Goal: Transaction & Acquisition: Book appointment/travel/reservation

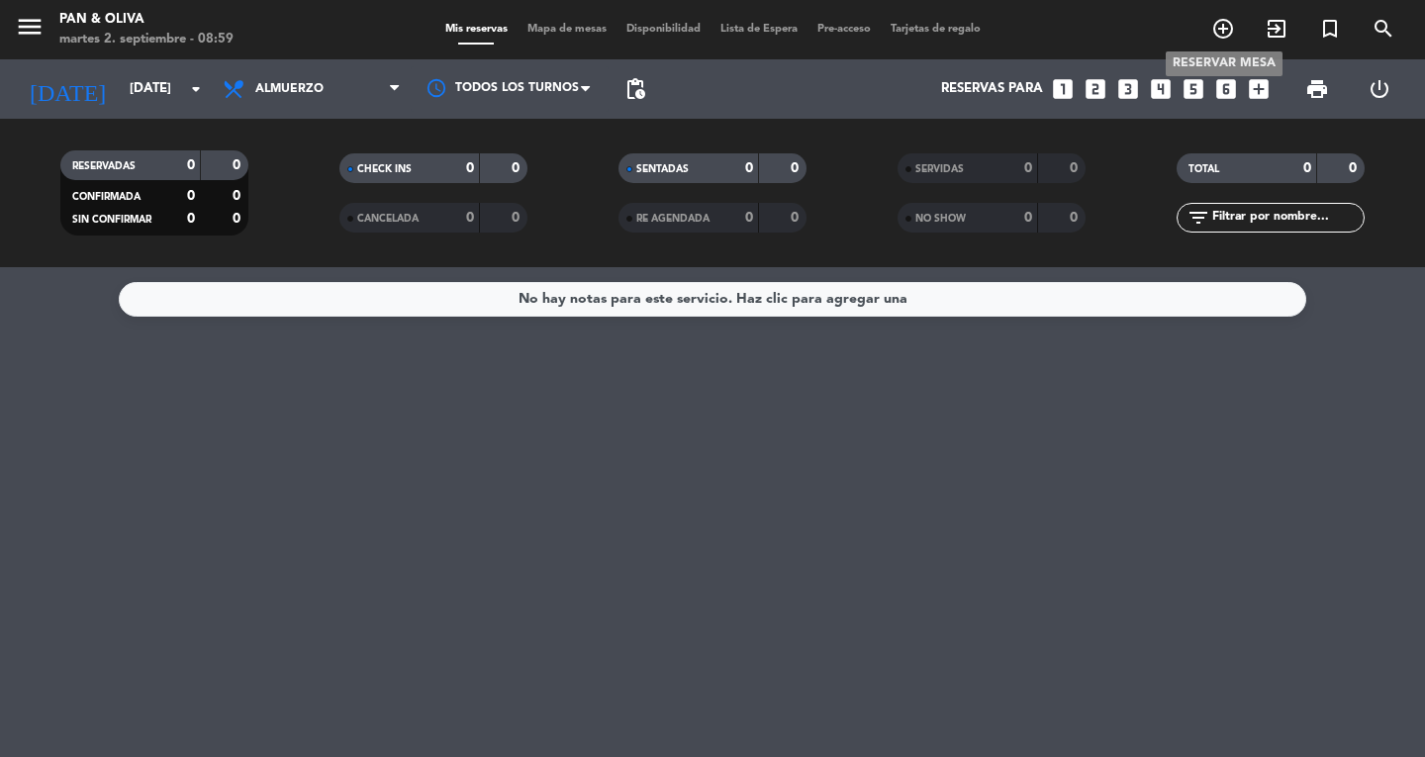
click at [1224, 36] on icon "add_circle_outline" at bounding box center [1224, 29] width 24 height 24
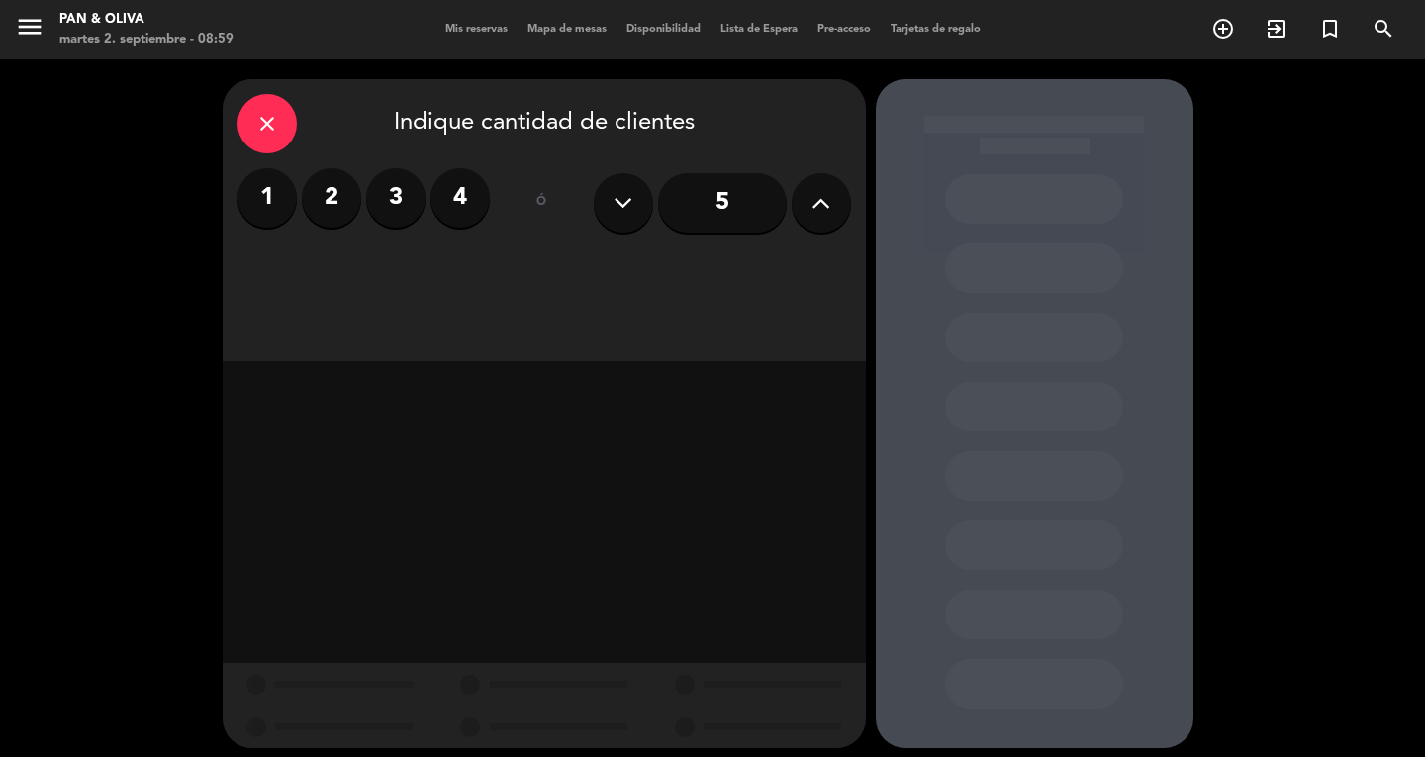
click at [702, 207] on input "5" at bounding box center [722, 202] width 129 height 59
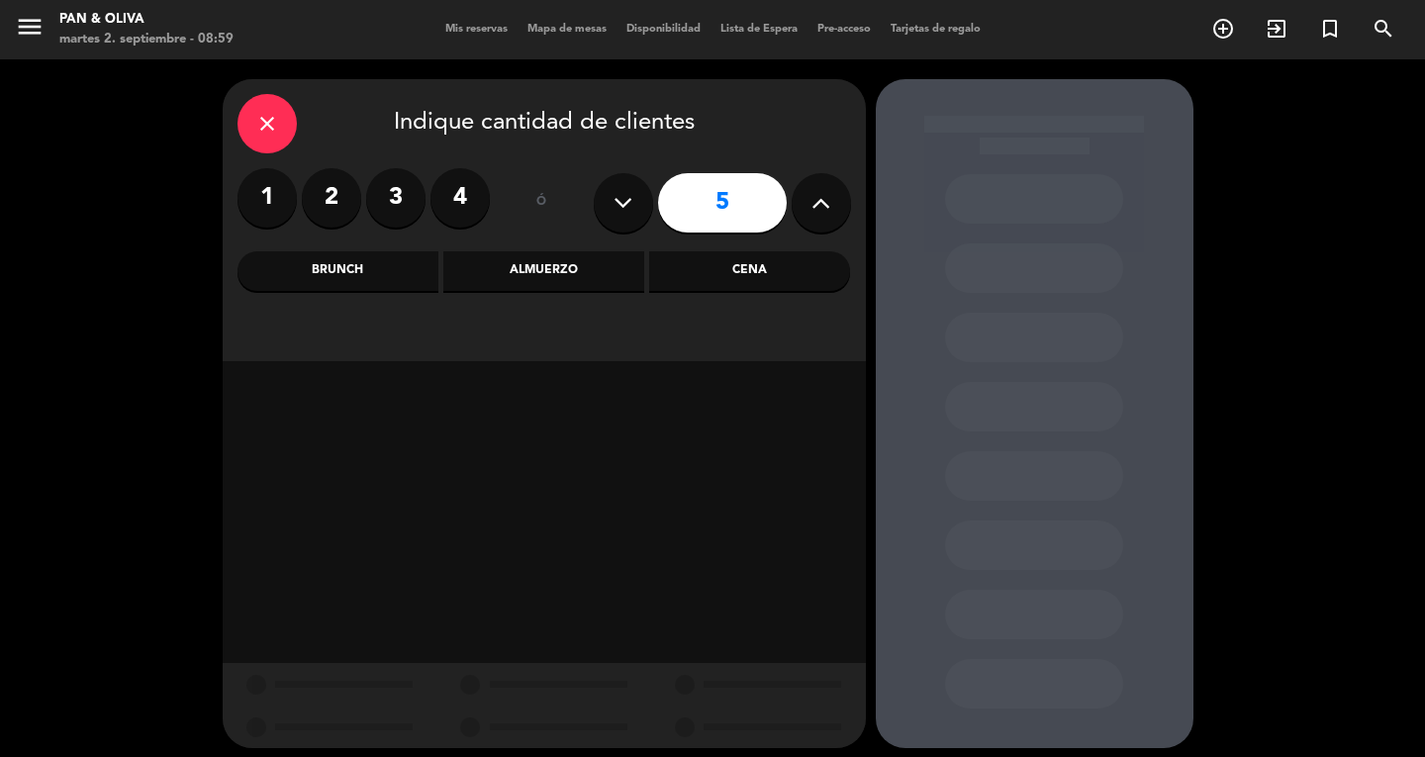
click at [595, 272] on div "Almuerzo" at bounding box center [543, 271] width 201 height 40
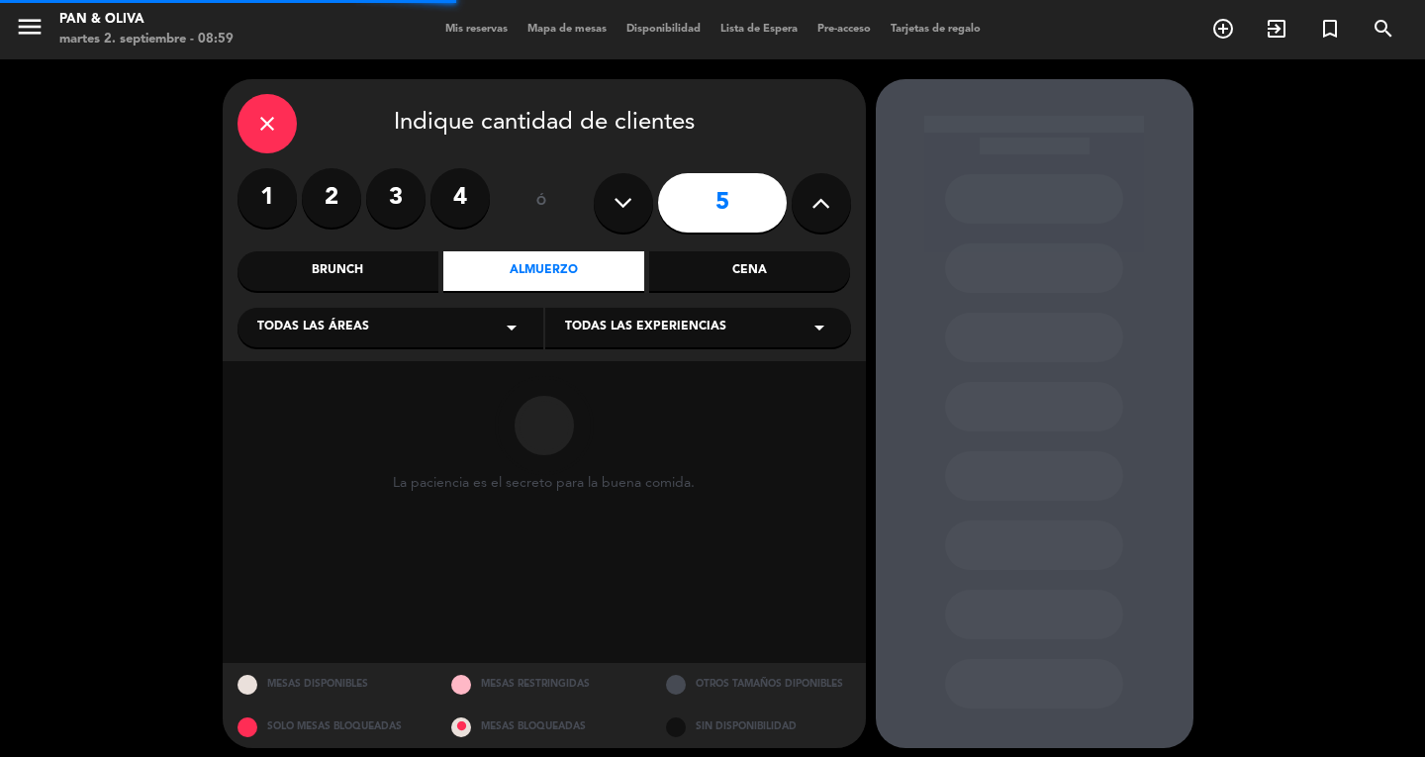
click at [643, 320] on span "Todas las experiencias" at bounding box center [645, 328] width 161 height 20
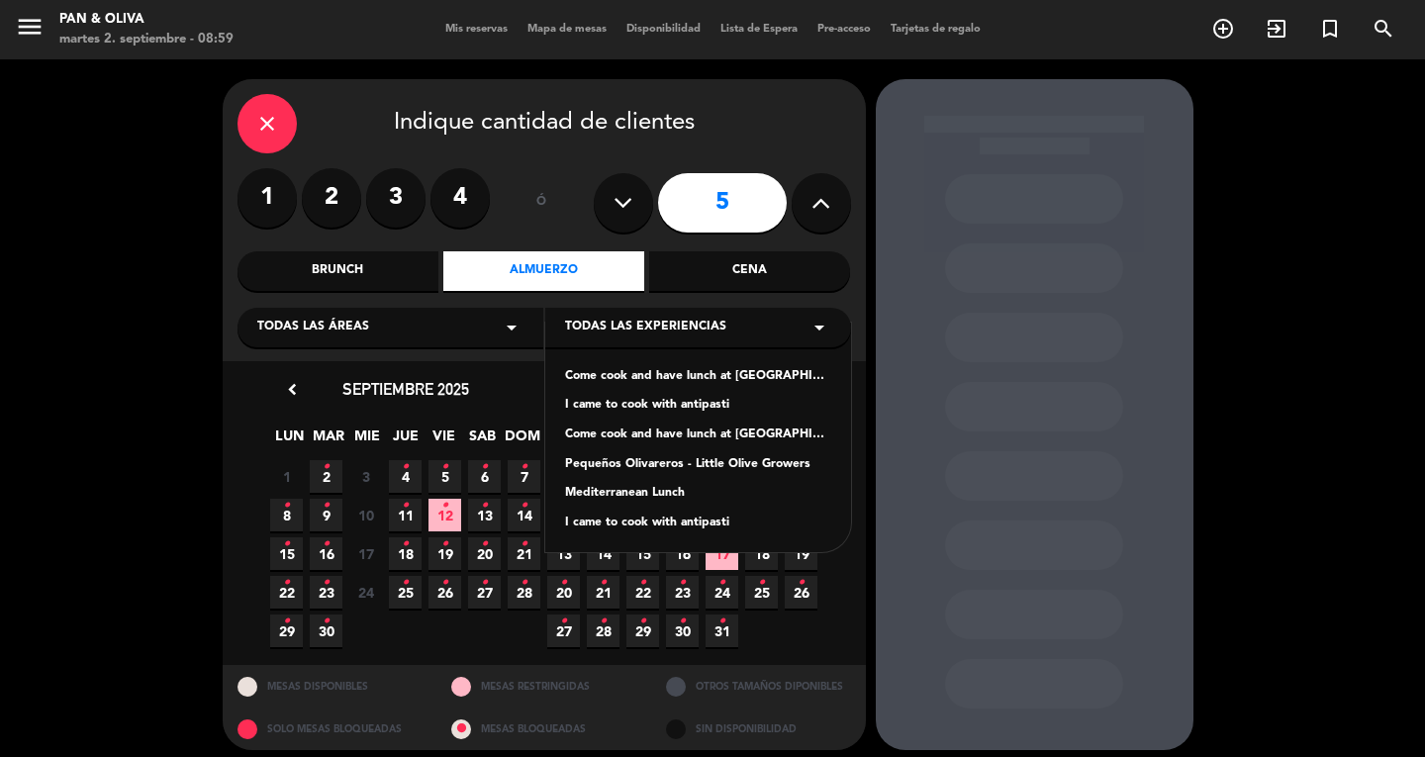
click at [640, 495] on div "Mediterranean Lunch" at bounding box center [698, 494] width 266 height 20
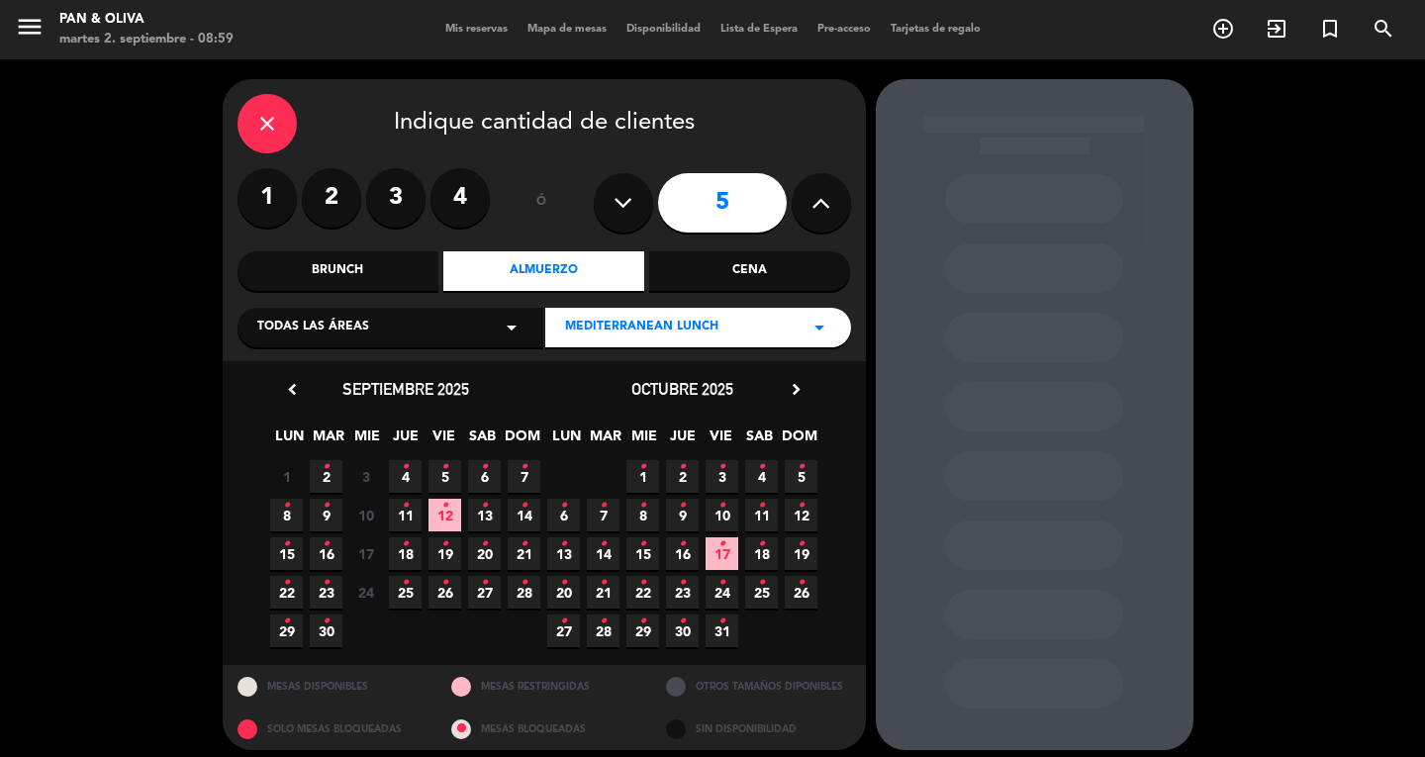
click at [332, 474] on span "2 •" at bounding box center [326, 476] width 33 height 33
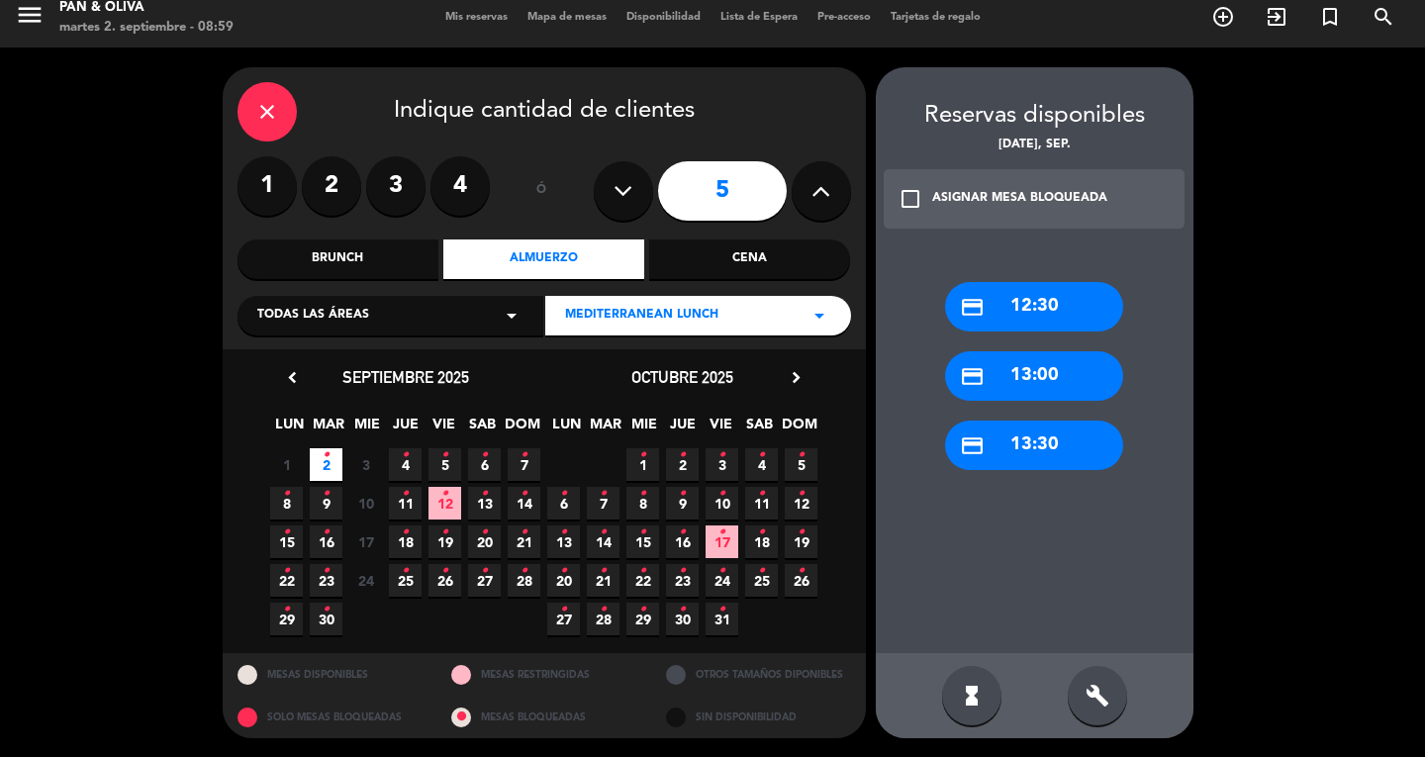
click at [1009, 379] on div "credit_card 13:00" at bounding box center [1034, 375] width 178 height 49
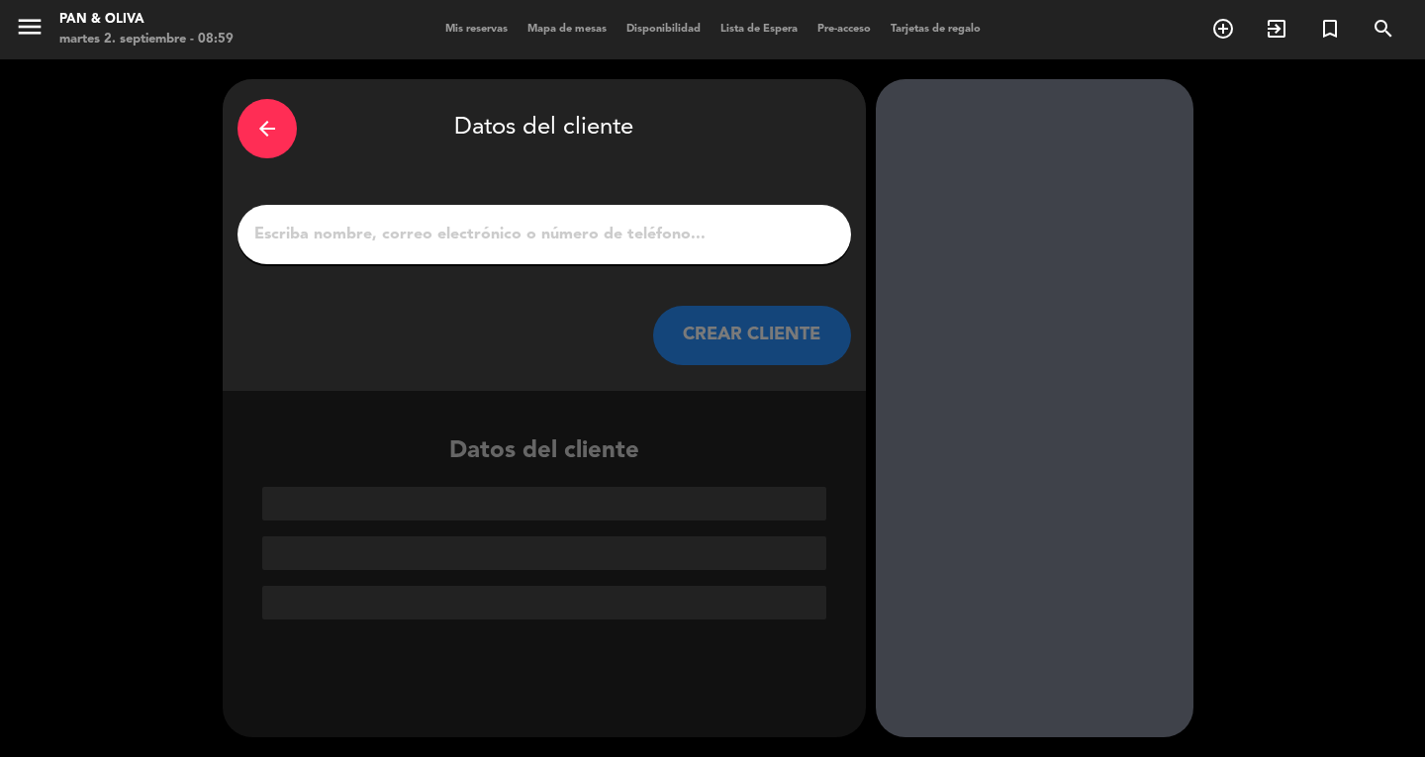
scroll to position [0, 0]
click at [328, 232] on input "1" at bounding box center [544, 235] width 584 height 28
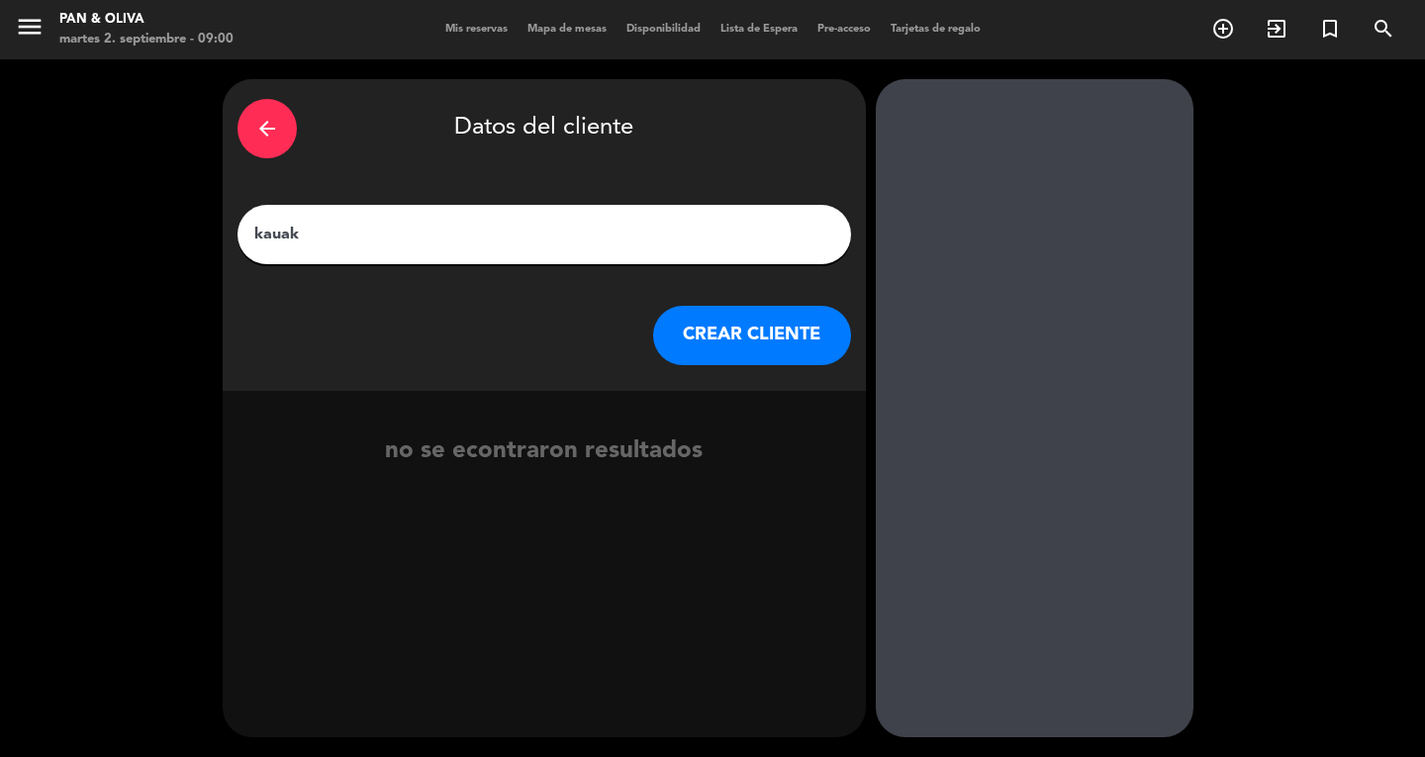
click at [267, 234] on input "kauak" at bounding box center [544, 235] width 584 height 28
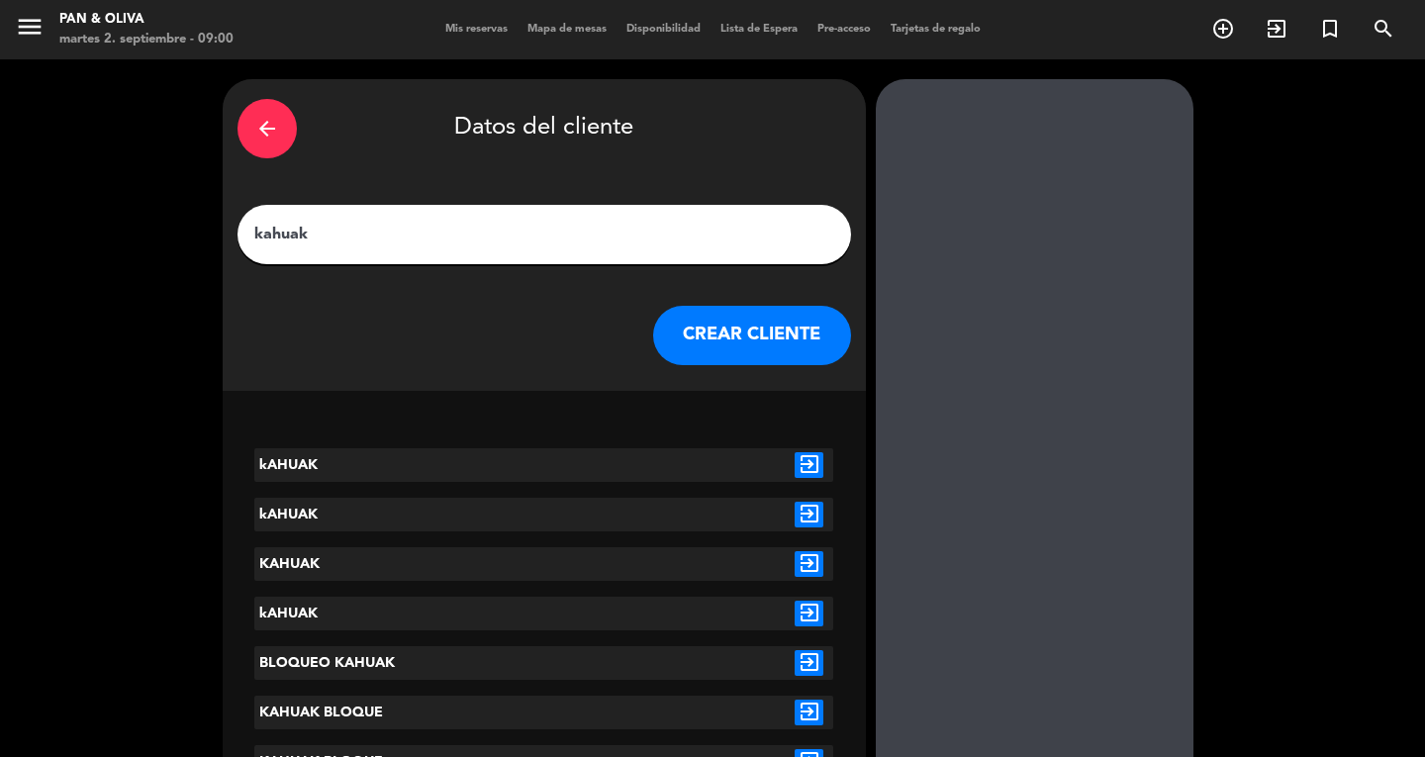
type input "kahuak"
click at [716, 342] on button "CREAR CLIENTE" at bounding box center [752, 335] width 198 height 59
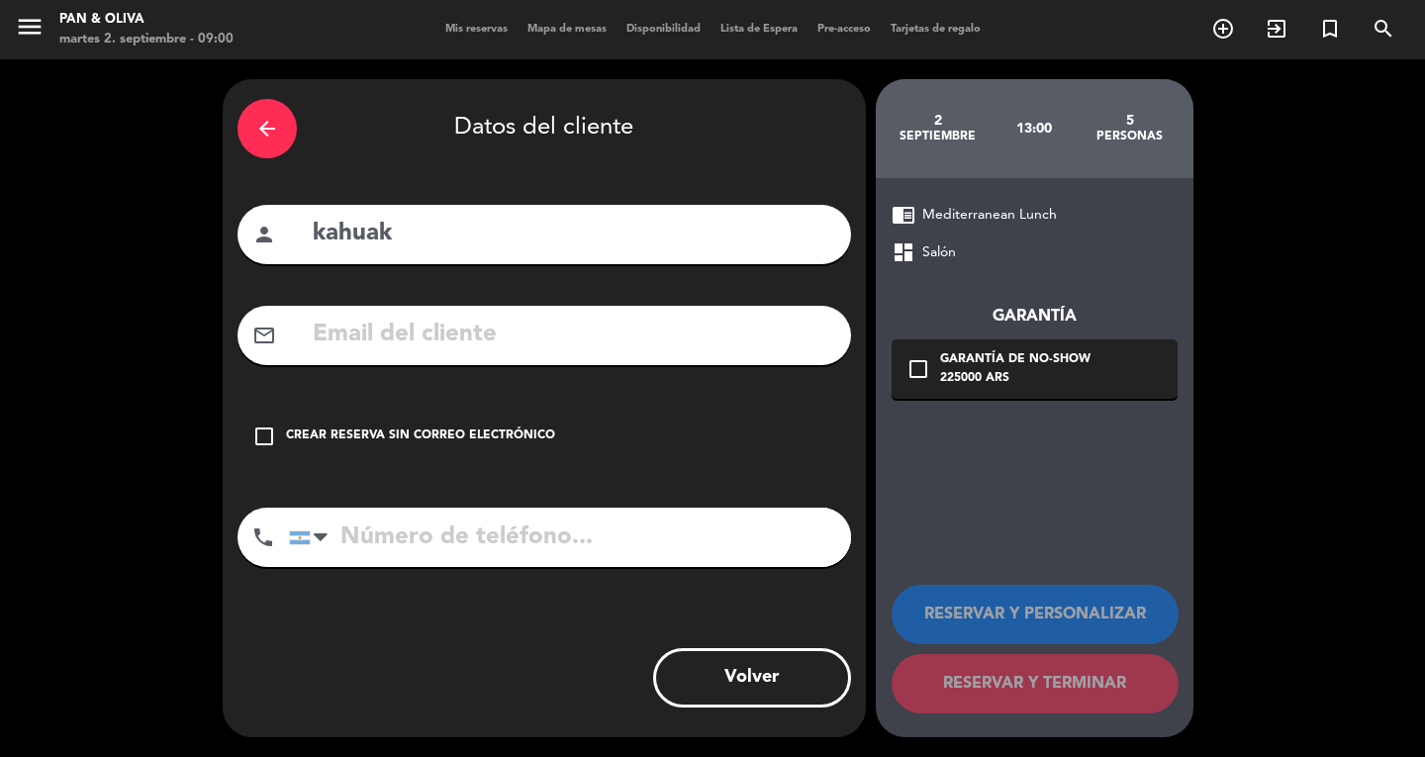
click at [268, 435] on icon "check_box_outline_blank" at bounding box center [264, 437] width 24 height 24
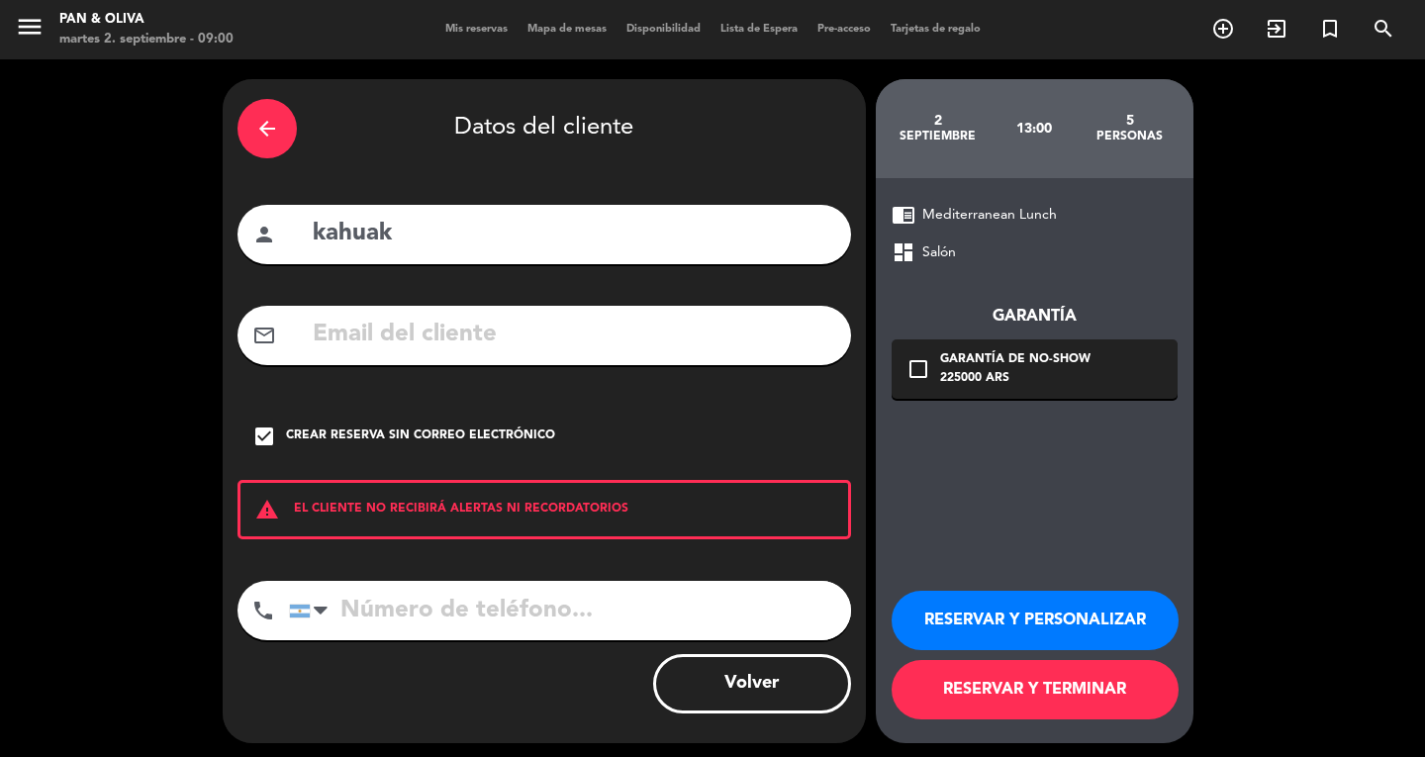
click at [971, 688] on button "RESERVAR Y TERMINAR" at bounding box center [1035, 689] width 287 height 59
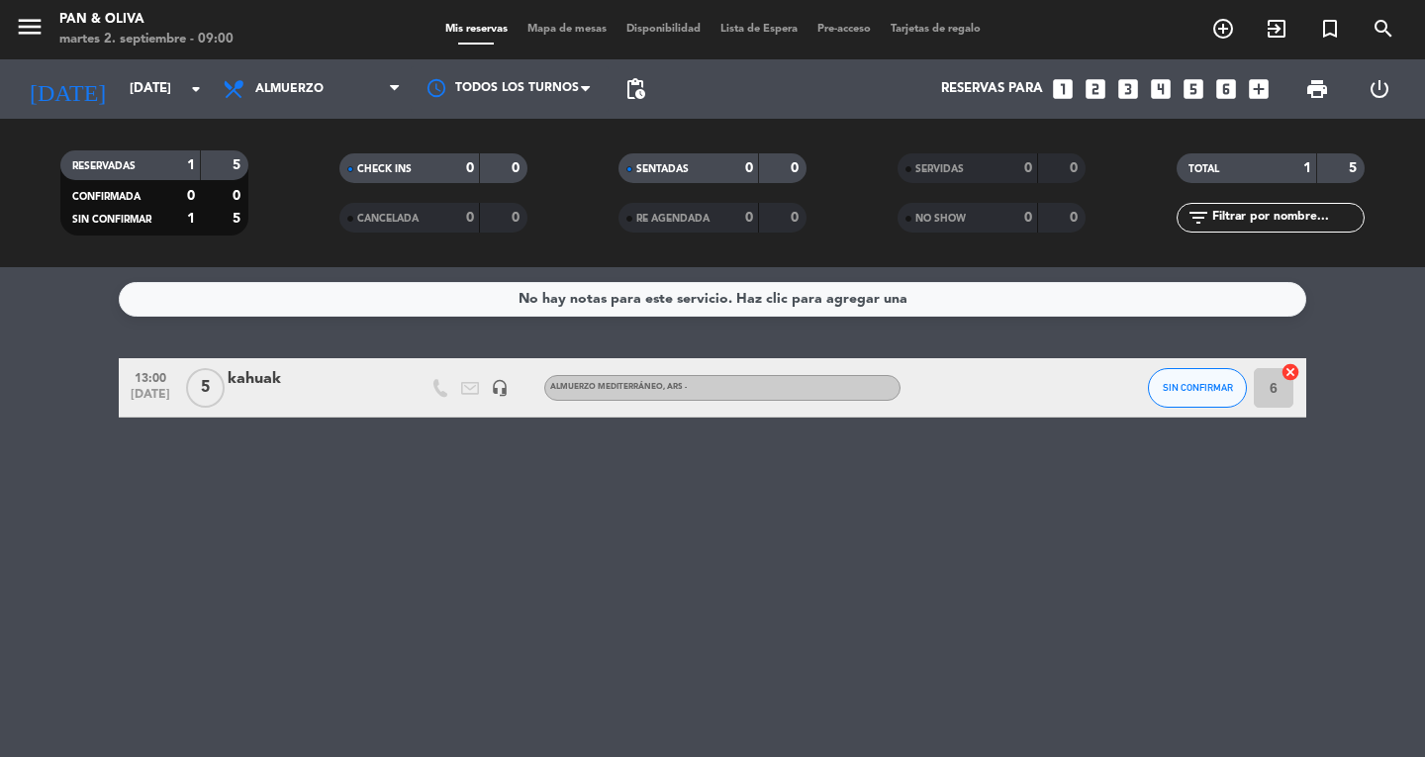
click at [363, 390] on div "kahuak" at bounding box center [312, 379] width 168 height 26
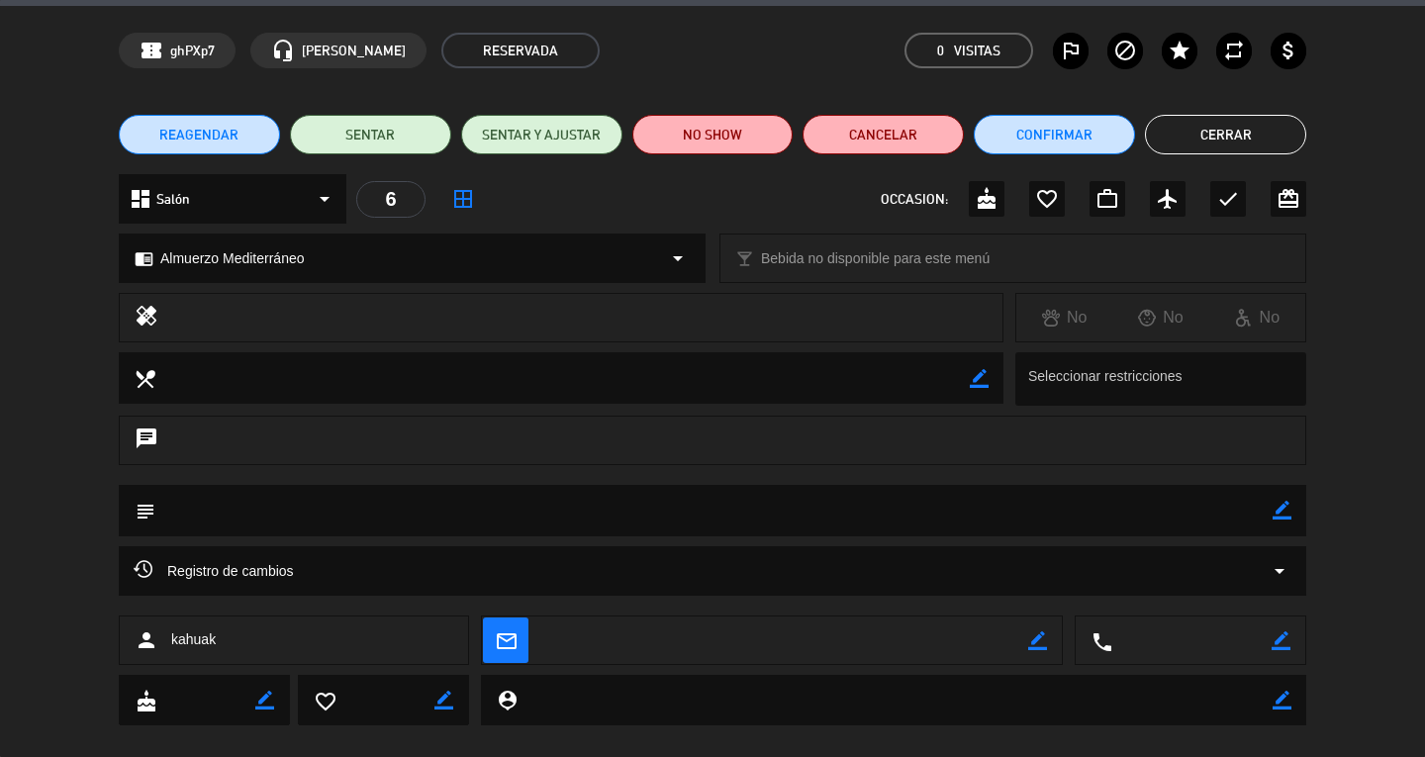
scroll to position [91, 0]
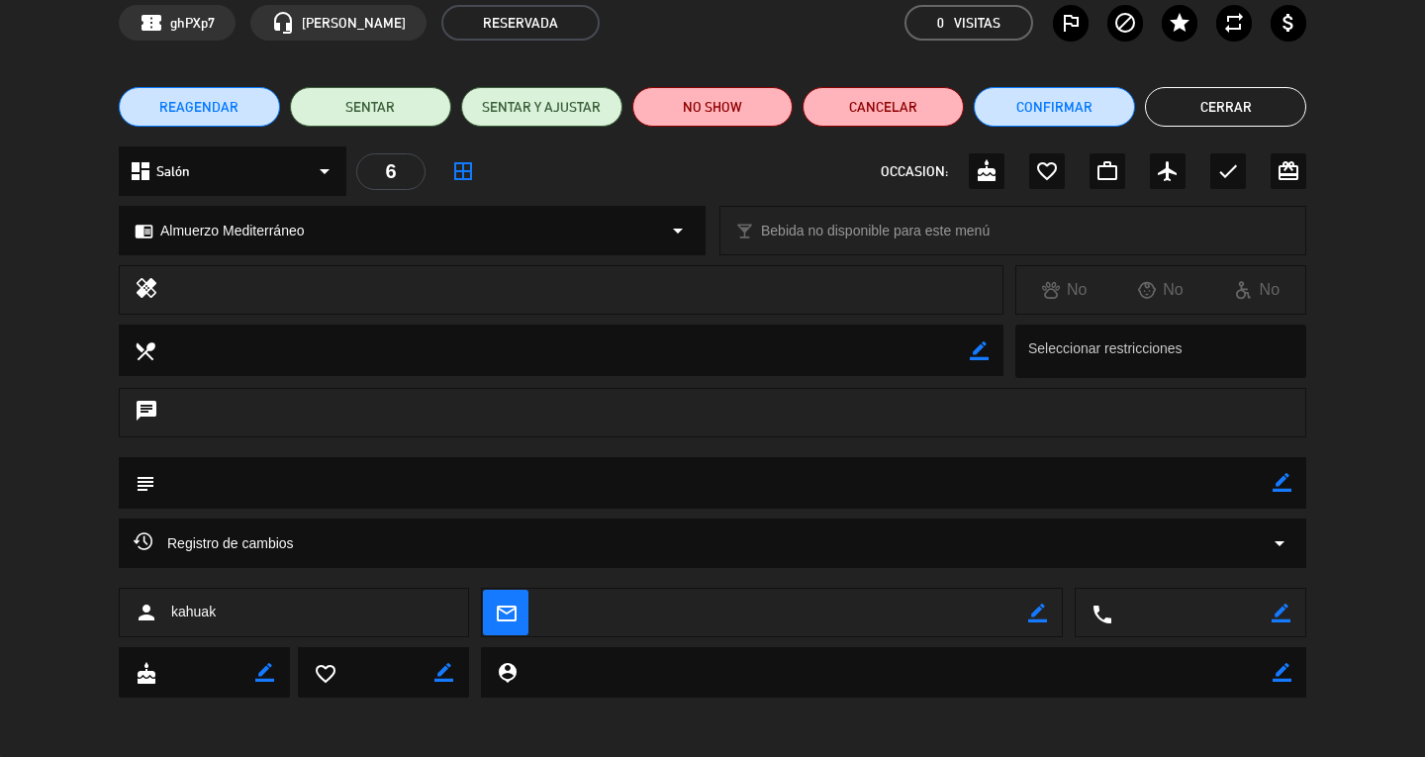
click at [1271, 482] on textarea at bounding box center [714, 482] width 1118 height 50
click at [204, 489] on textarea at bounding box center [714, 482] width 1118 height 50
click at [1273, 478] on icon "border_color" at bounding box center [1282, 482] width 19 height 19
type textarea "4 pax mas guia"
click at [1208, 99] on button "Cerrar" at bounding box center [1225, 107] width 161 height 40
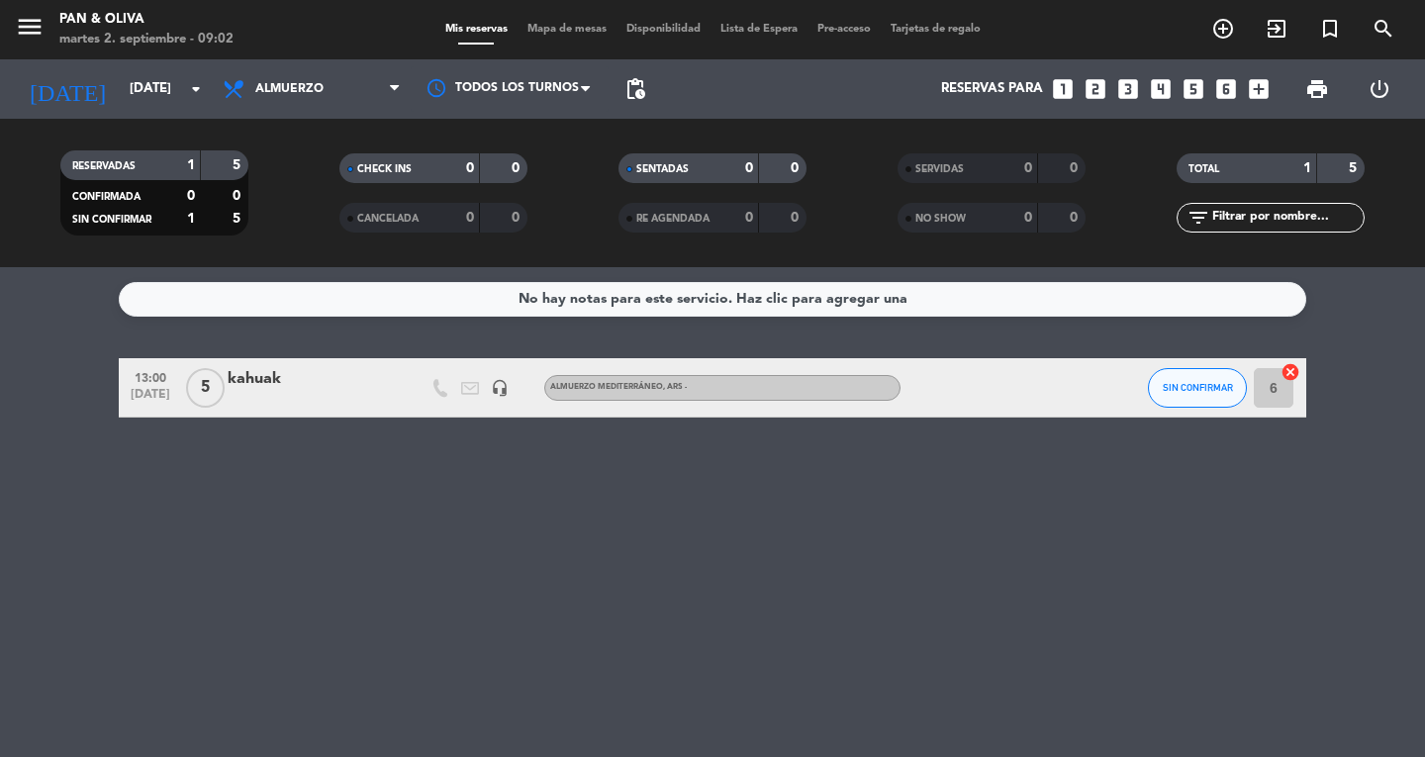
click at [211, 563] on div "No hay notas para este servicio. Haz clic para agregar una 13:00 [DATE] 5 kahua…" at bounding box center [712, 512] width 1425 height 490
click at [12, 18] on div "menu Pan & Oliva martes 2. septiembre - 09:02" at bounding box center [178, 30] width 356 height 47
click at [14, 35] on div "menu Pan & Oliva martes 2. septiembre - 09:02" at bounding box center [178, 30] width 356 height 47
click at [25, 35] on icon "menu" at bounding box center [30, 27] width 30 height 30
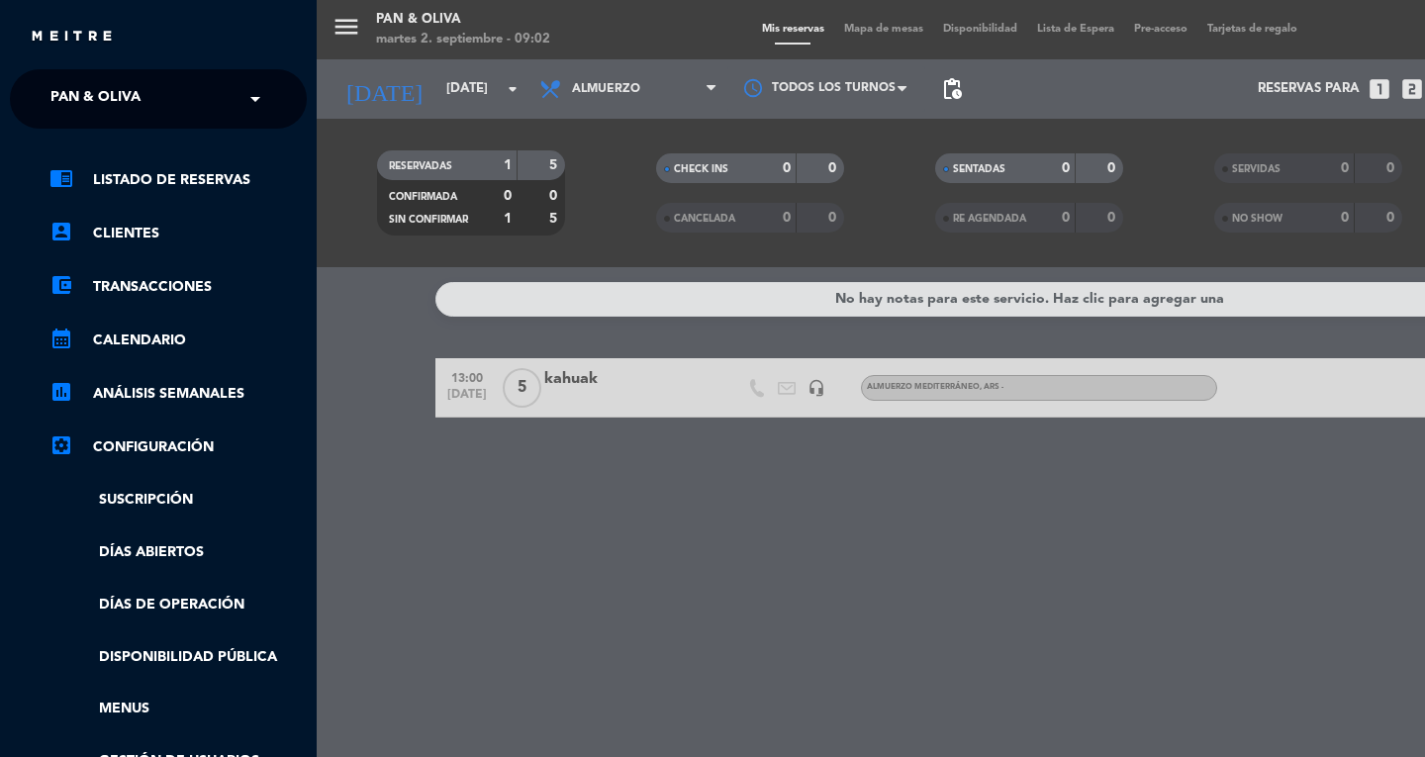
click at [58, 89] on span "Pan & Oliva" at bounding box center [95, 99] width 90 height 42
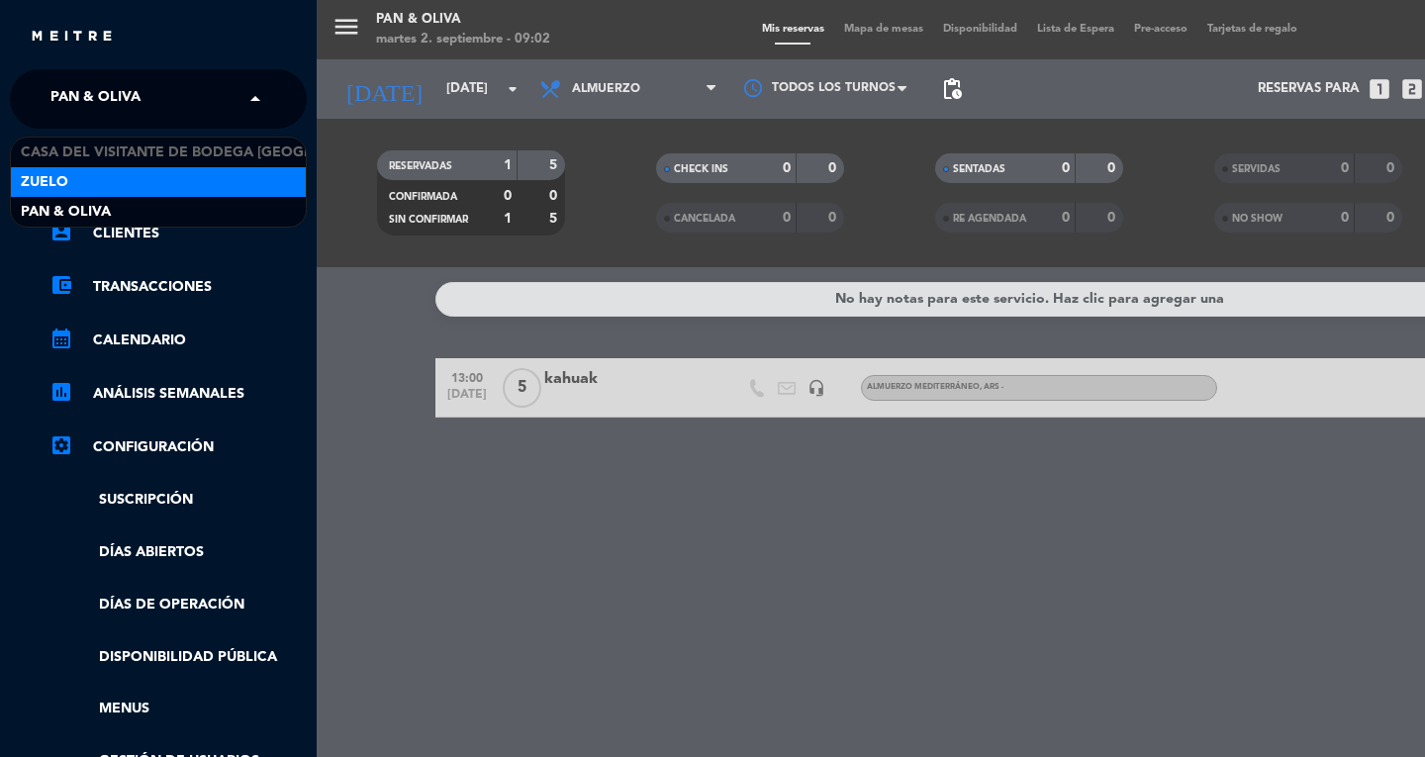
click at [76, 181] on div "Zuelo" at bounding box center [158, 182] width 295 height 30
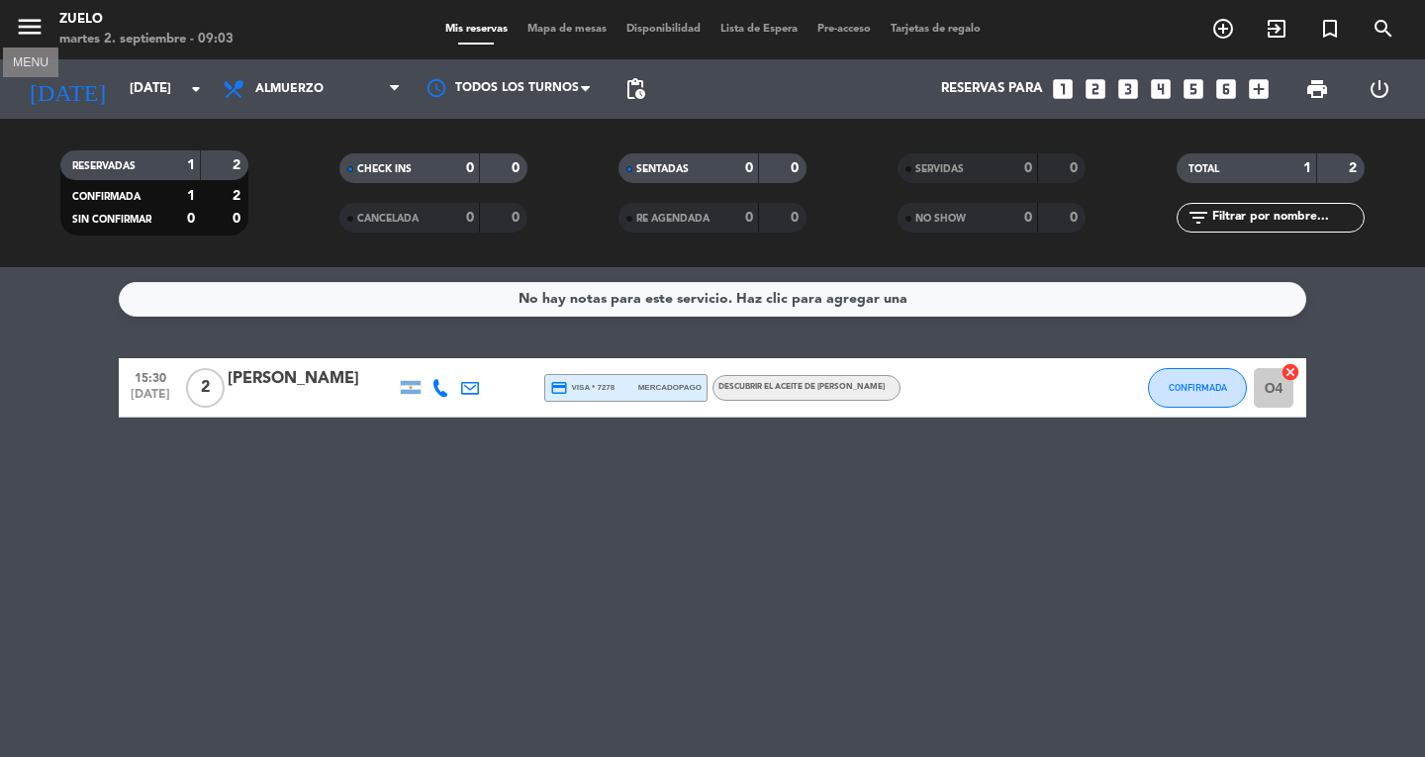
drag, startPoint x: 37, startPoint y: 37, endPoint x: 48, endPoint y: 59, distance: 25.2
click at [37, 37] on icon "menu" at bounding box center [30, 27] width 30 height 30
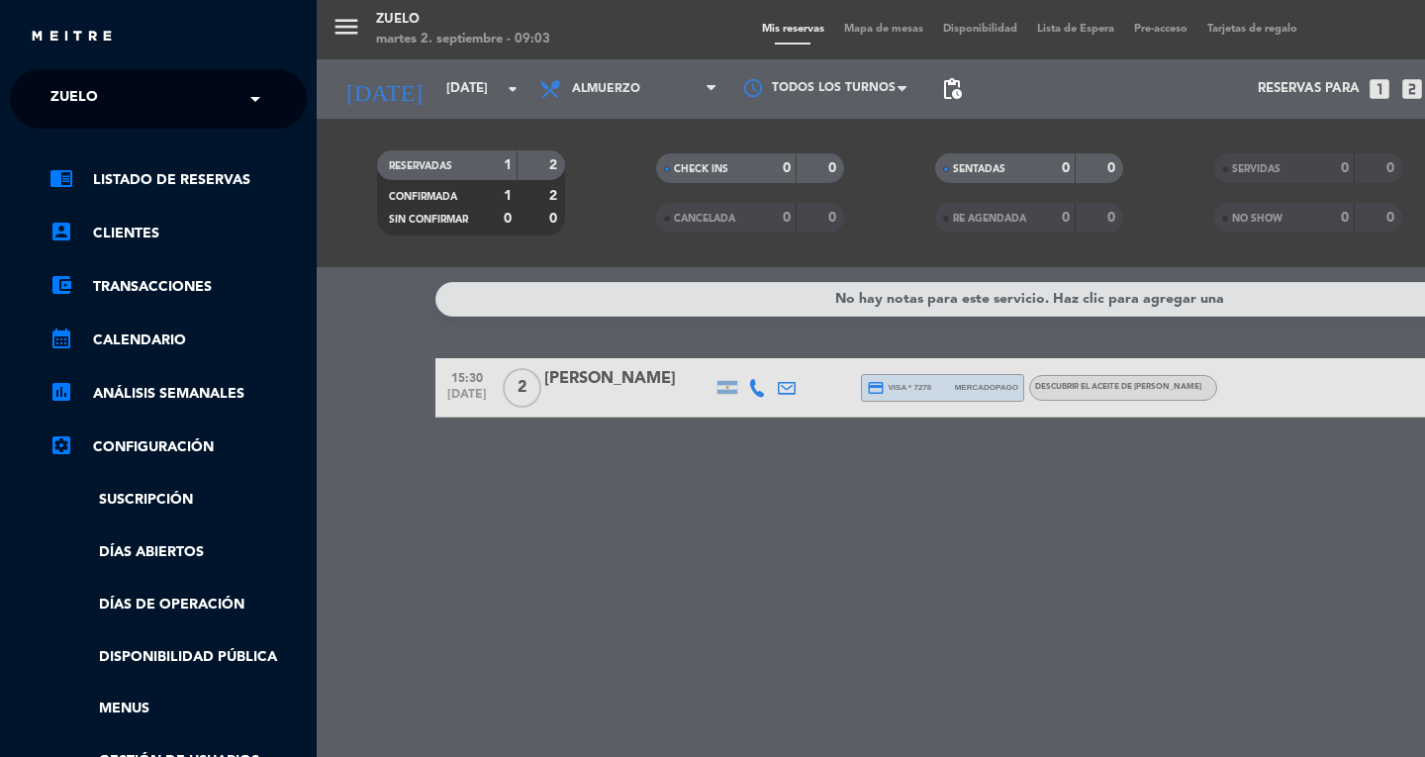
click at [72, 87] on span "Zuelo" at bounding box center [74, 99] width 48 height 42
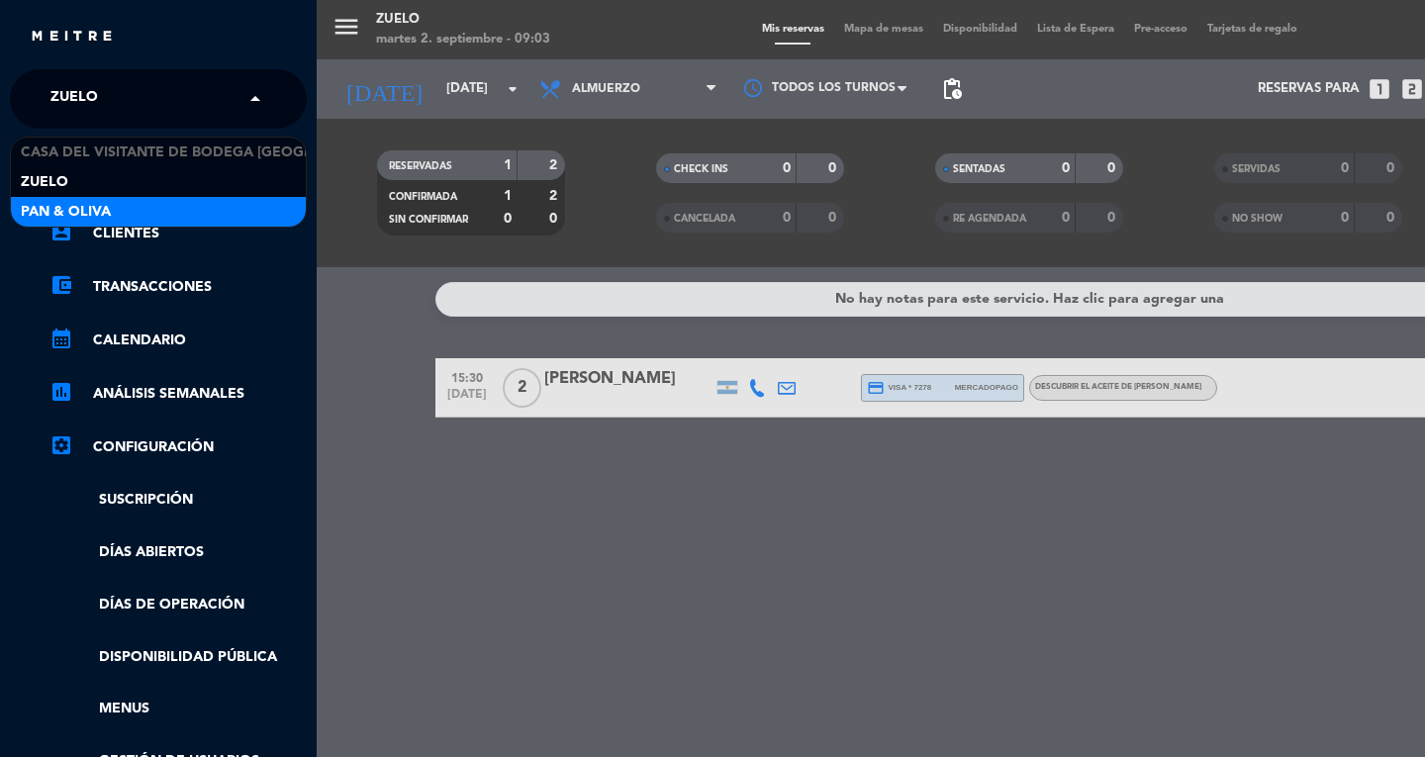
click at [71, 204] on span "Pan & Oliva" at bounding box center [66, 212] width 90 height 23
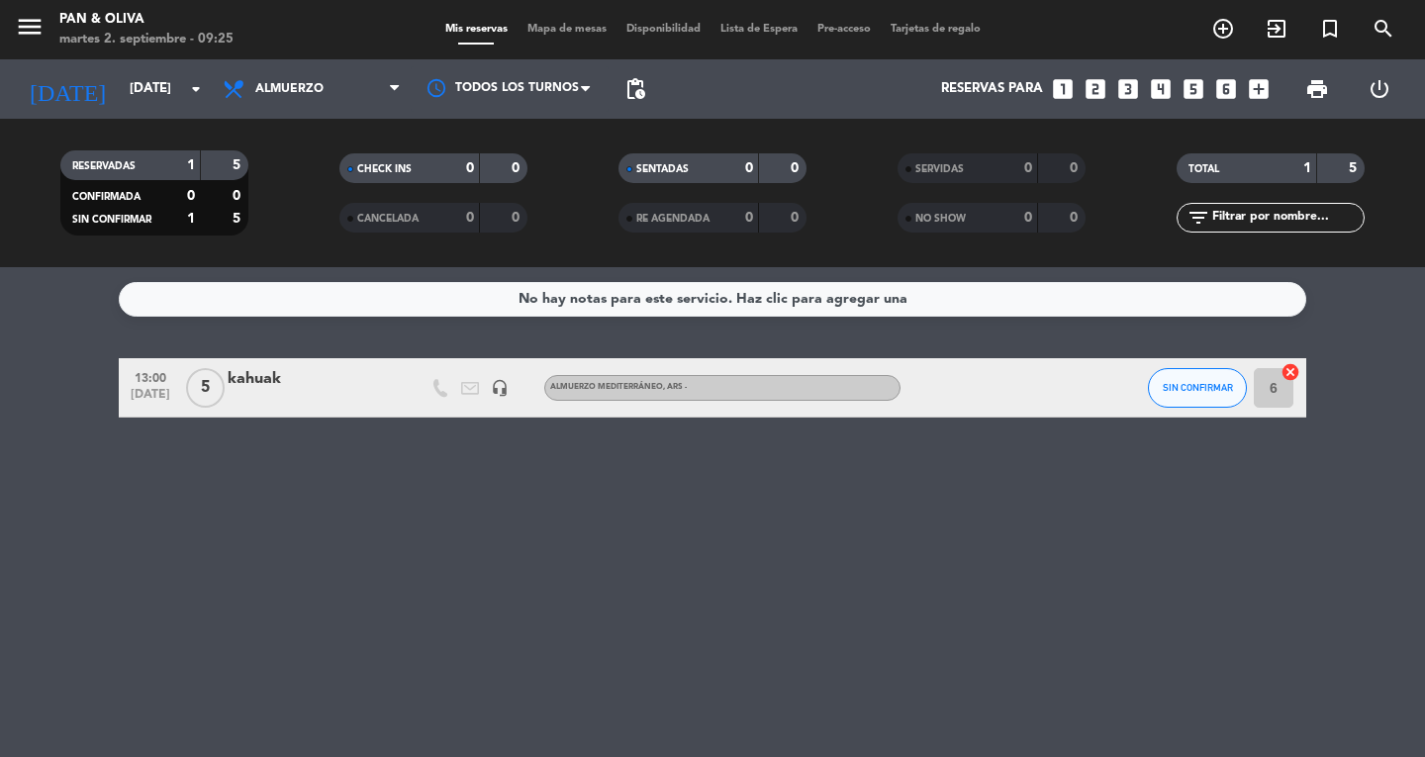
drag, startPoint x: 40, startPoint y: 451, endPoint x: 90, endPoint y: 407, distance: 67.3
click at [40, 450] on div "No hay notas para este servicio. Haz clic para agregar una 13:00 [DATE] 5 kahua…" at bounding box center [712, 512] width 1425 height 490
click at [354, 93] on span "Almuerzo" at bounding box center [312, 89] width 198 height 44
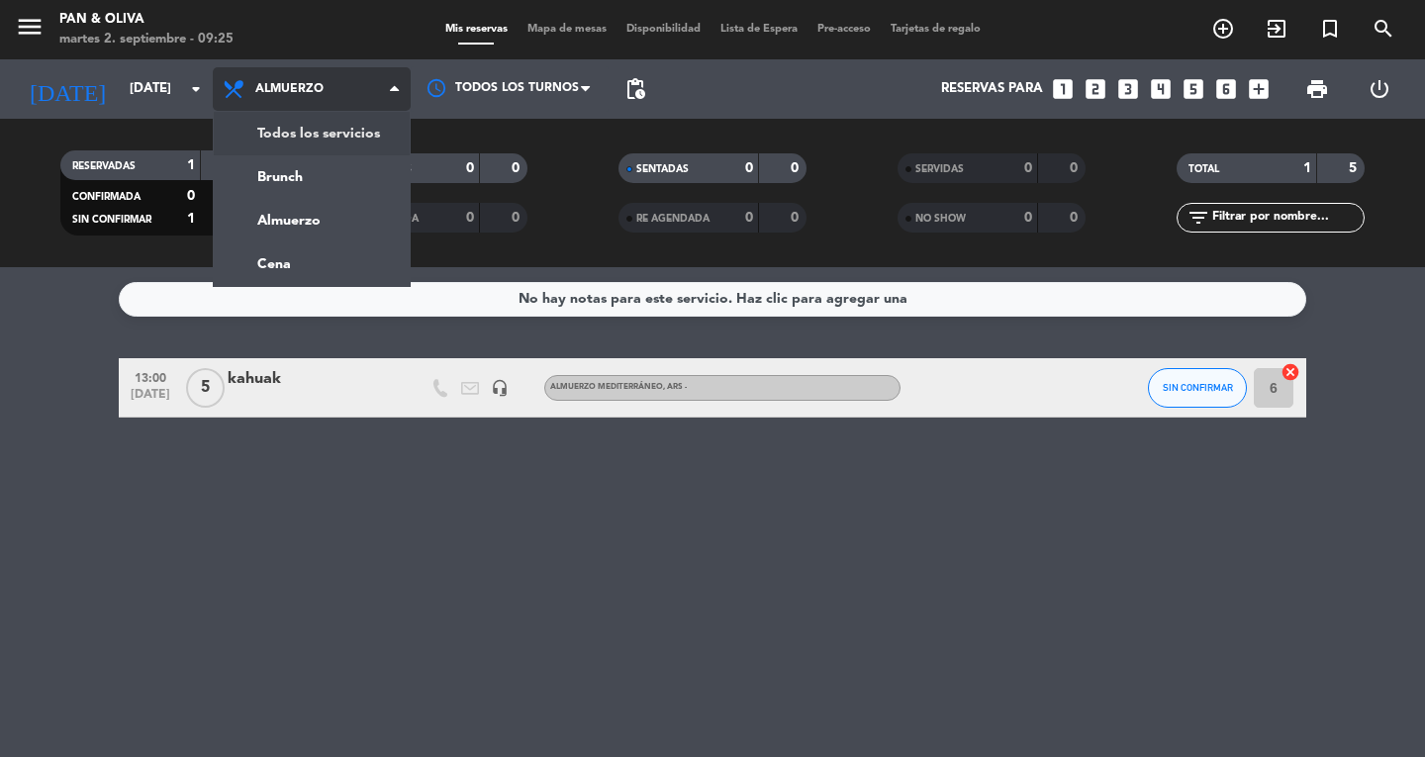
click at [342, 132] on div "menu Pan & Oliva martes 2. septiembre - 09:25 Mis reservas Mapa de mesas Dispon…" at bounding box center [712, 133] width 1425 height 267
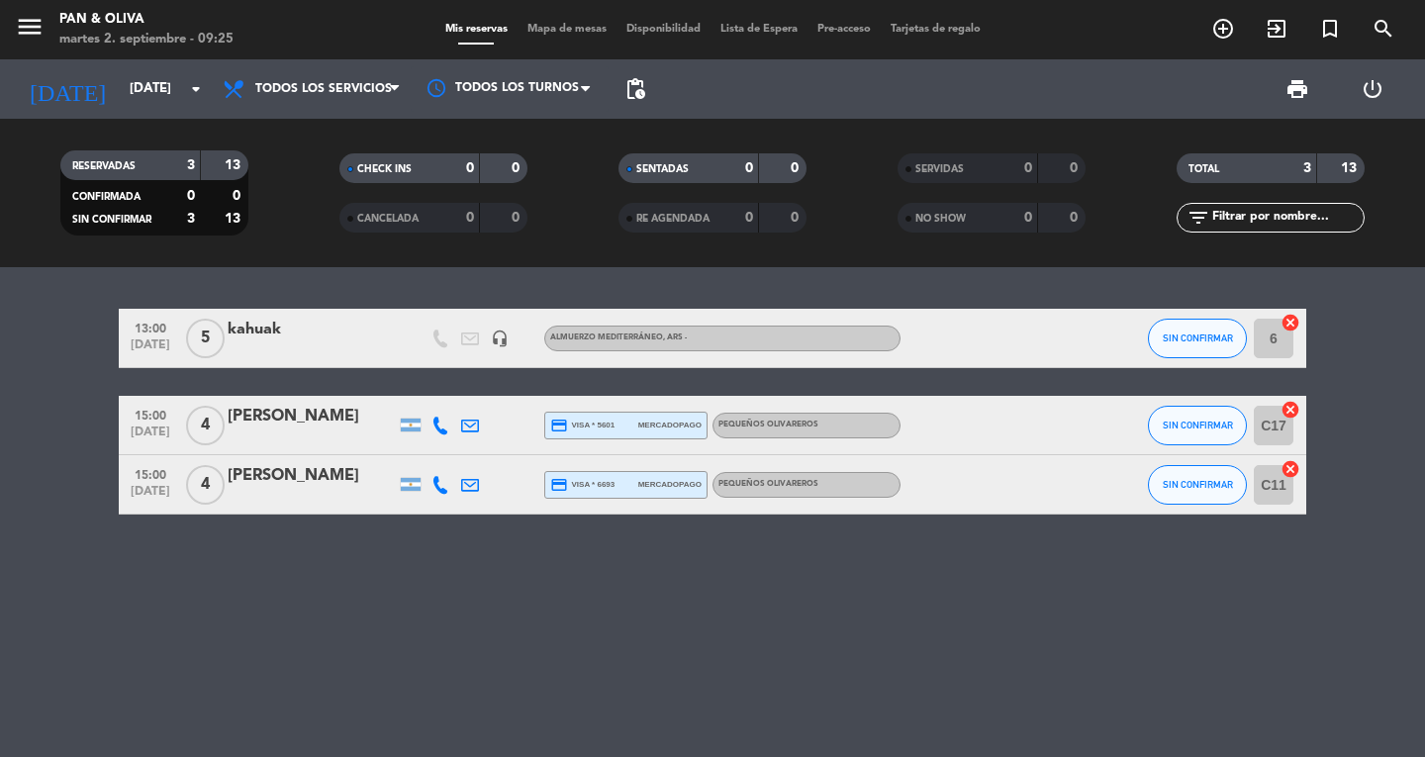
click at [309, 420] on div "[PERSON_NAME]" at bounding box center [312, 417] width 168 height 26
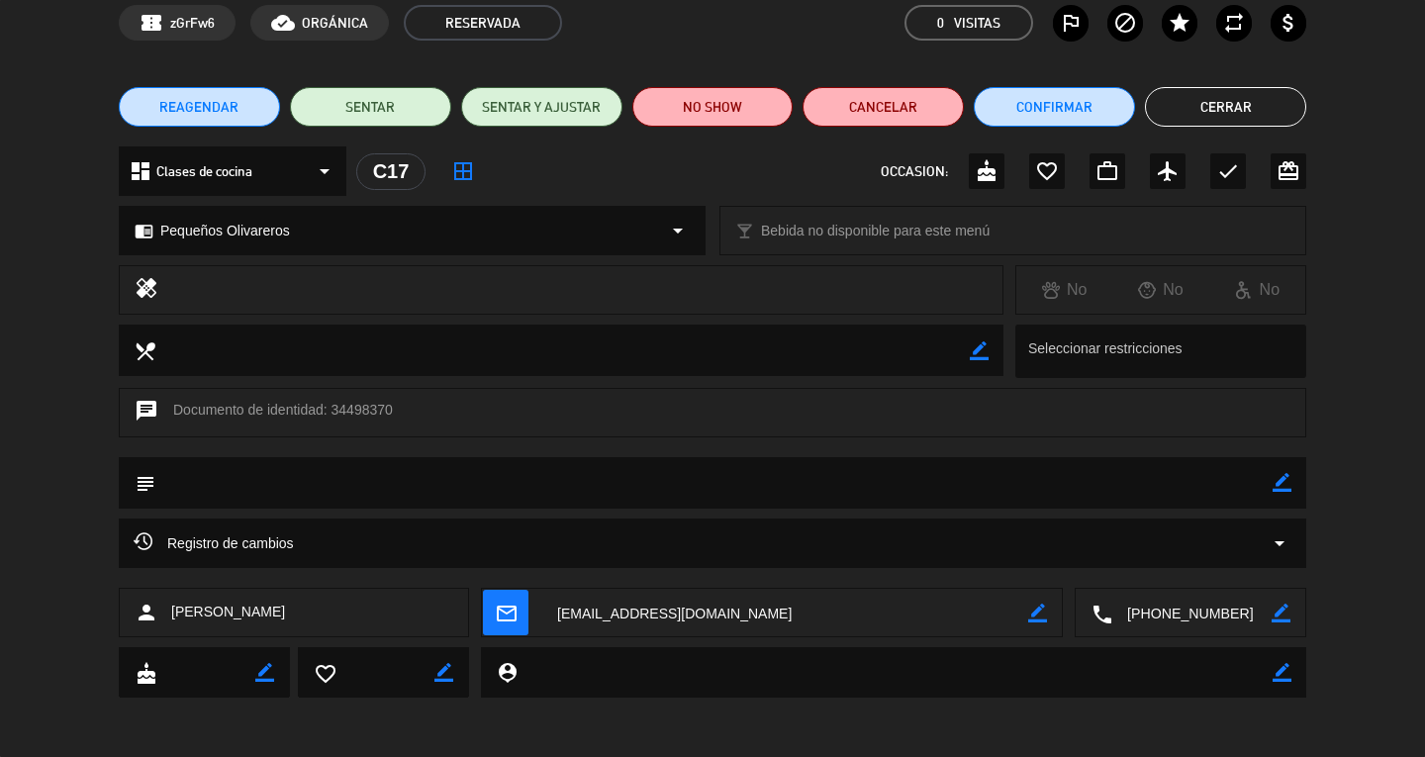
click at [1235, 94] on button "Cerrar" at bounding box center [1225, 107] width 161 height 40
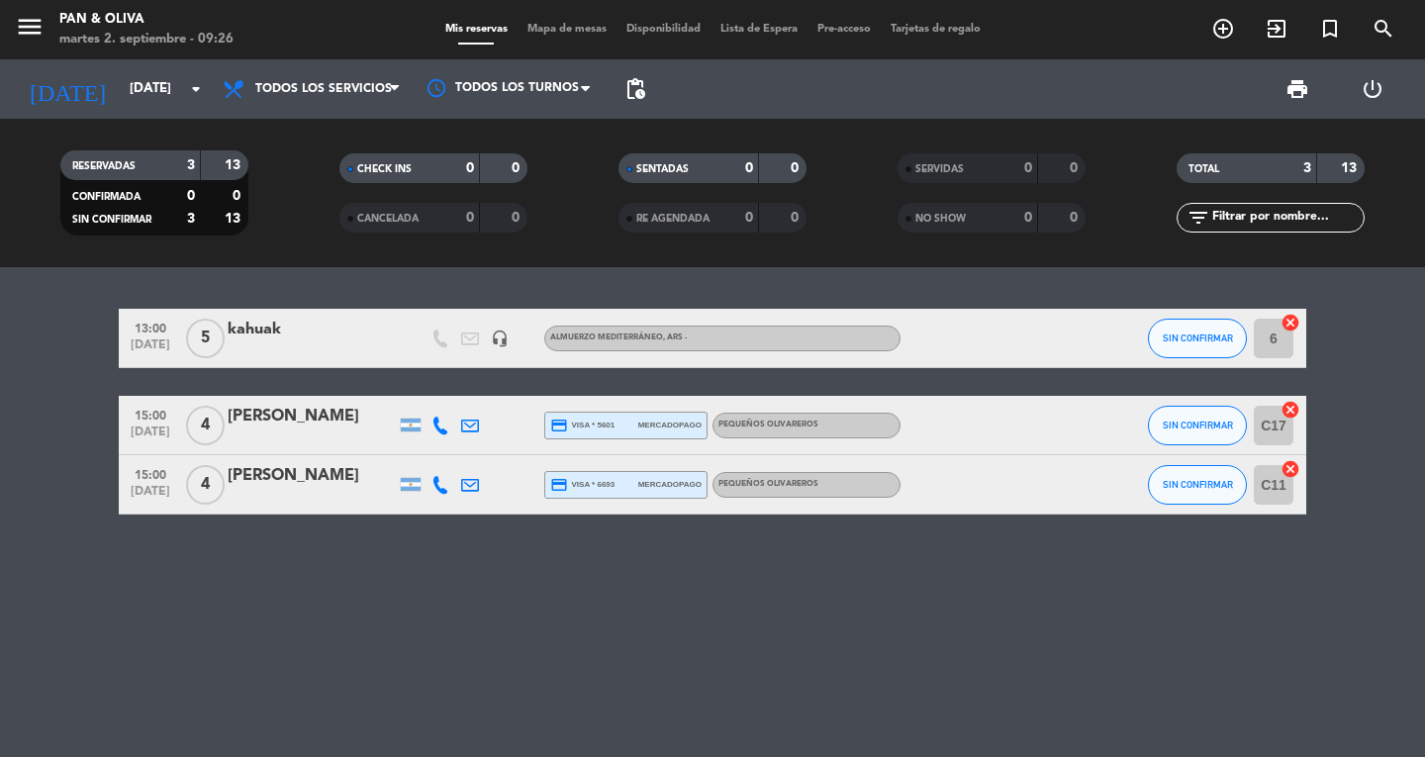
click at [265, 478] on div "[PERSON_NAME]" at bounding box center [312, 476] width 168 height 26
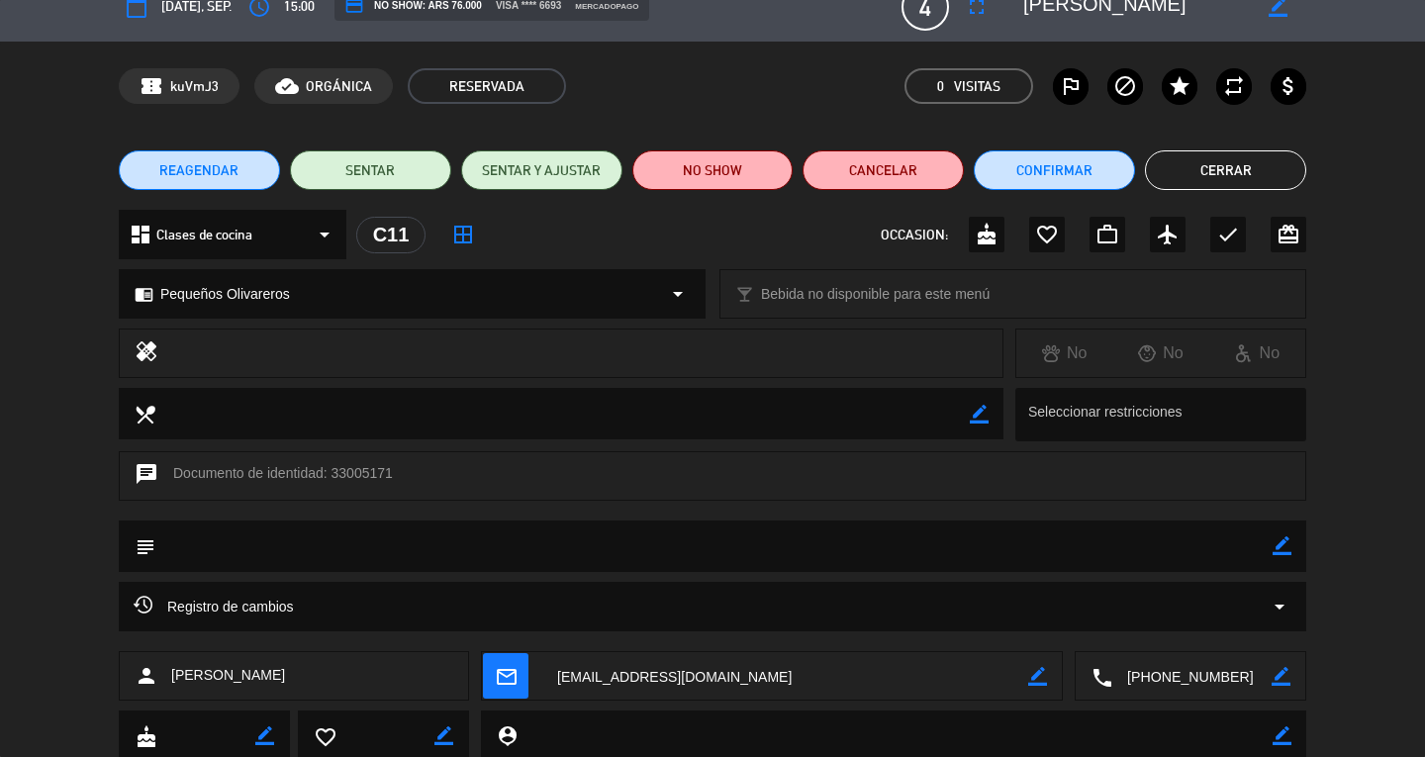
scroll to position [0, 0]
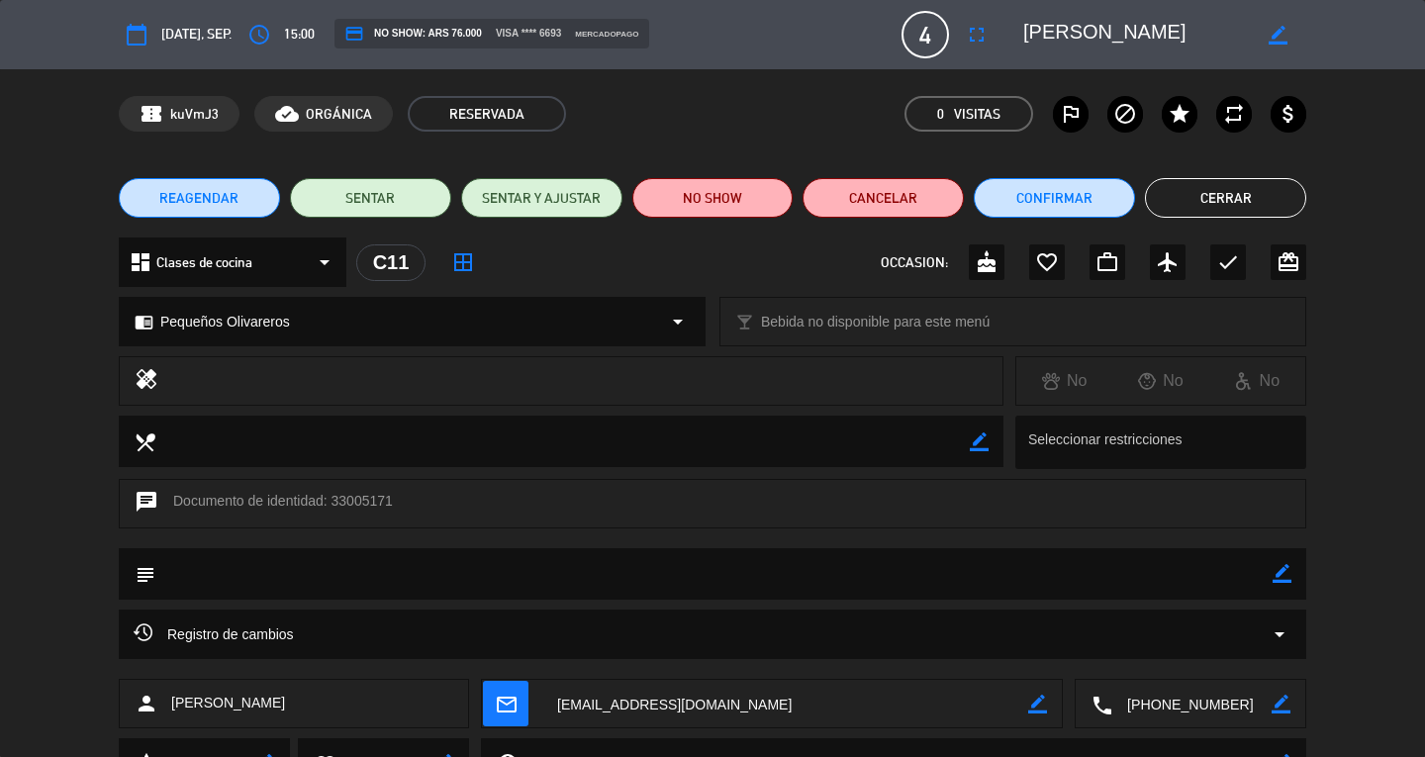
click at [1208, 197] on button "Cerrar" at bounding box center [1225, 198] width 161 height 40
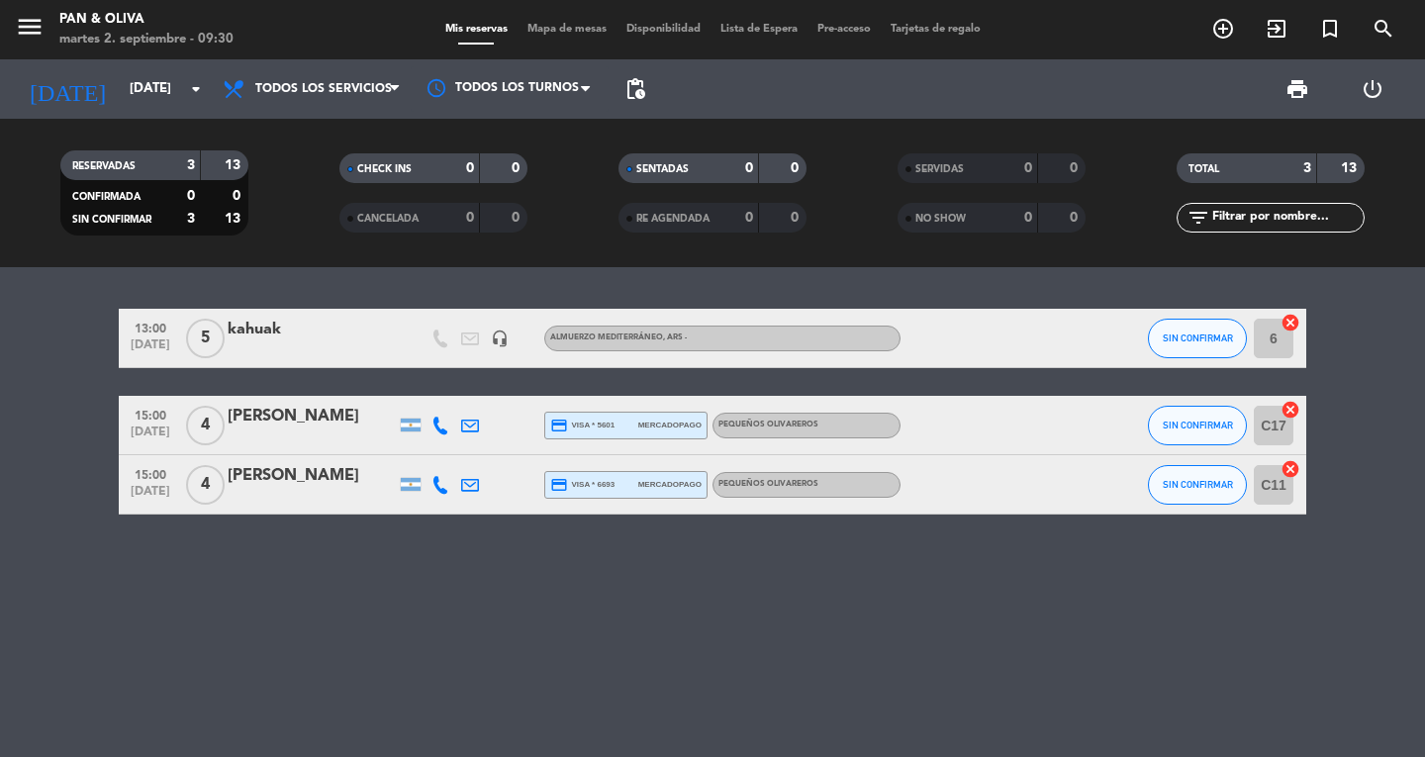
click at [662, 583] on div "13:00 [DATE] 5 kahuak headset_mic Almuerzo Mediterráneo , ARS - SIN CONFIRMAR 6…" at bounding box center [712, 512] width 1425 height 490
click at [0, 346] on bookings-row "13:00 [DATE] 5 kahuak headset_mic Almuerzo Mediterráneo , ARS - SIN CONFIRMAR 6…" at bounding box center [712, 412] width 1425 height 206
click at [22, 27] on icon "menu" at bounding box center [30, 27] width 30 height 30
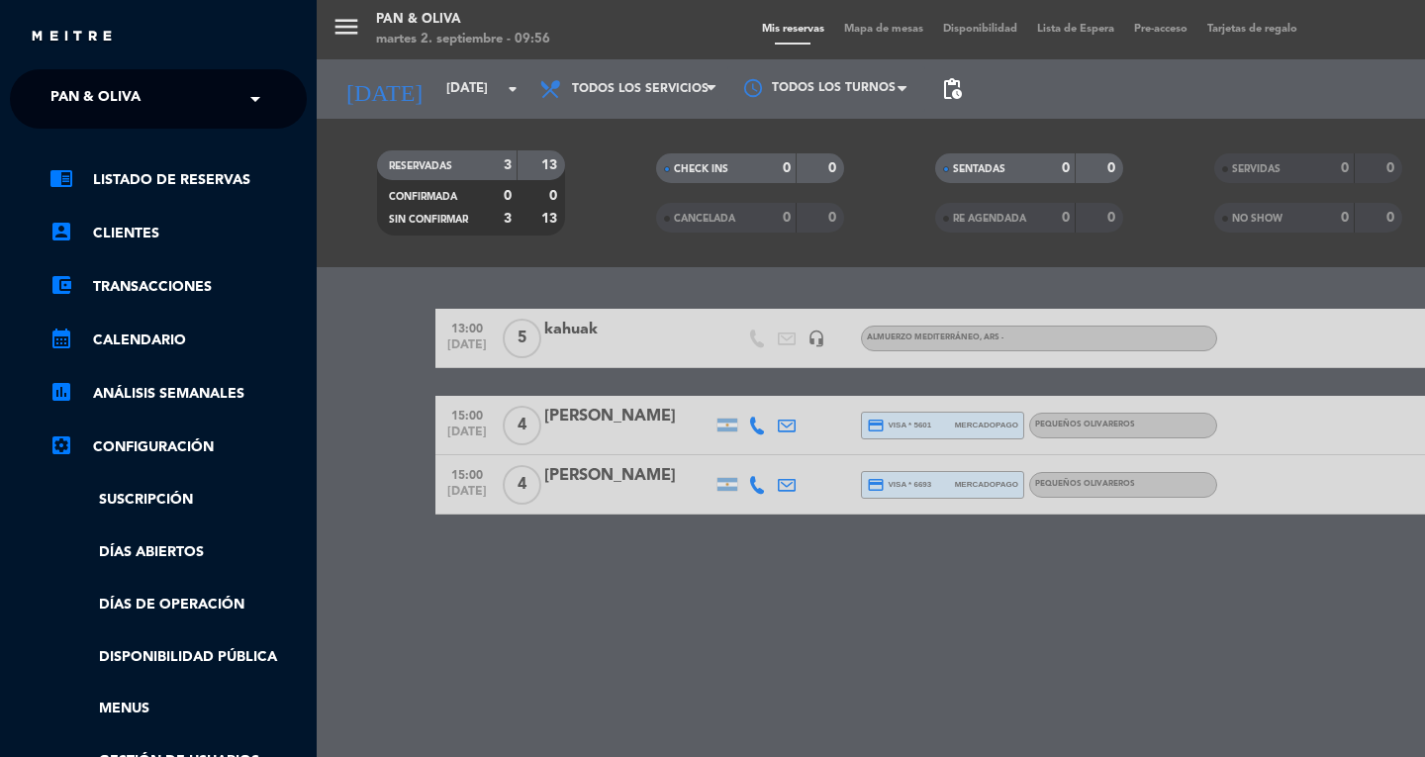
click at [80, 97] on span "Pan & Oliva" at bounding box center [95, 99] width 90 height 42
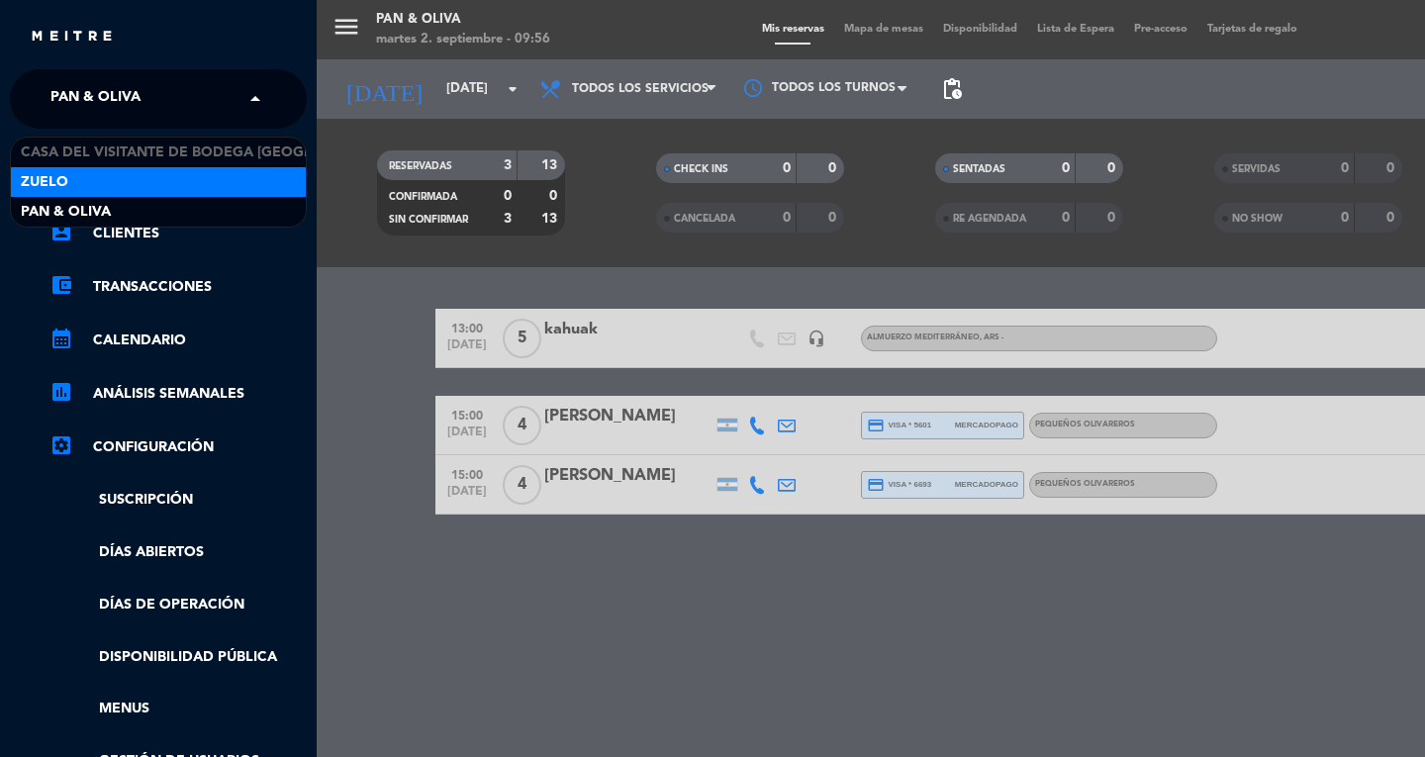
click at [98, 182] on div "Zuelo" at bounding box center [158, 182] width 295 height 30
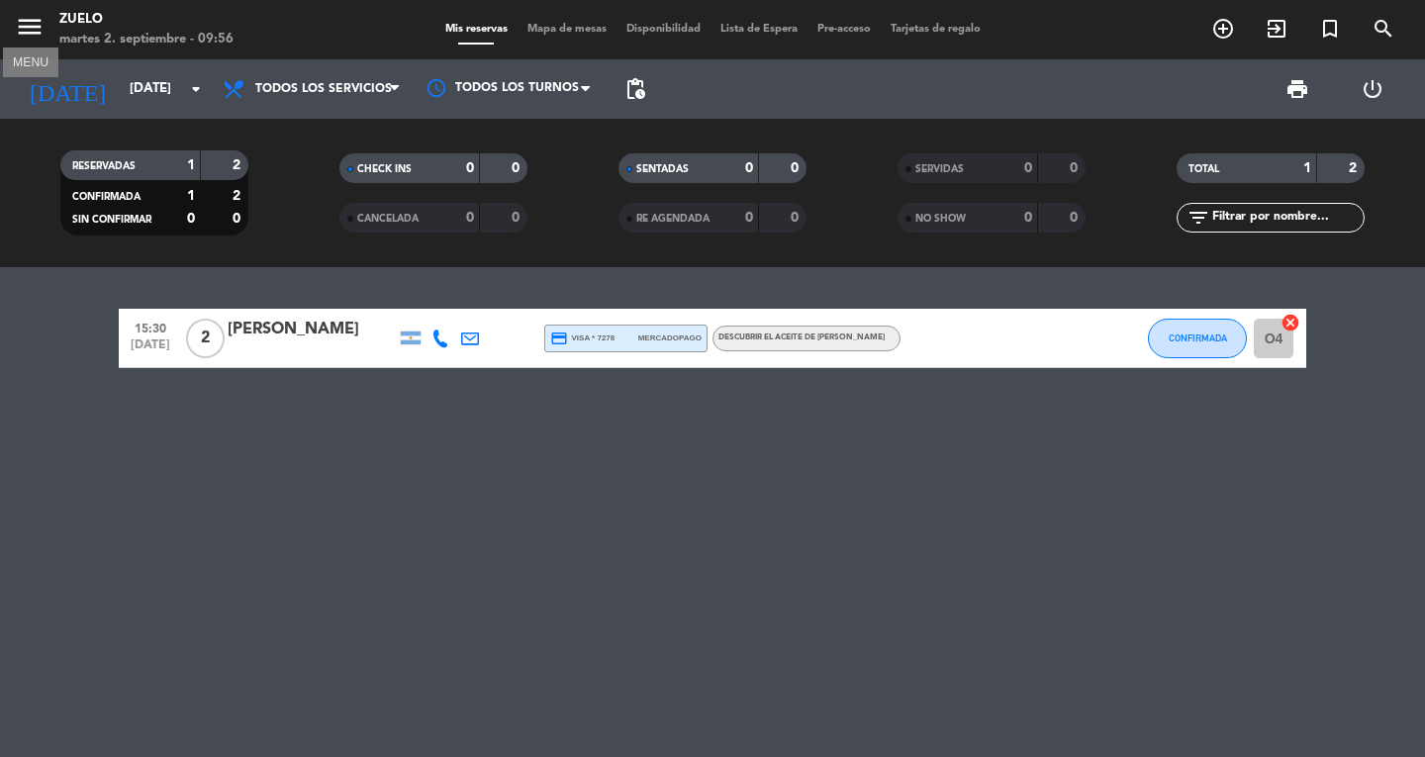
click at [29, 21] on icon "menu" at bounding box center [30, 27] width 30 height 30
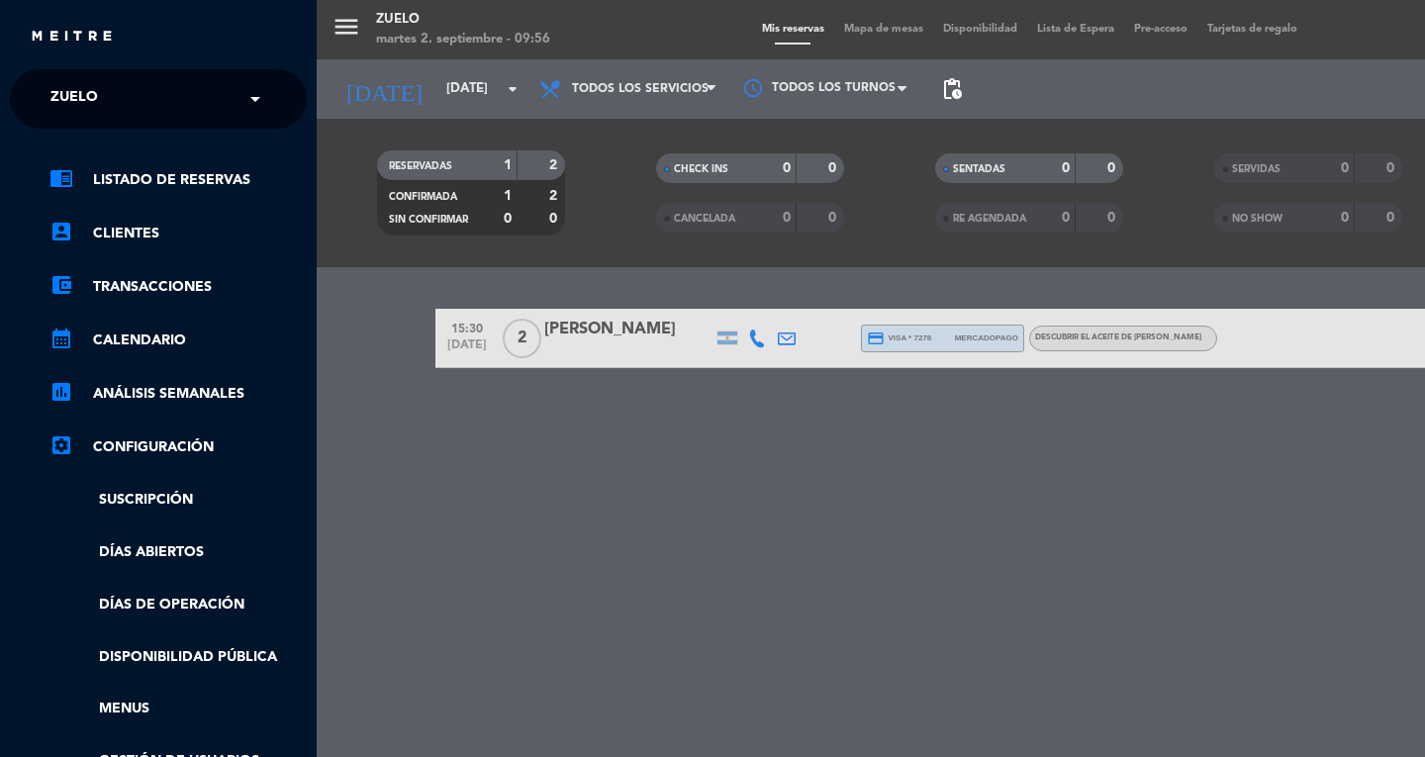
click at [145, 91] on input "text" at bounding box center [161, 100] width 242 height 44
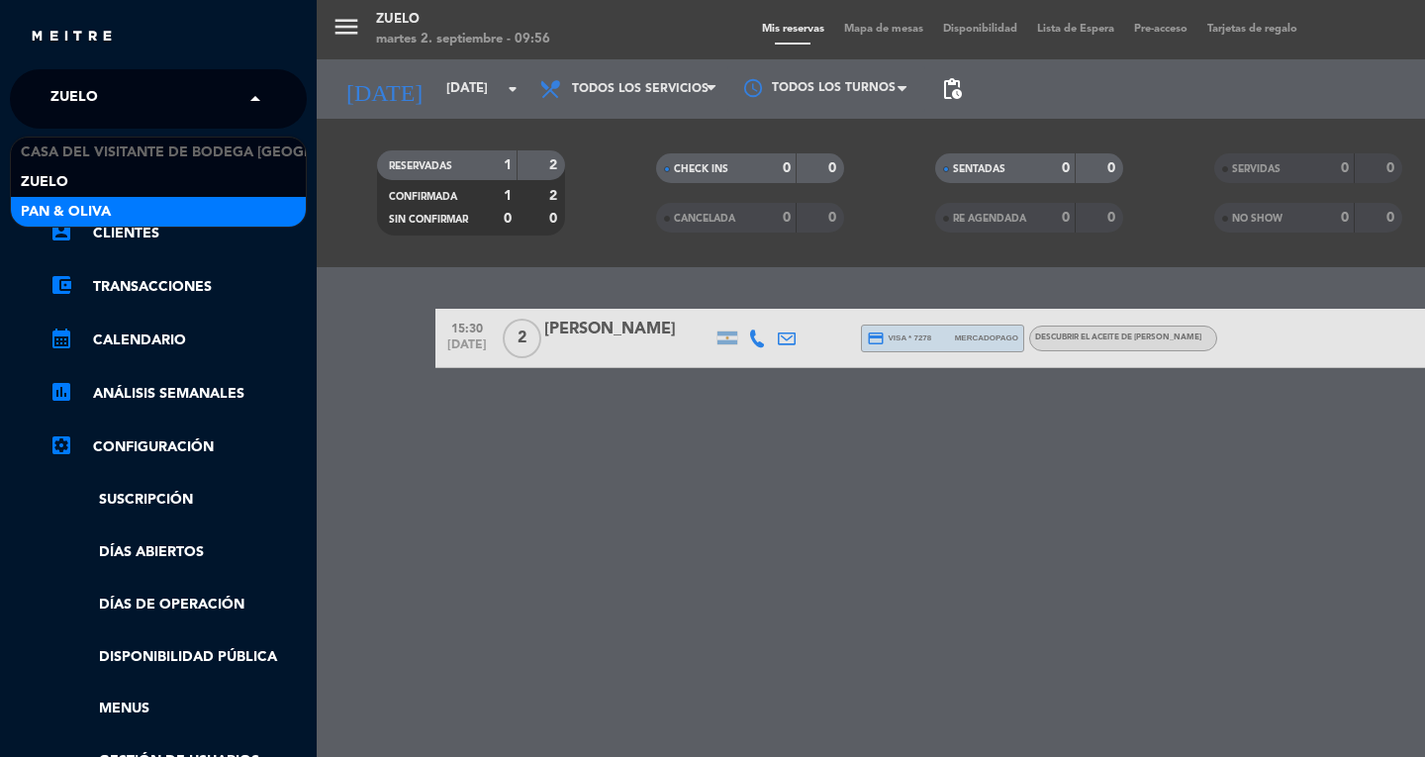
click at [163, 208] on div "Pan & Oliva" at bounding box center [158, 212] width 295 height 30
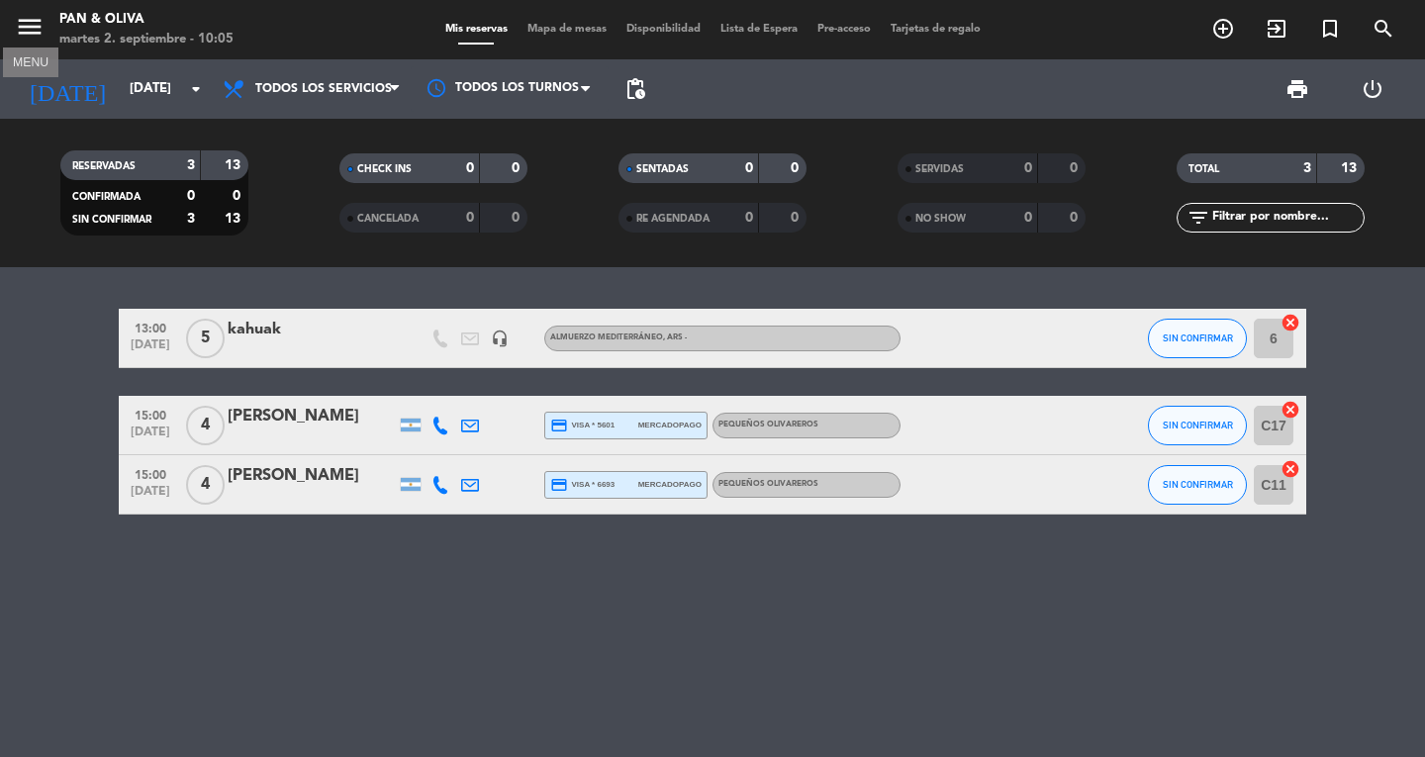
click at [40, 23] on icon "menu" at bounding box center [30, 27] width 30 height 30
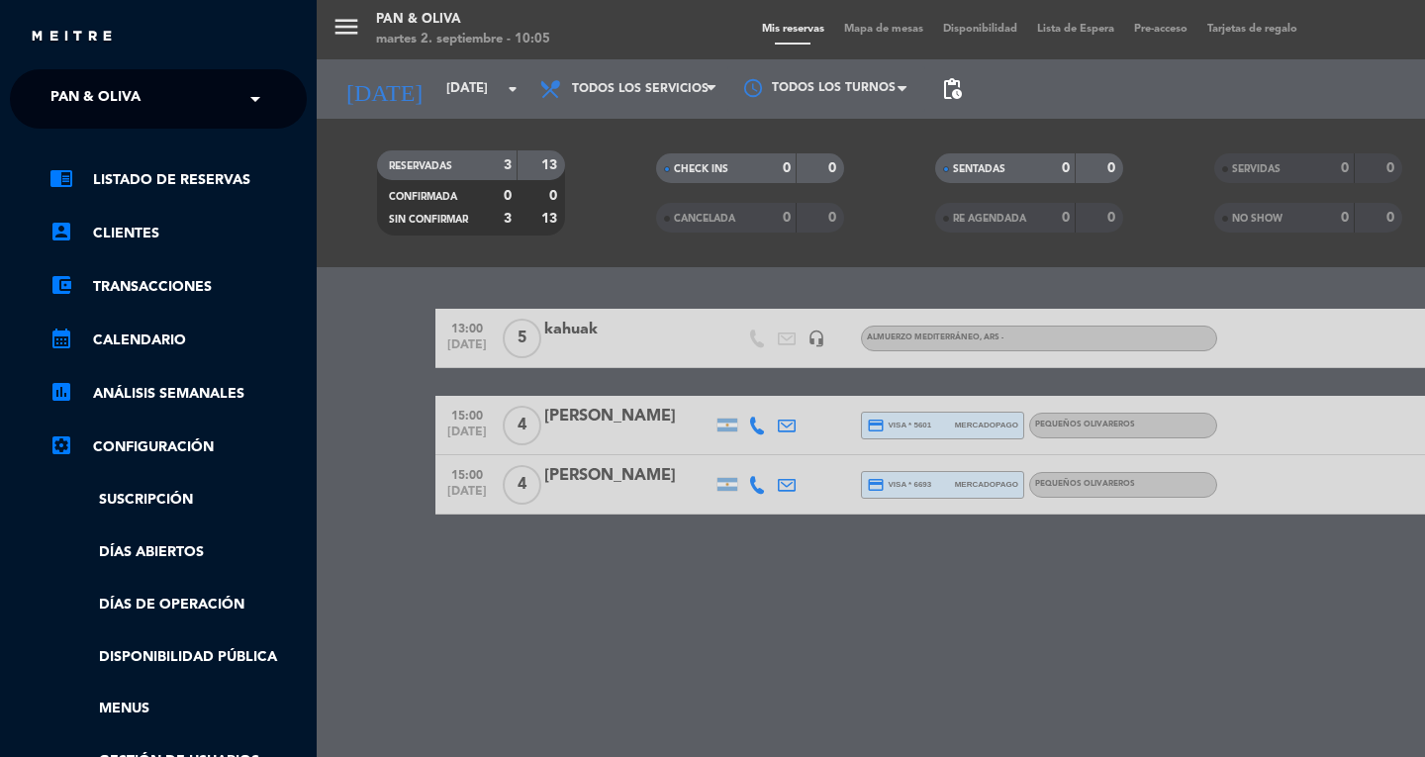
click at [66, 70] on ng-select "× Pan & Oliva ×" at bounding box center [158, 98] width 297 height 59
click at [776, 654] on div "menu Pan & Oliva martes 2. septiembre - 10:05 Mis reservas Mapa de mesas Dispon…" at bounding box center [1029, 378] width 1425 height 757
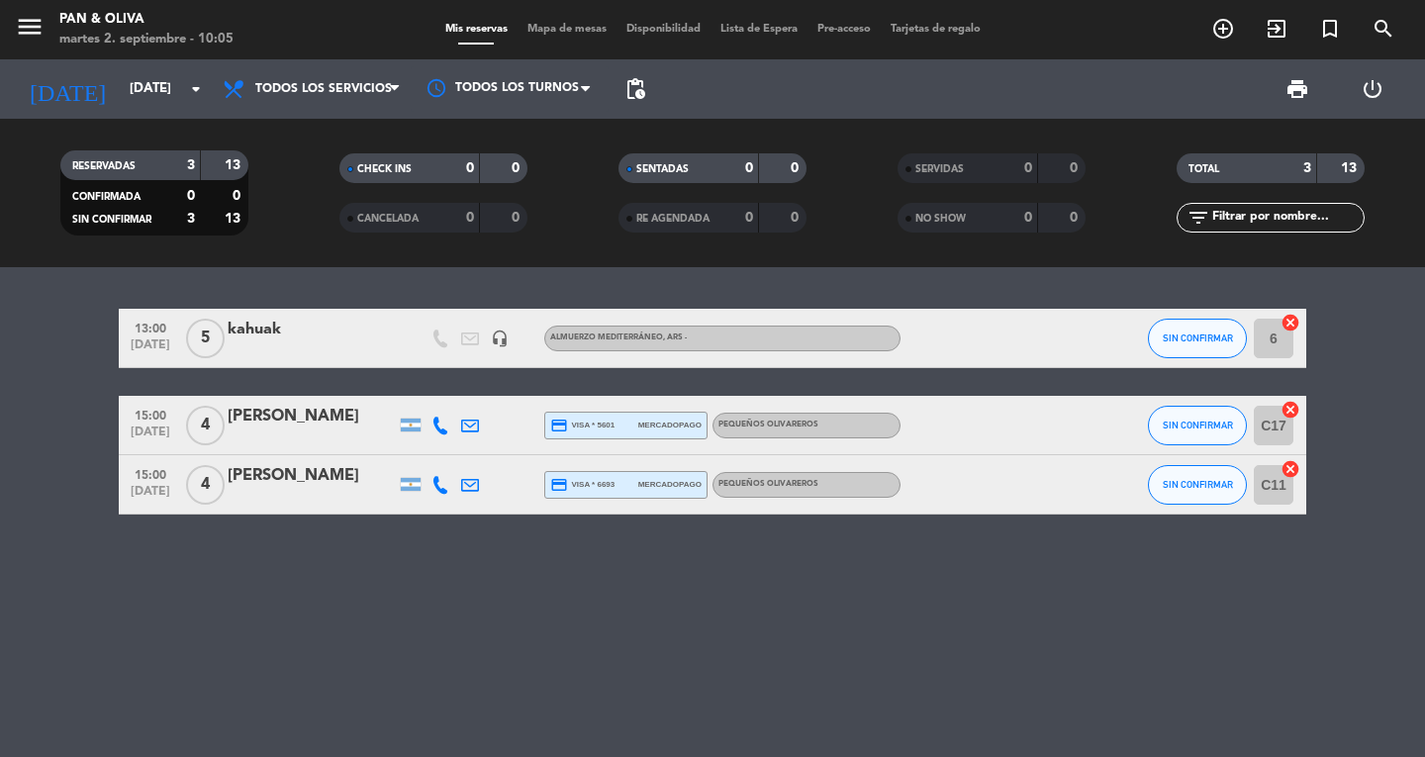
click at [0, 399] on bookings-row "13:00 [DATE] 5 kahuak headset_mic Almuerzo Mediterráneo , ARS - SIN CONFIRMAR 6…" at bounding box center [712, 412] width 1425 height 206
click at [53, 425] on bookings-row "13:00 [DATE] 5 kahuak headset_mic Almuerzo Mediterráneo , ARS - SIN CONFIRMAR 6…" at bounding box center [712, 412] width 1425 height 206
click at [39, 87] on icon "[DATE]" at bounding box center [67, 89] width 105 height 44
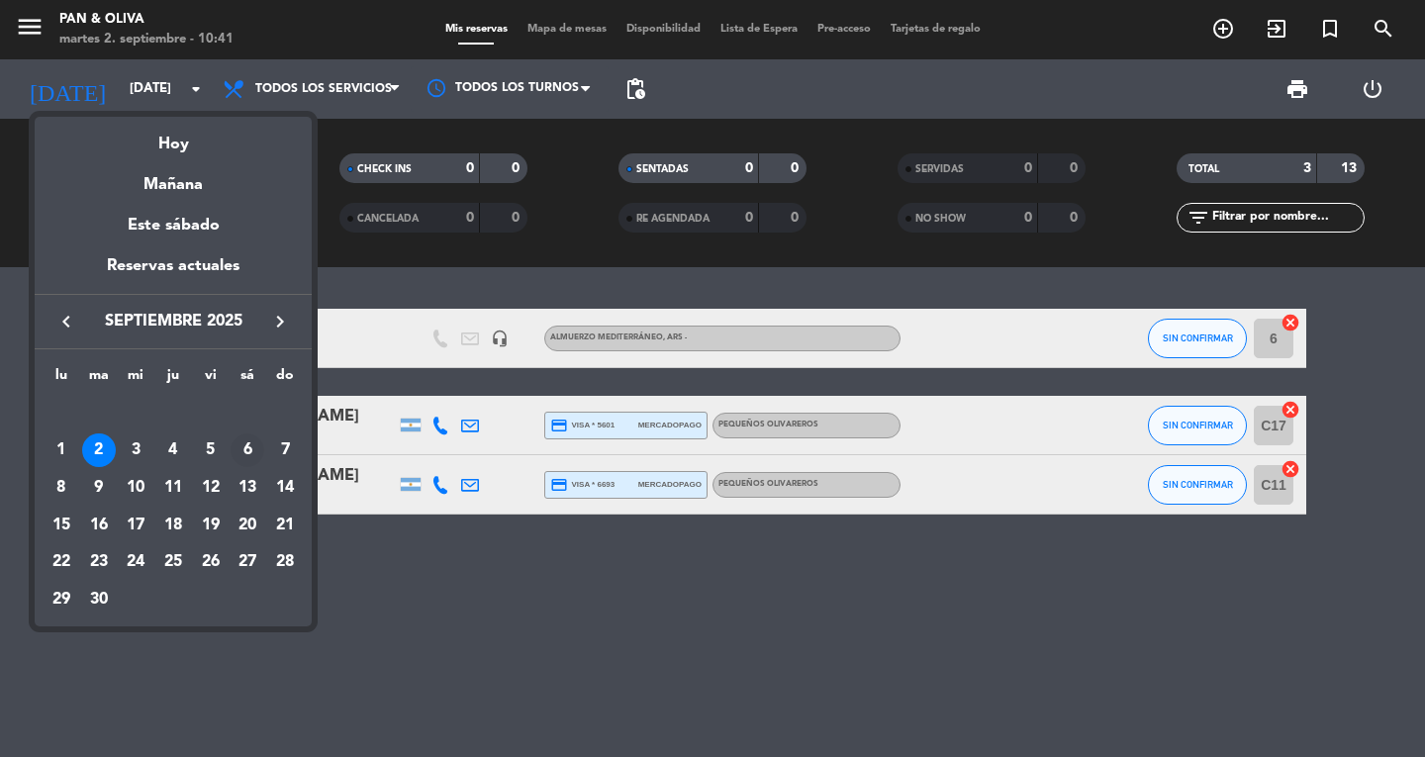
click at [251, 446] on div "6" at bounding box center [248, 451] width 34 height 34
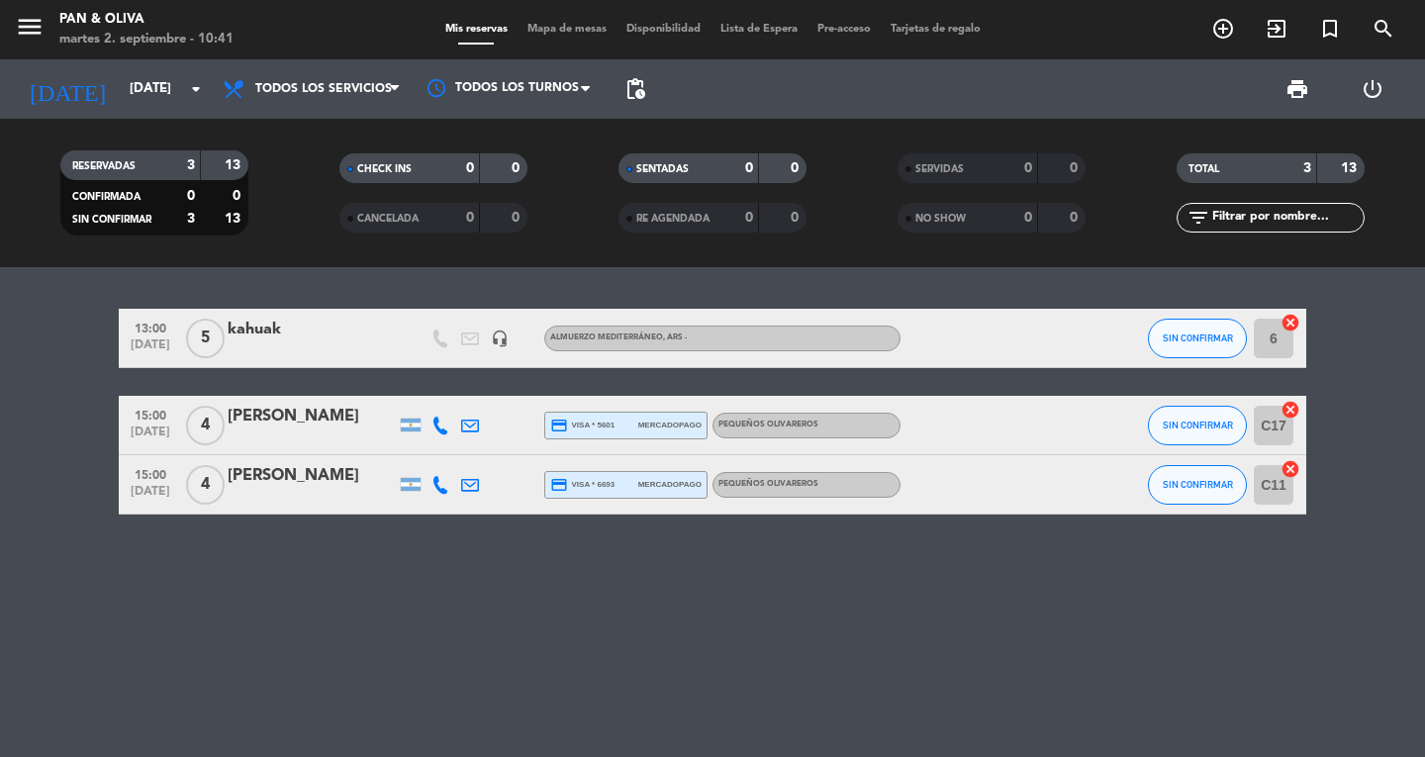
type input "[DATE]"
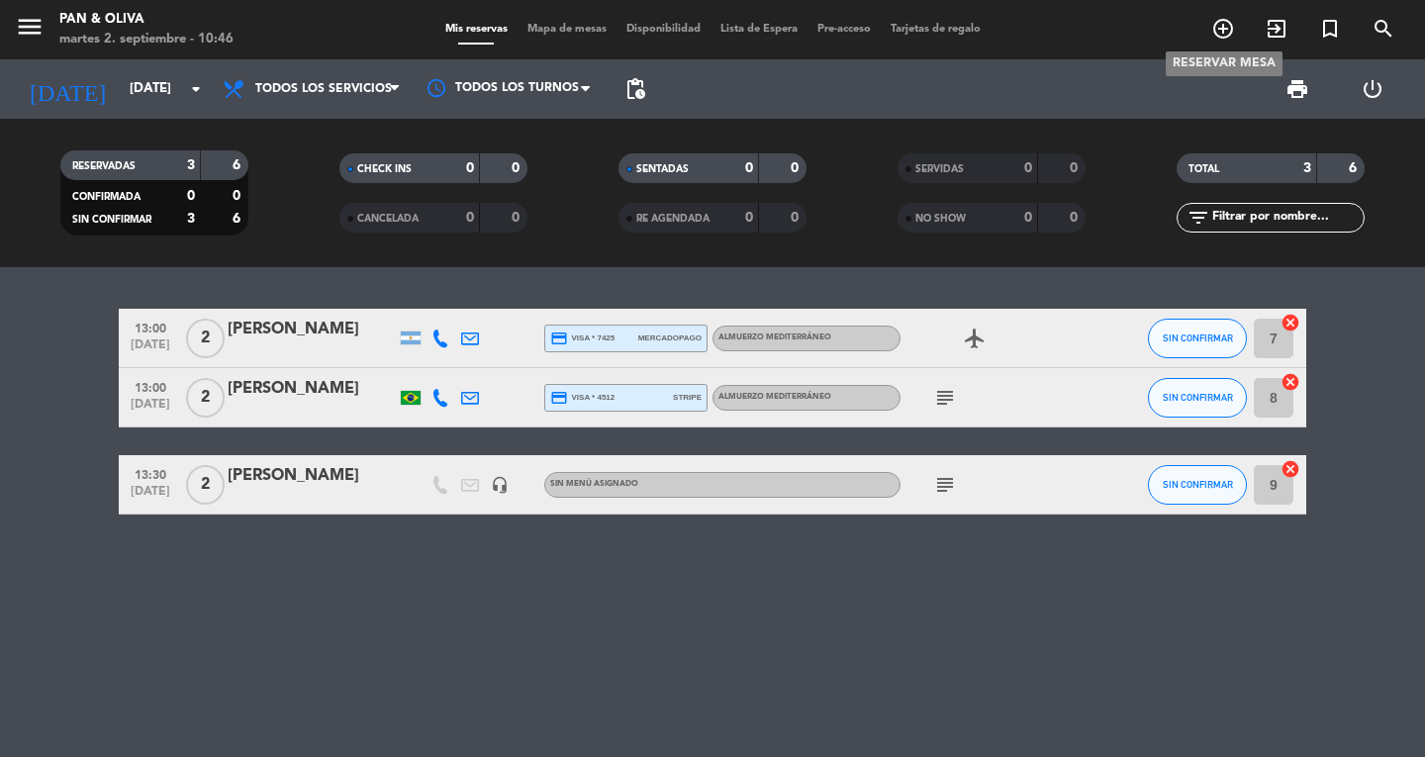
click at [1214, 27] on icon "add_circle_outline" at bounding box center [1224, 29] width 24 height 24
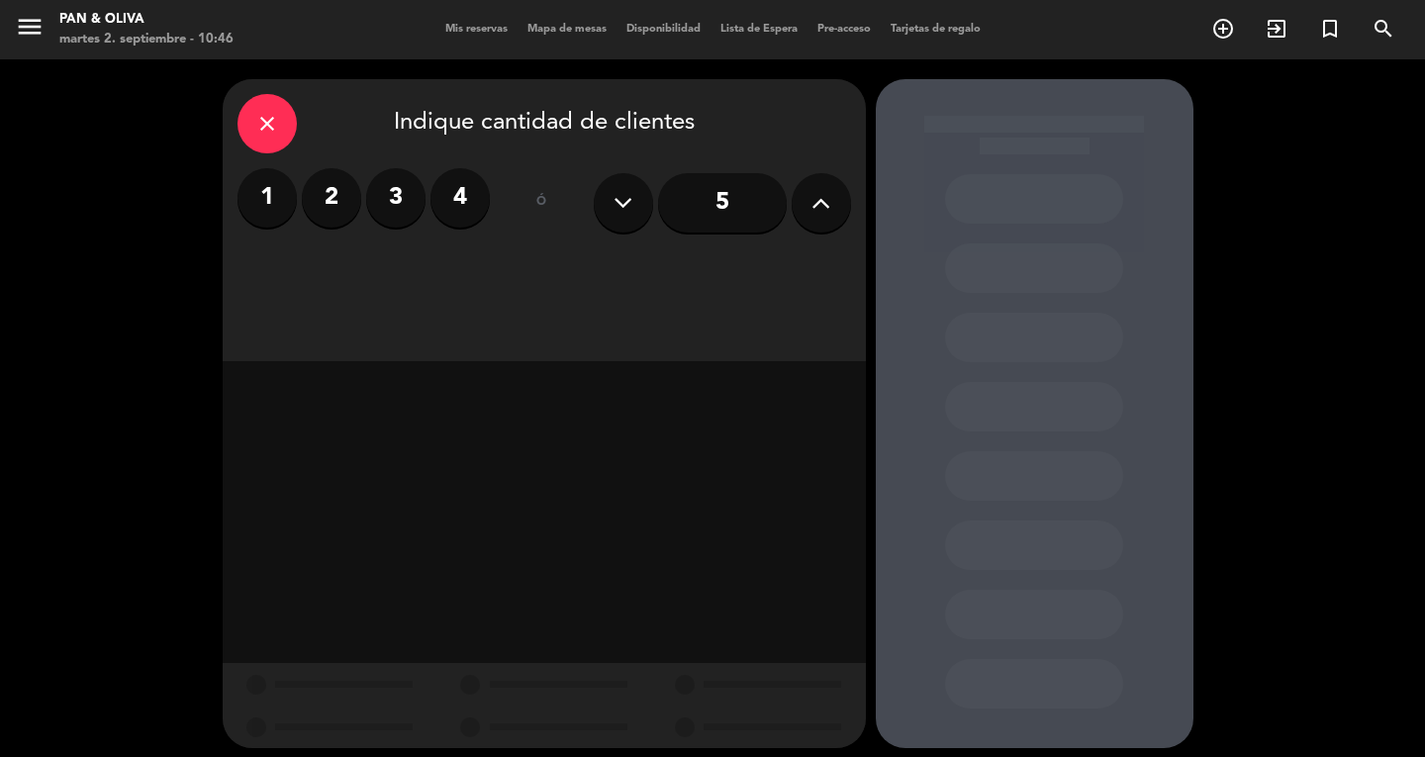
click at [314, 209] on label "2" at bounding box center [331, 197] width 59 height 59
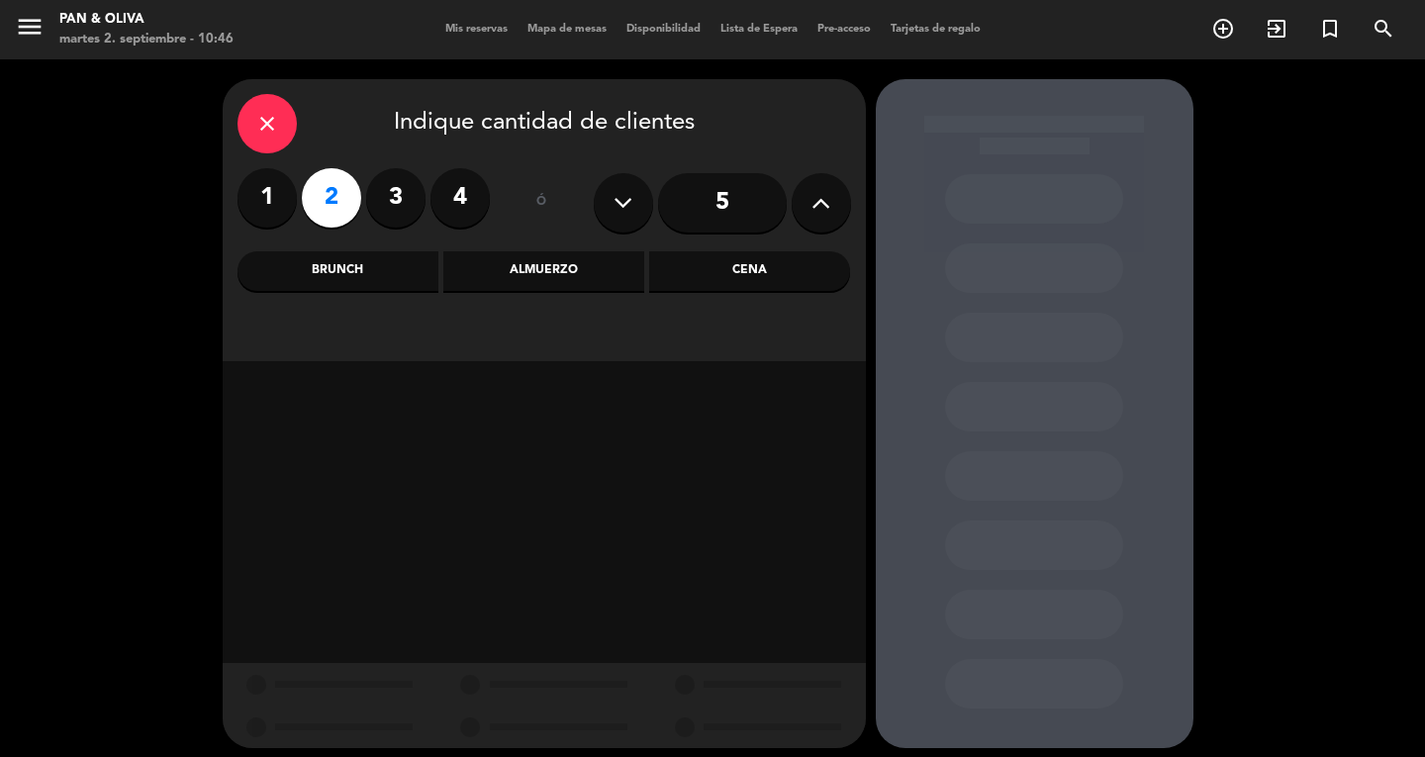
click at [508, 278] on div "Almuerzo" at bounding box center [543, 271] width 201 height 40
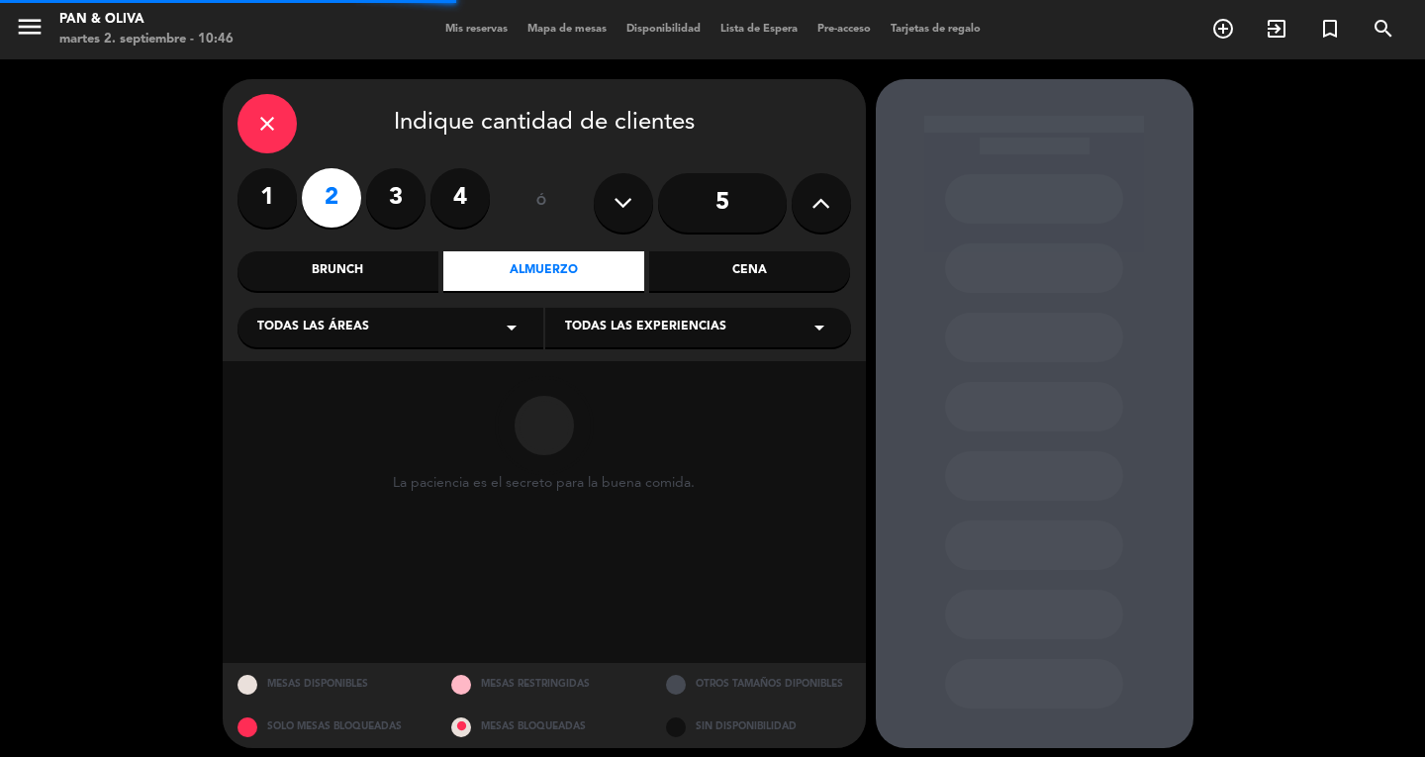
click at [672, 323] on span "Todas las experiencias" at bounding box center [645, 328] width 161 height 20
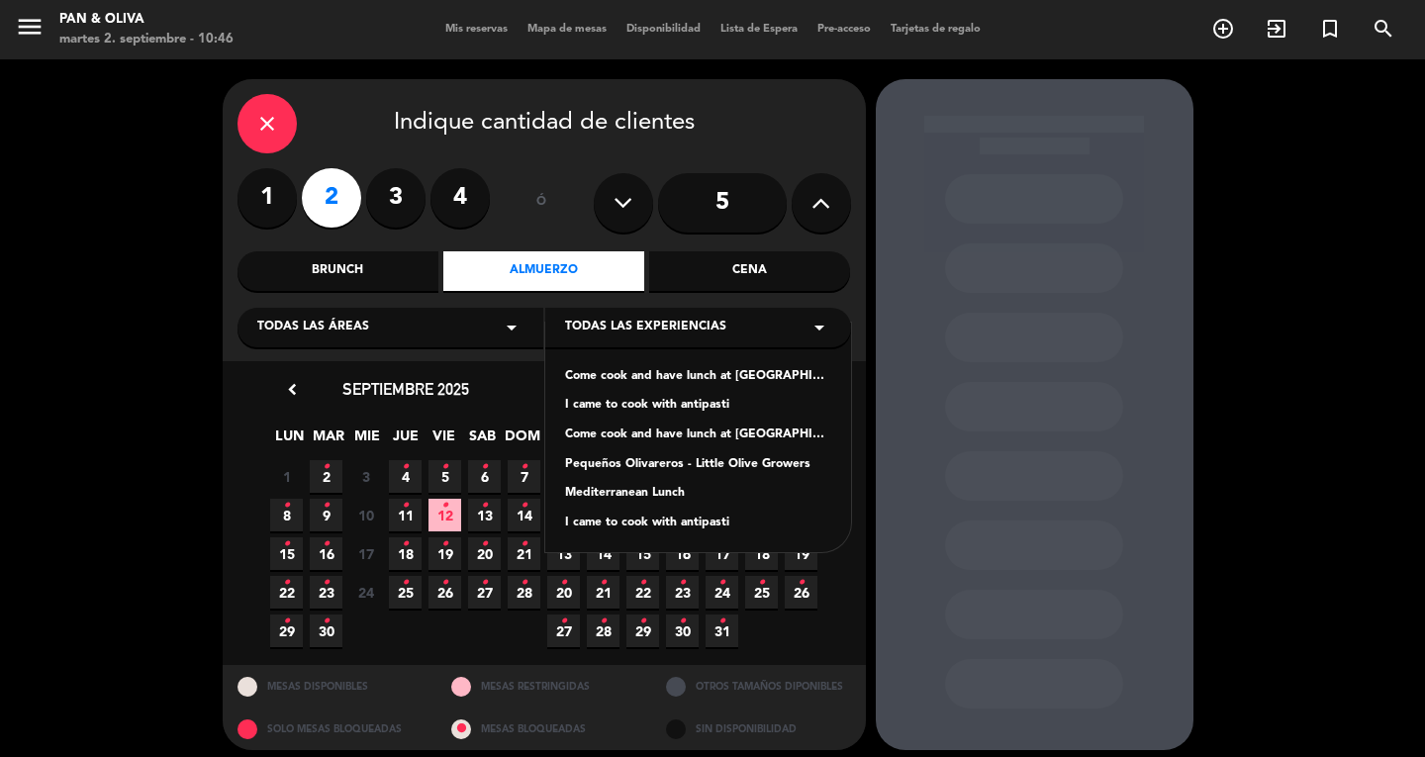
click at [592, 487] on div "Mediterranean Lunch" at bounding box center [698, 494] width 266 height 20
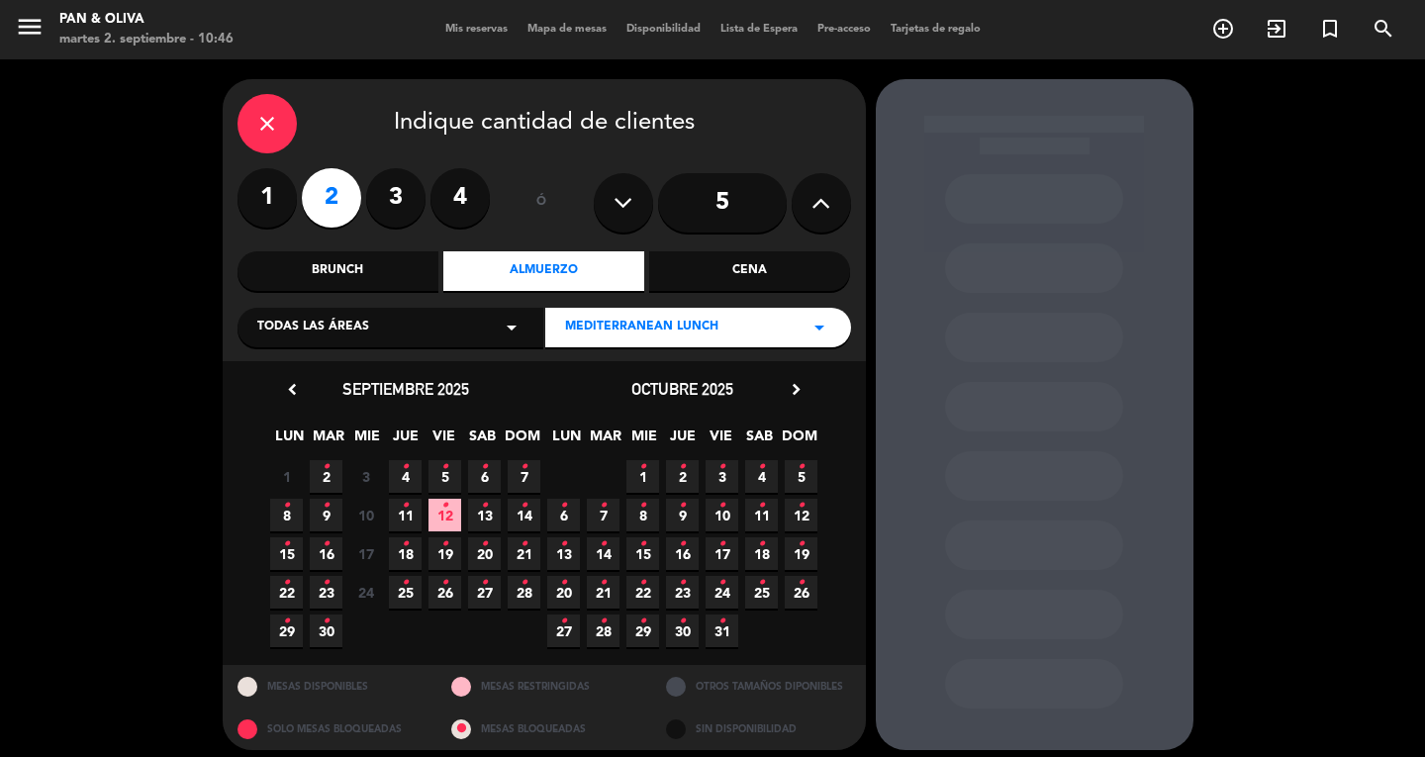
click at [485, 471] on icon "•" at bounding box center [484, 467] width 7 height 32
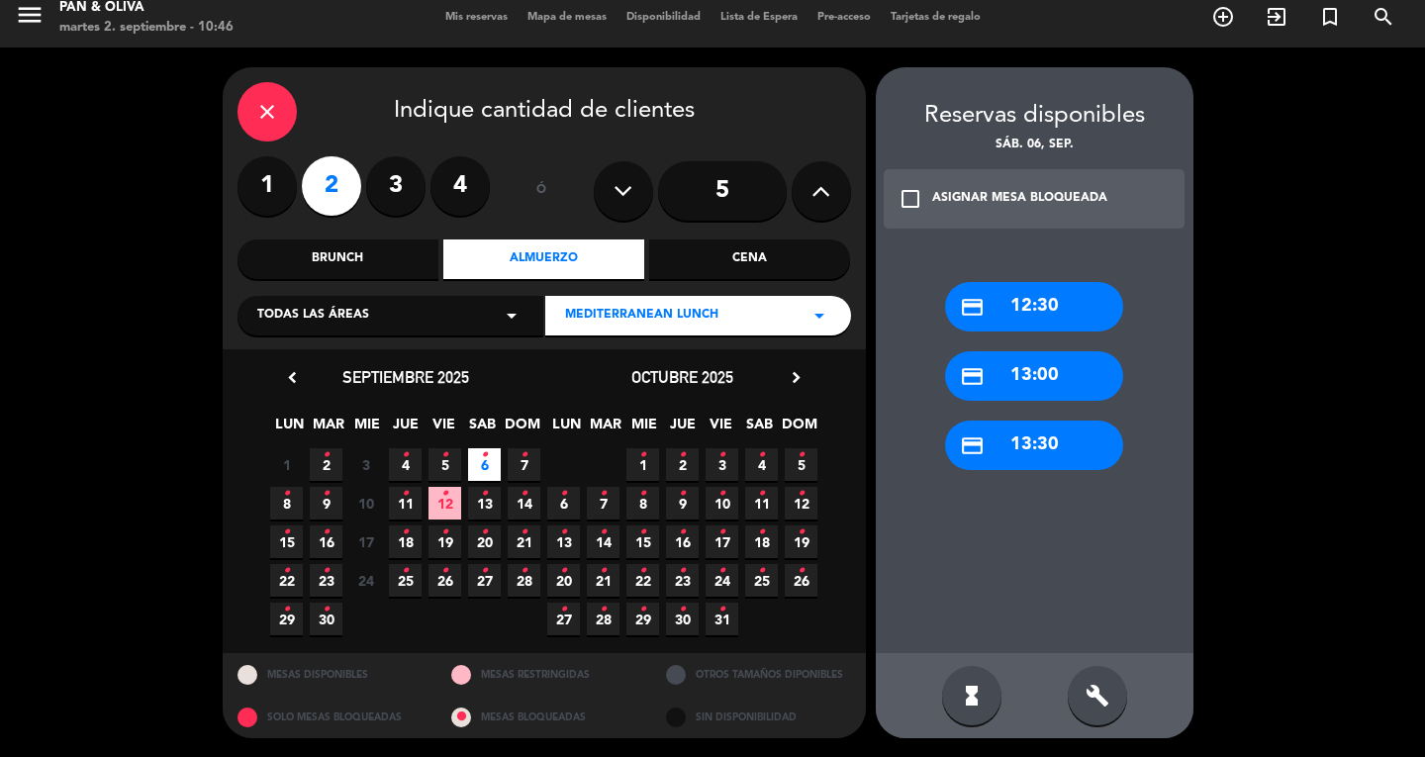
click at [1022, 439] on div "credit_card 13:30" at bounding box center [1034, 445] width 178 height 49
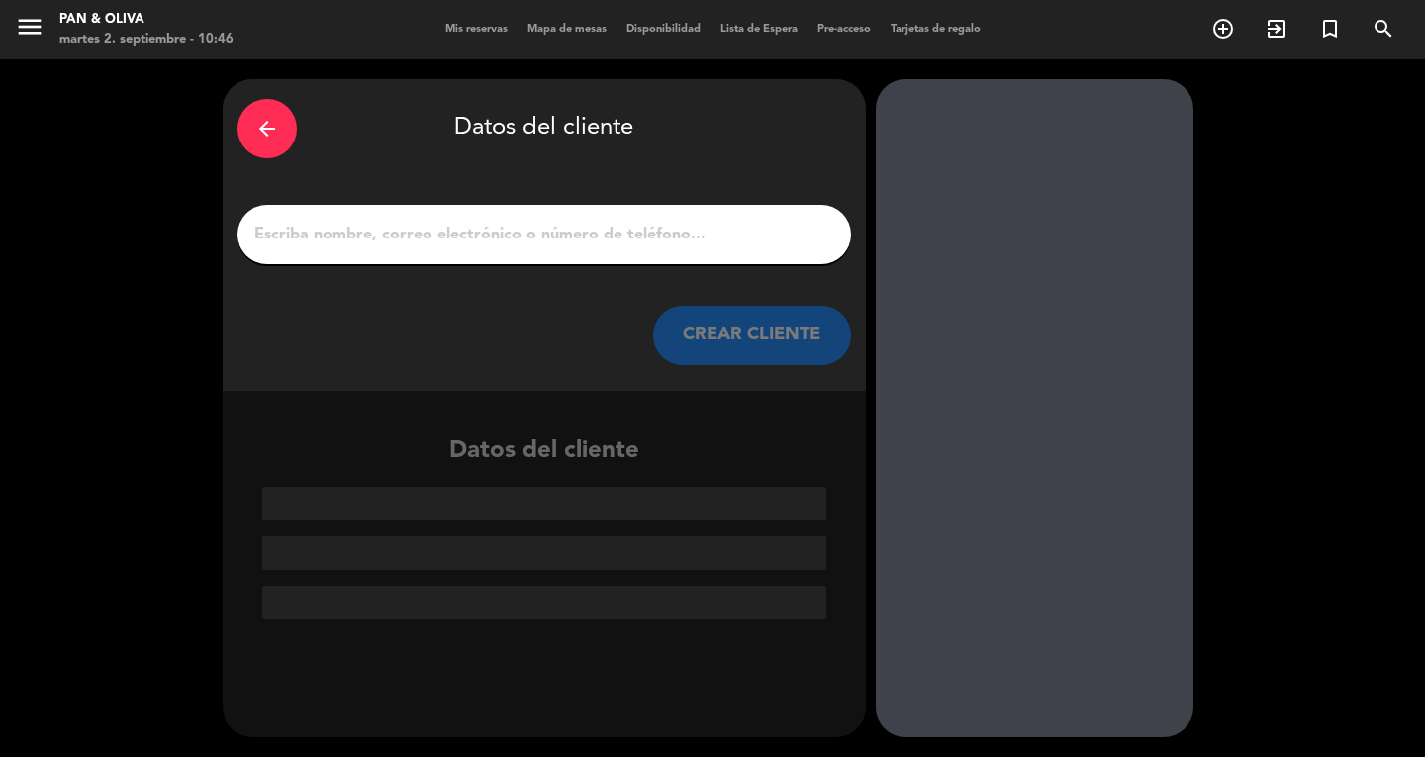
scroll to position [0, 0]
click at [342, 226] on input "1" at bounding box center [544, 235] width 584 height 28
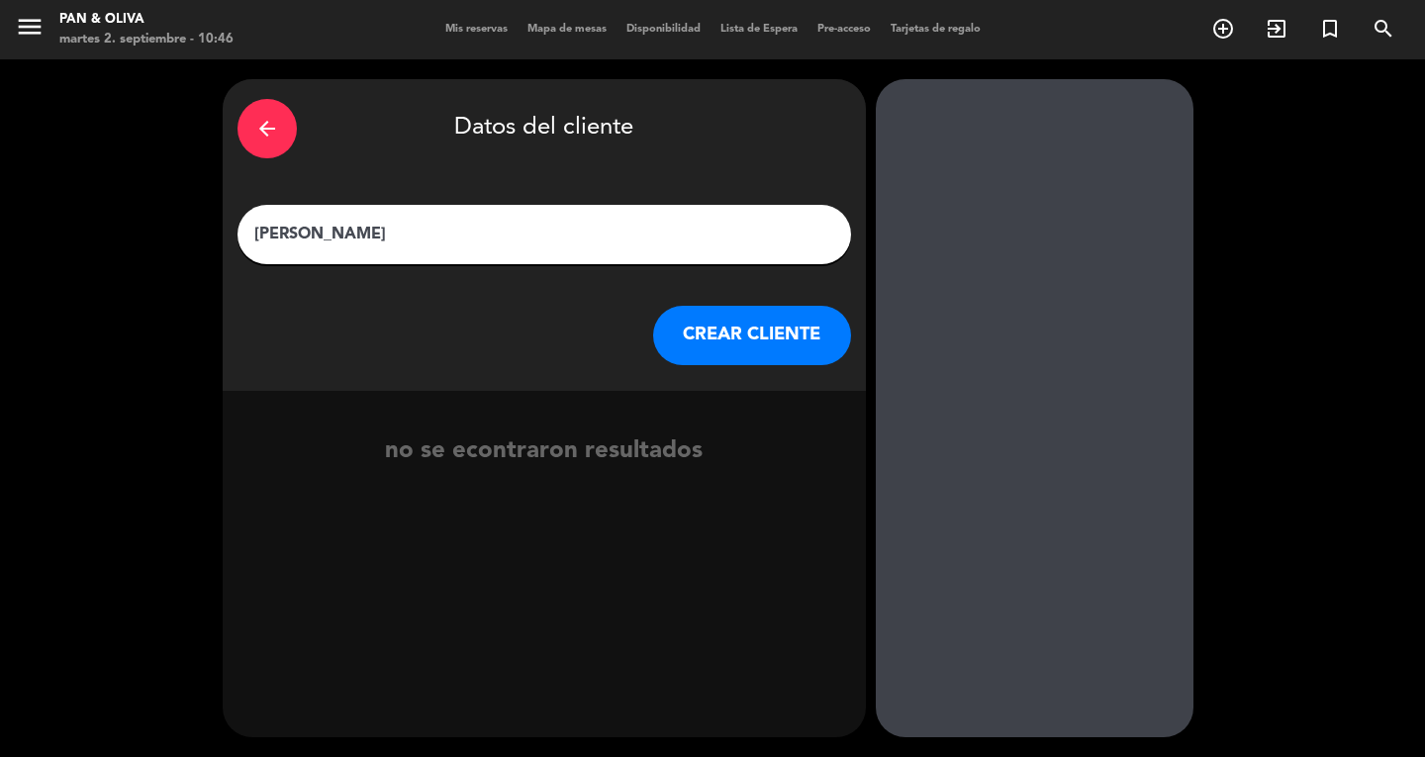
type input "[PERSON_NAME]"
click at [741, 346] on button "CREAR CLIENTE" at bounding box center [752, 335] width 198 height 59
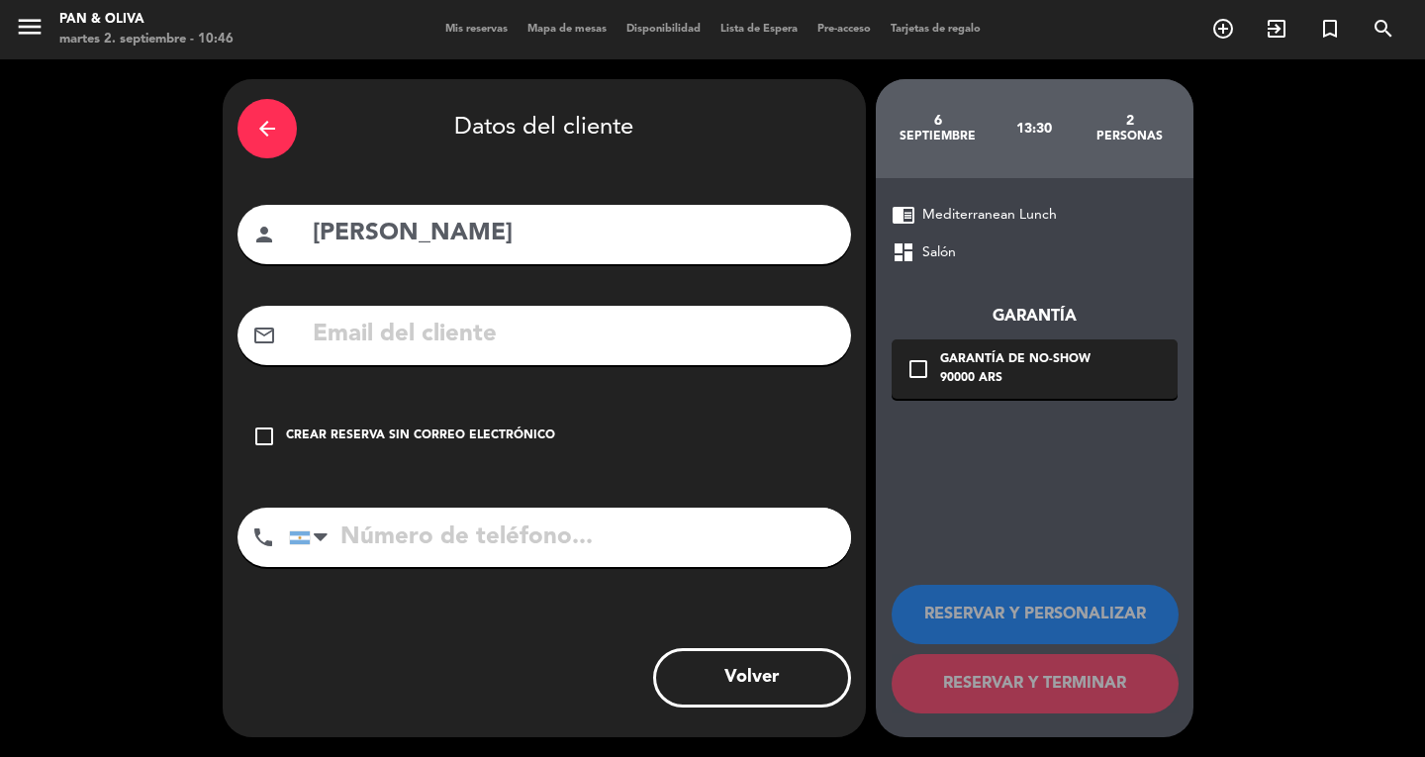
click at [273, 433] on icon "check_box_outline_blank" at bounding box center [264, 437] width 24 height 24
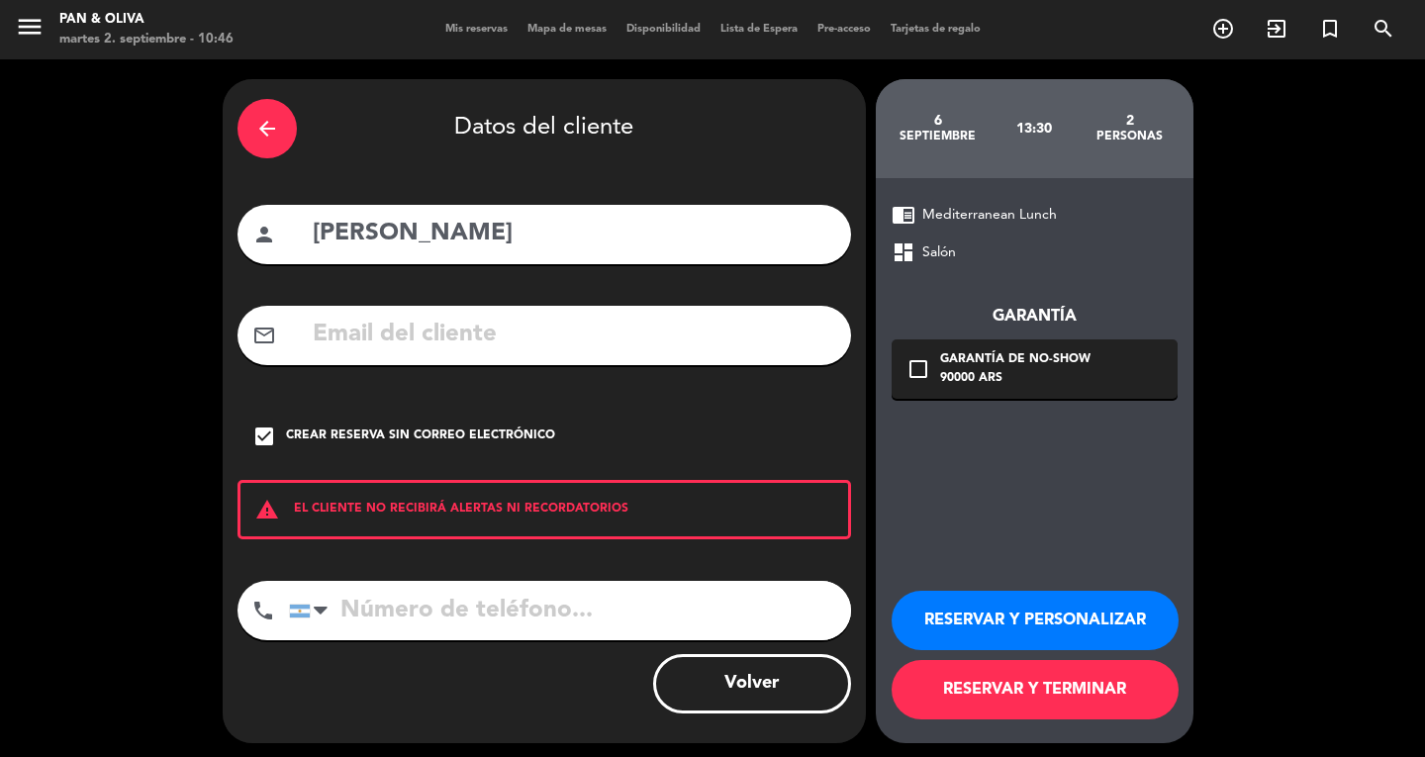
click at [370, 617] on input "tel" at bounding box center [570, 610] width 562 height 59
type input "2613846416"
drag, startPoint x: 951, startPoint y: 687, endPoint x: 952, endPoint y: 676, distance: 10.9
click at [951, 681] on button "RESERVAR Y TERMINAR" at bounding box center [1035, 689] width 287 height 59
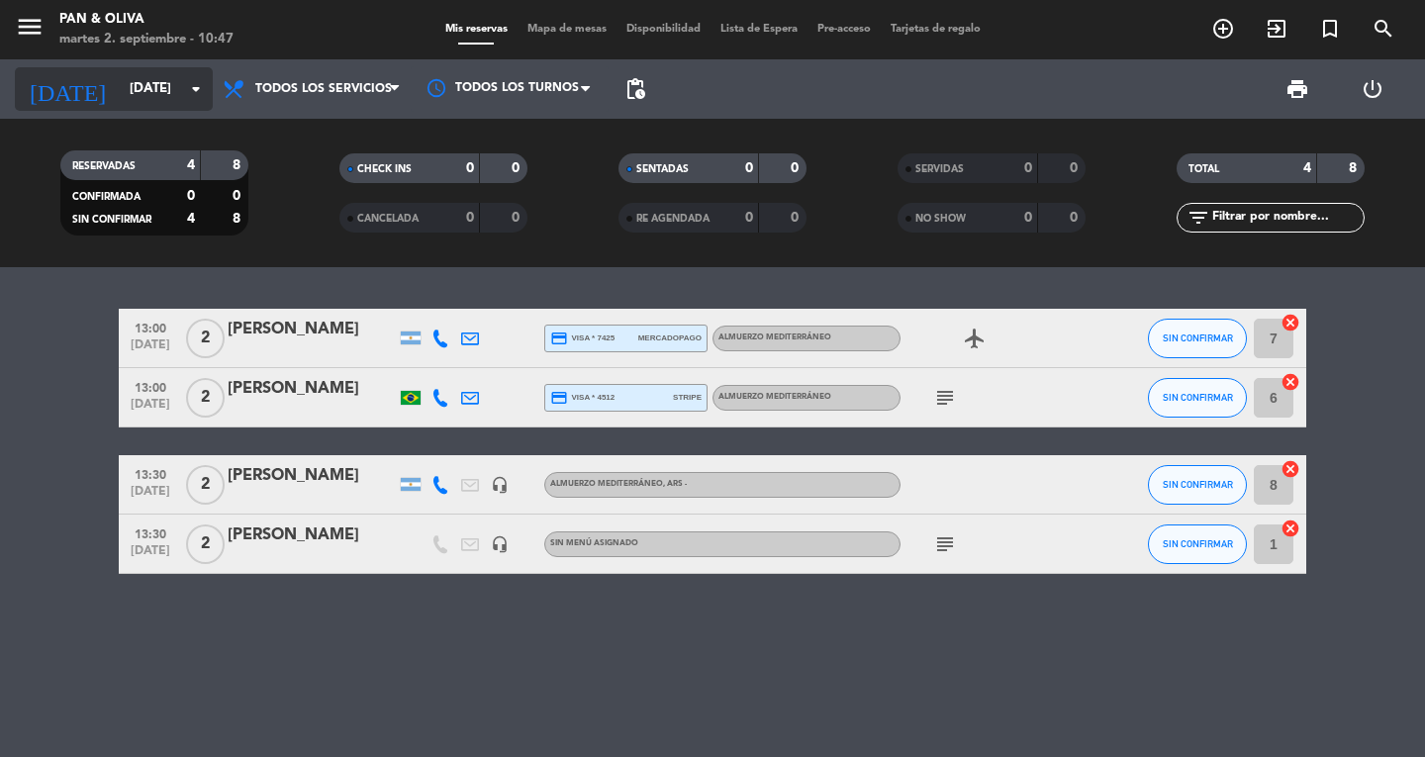
click at [47, 87] on icon "[DATE]" at bounding box center [67, 89] width 105 height 44
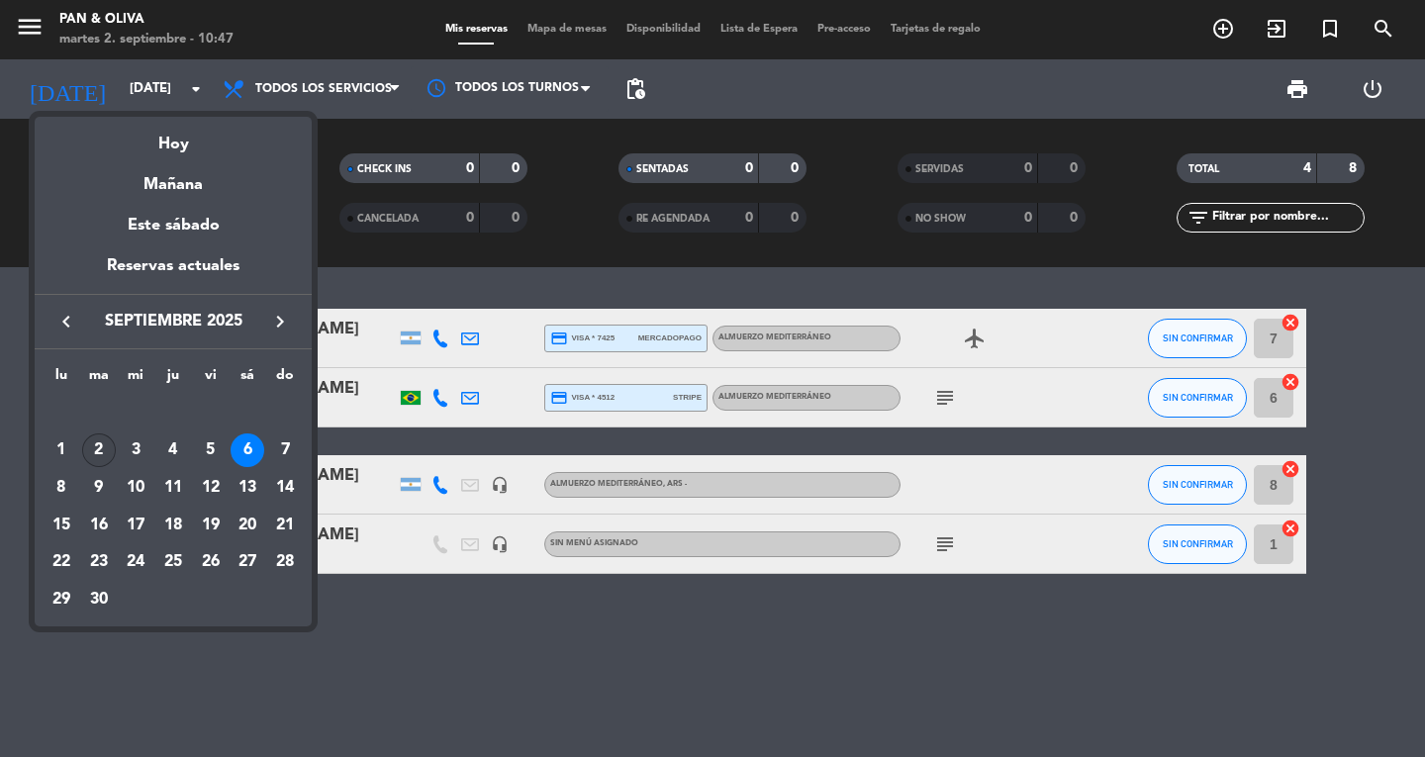
click at [100, 444] on div "2" at bounding box center [99, 451] width 34 height 34
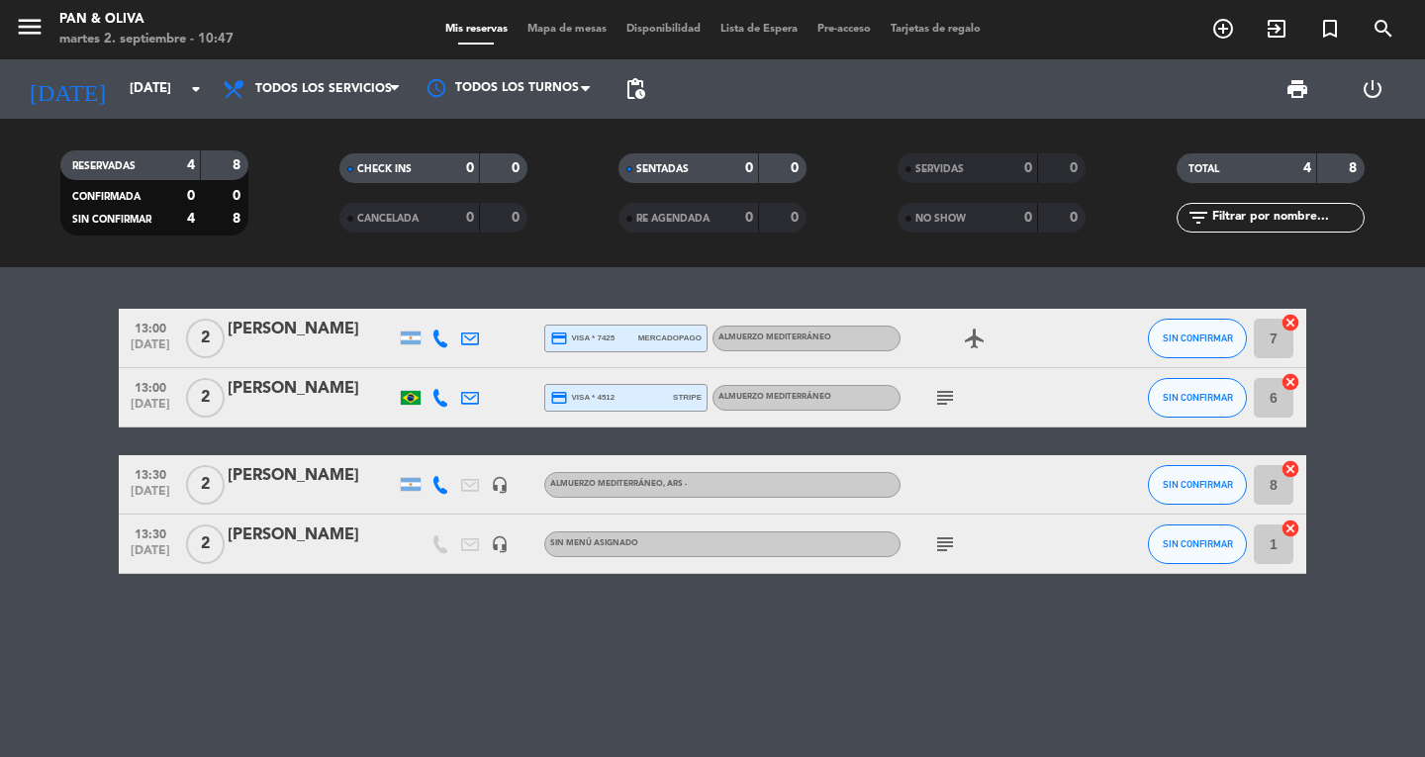
type input "[DATE]"
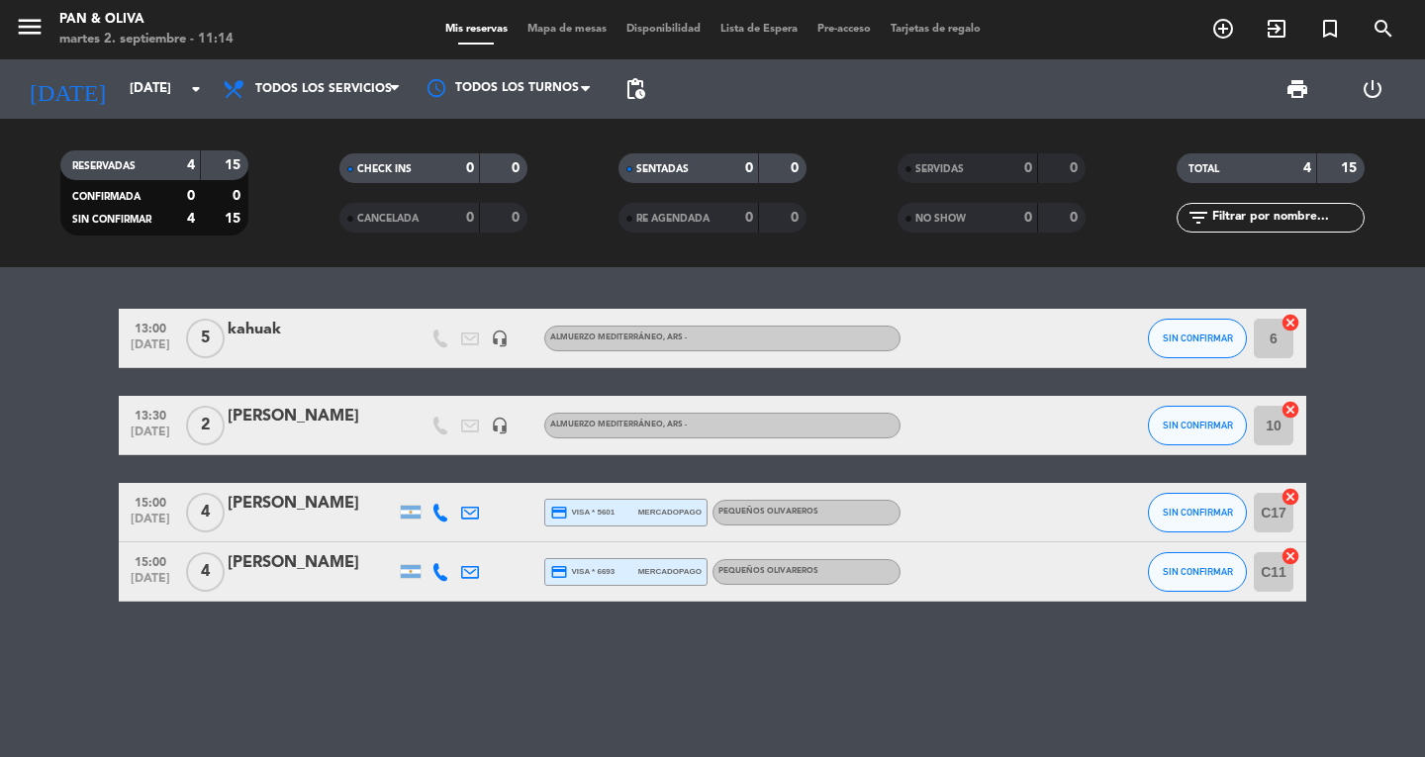
click at [0, 454] on bookings-row "13:00 [DATE] 5 kahuak headset_mic Almuerzo Mediterráneo , ARS - SIN CONFIRMAR 6…" at bounding box center [712, 455] width 1425 height 293
click at [267, 415] on div "[PERSON_NAME]" at bounding box center [312, 417] width 168 height 26
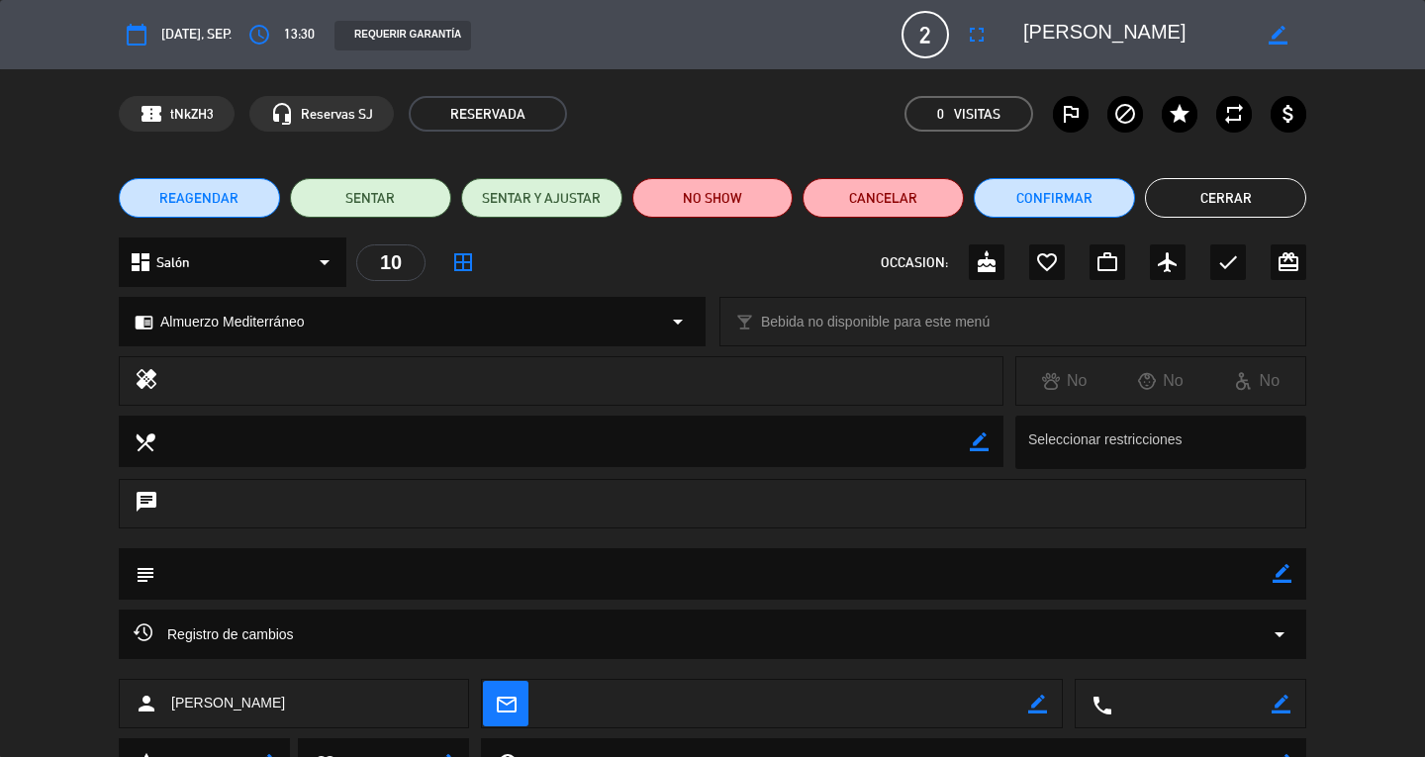
click at [1177, 194] on button "Cerrar" at bounding box center [1225, 198] width 161 height 40
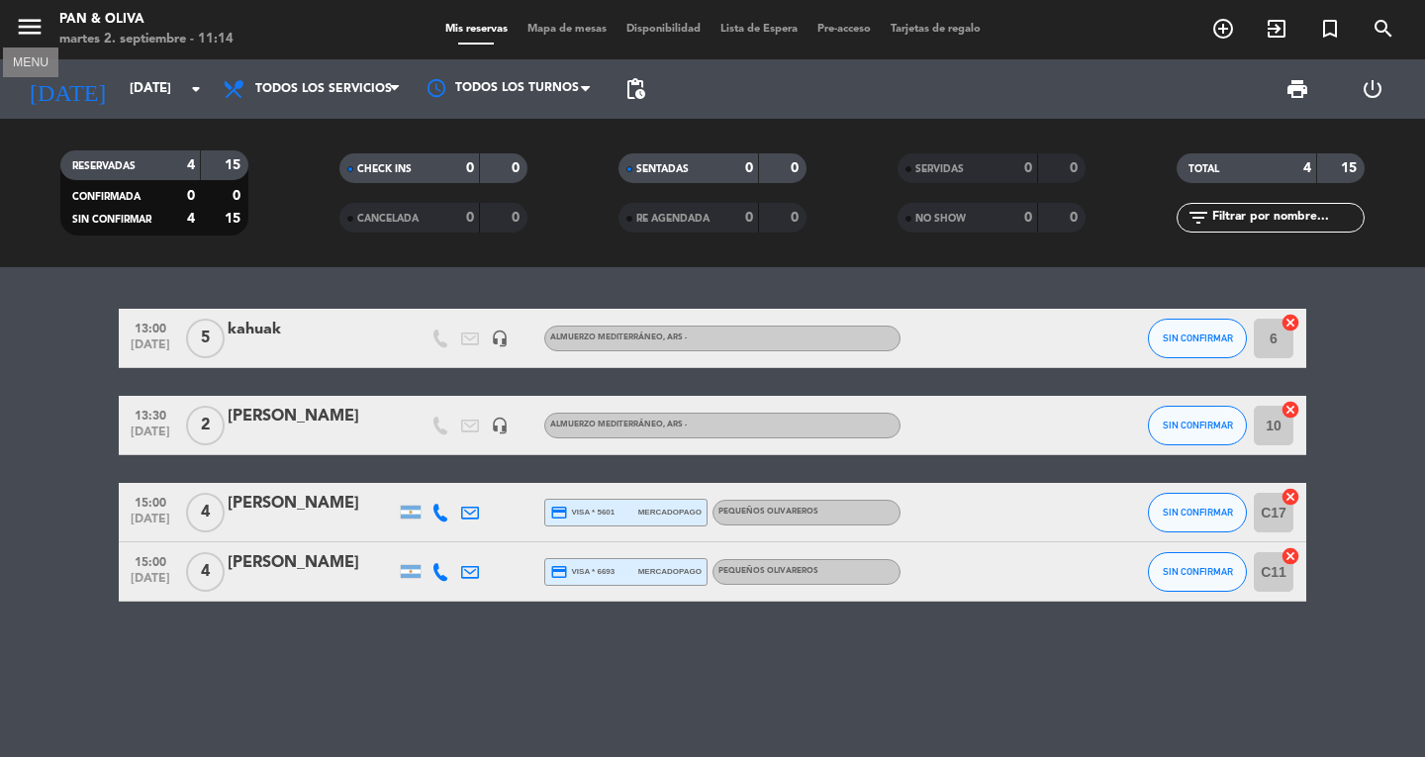
click at [44, 28] on icon "menu" at bounding box center [30, 27] width 30 height 30
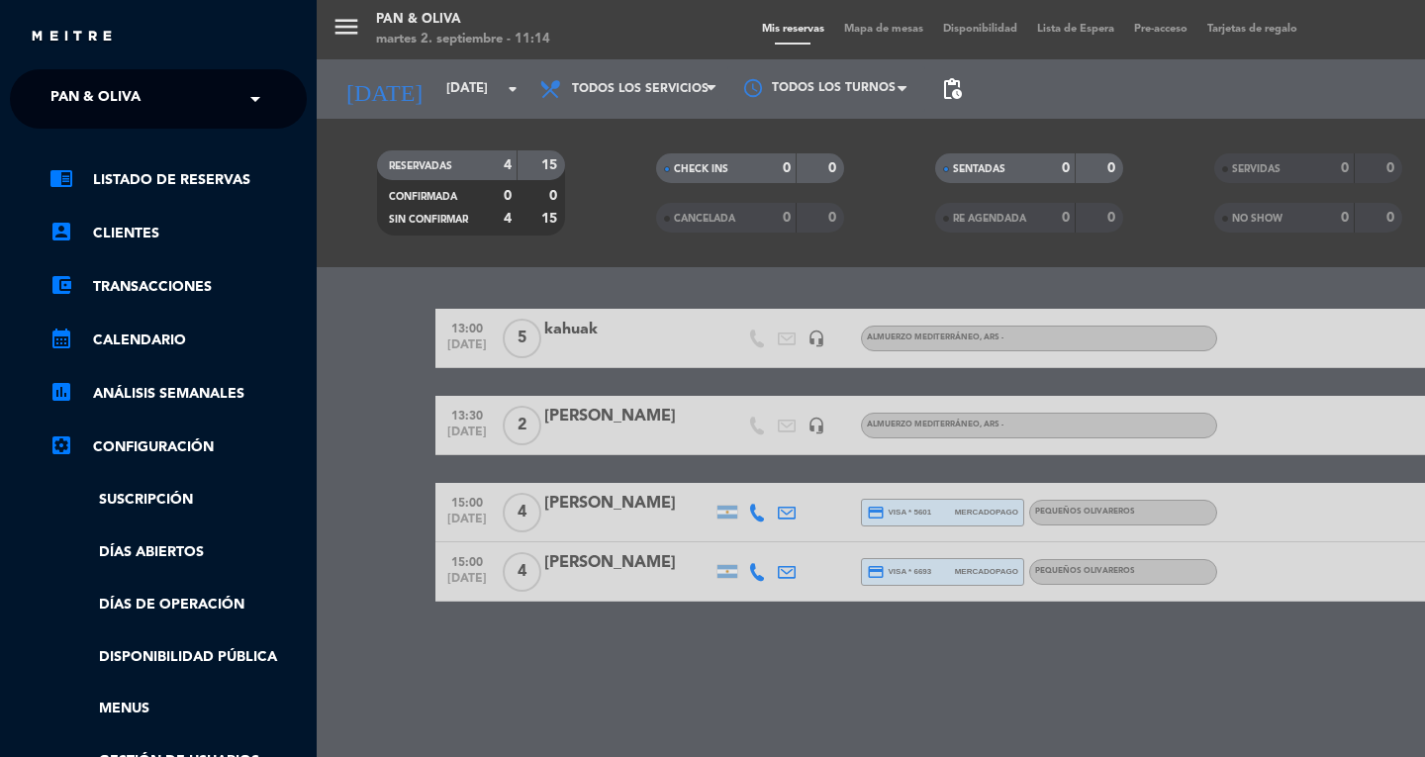
click at [78, 77] on ng-select "× Pan & Oliva ×" at bounding box center [158, 98] width 297 height 59
click at [84, 100] on span "Pan & Oliva" at bounding box center [95, 99] width 90 height 42
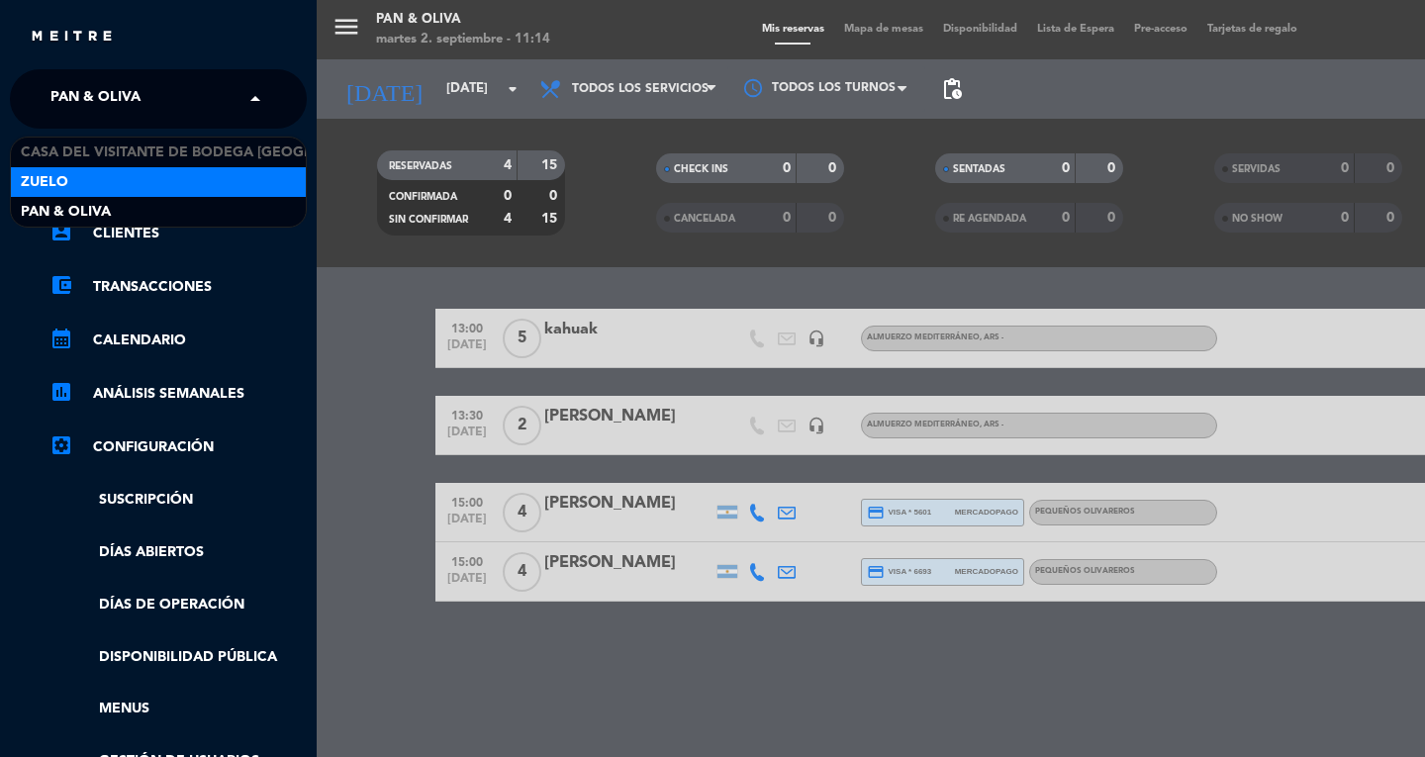
click at [91, 183] on div "Zuelo" at bounding box center [158, 182] width 295 height 30
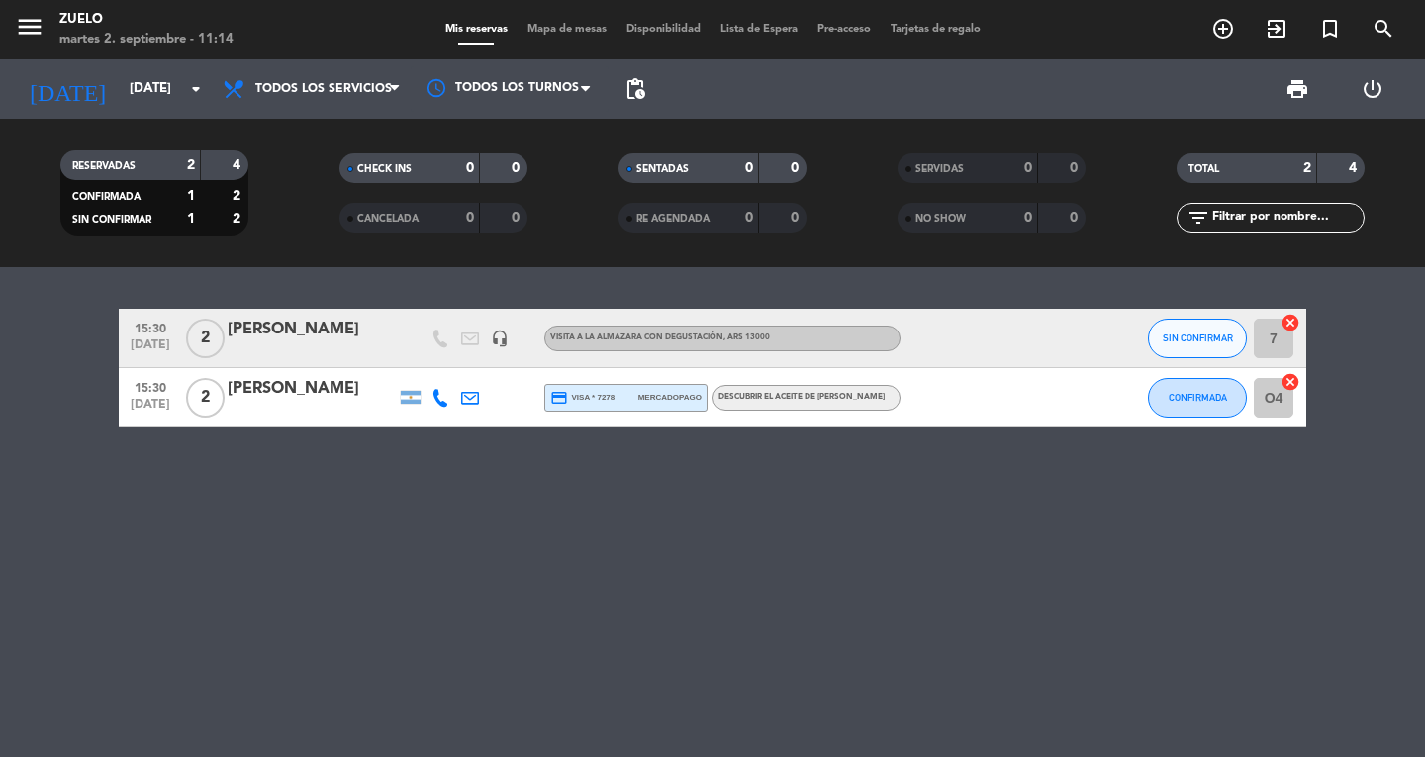
click at [39, 32] on icon "menu" at bounding box center [30, 27] width 30 height 30
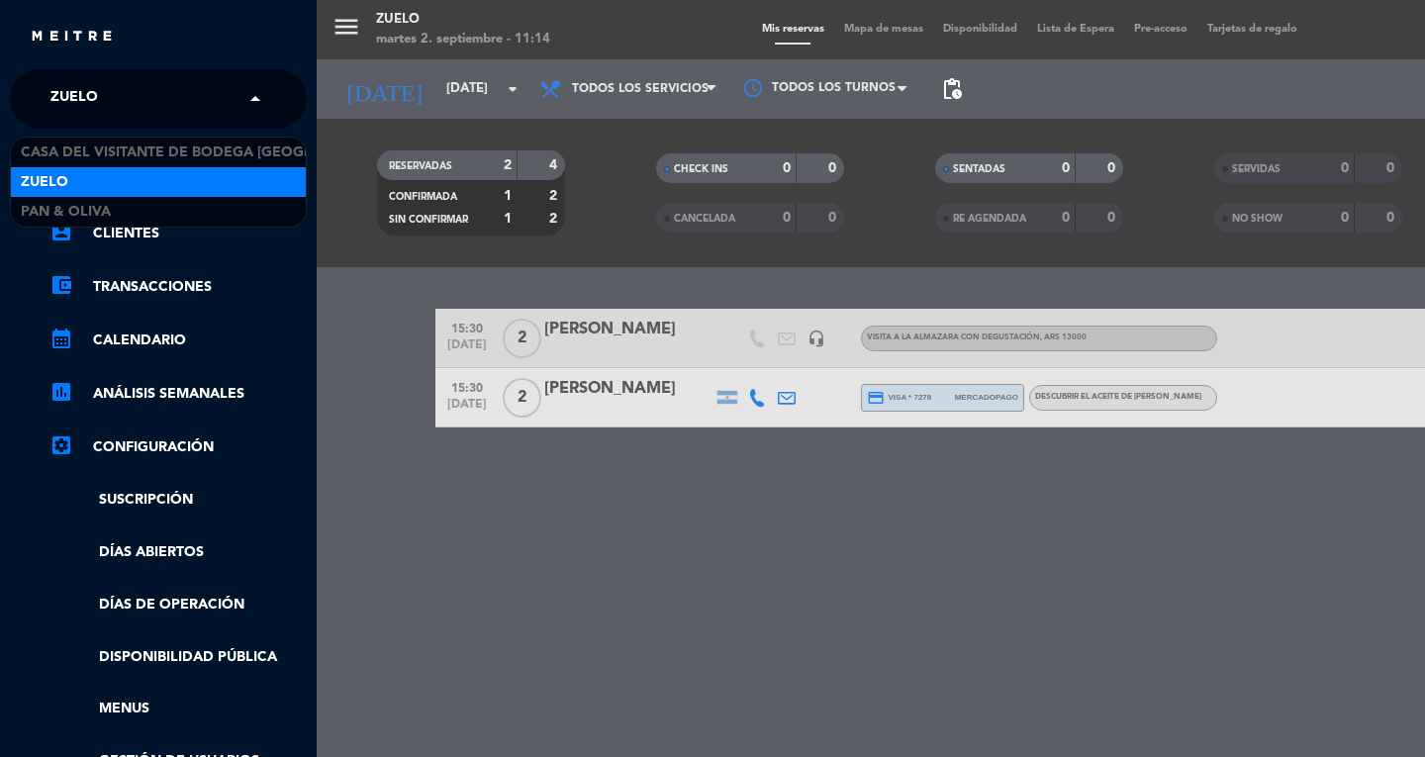
click at [146, 80] on input "text" at bounding box center [161, 100] width 242 height 44
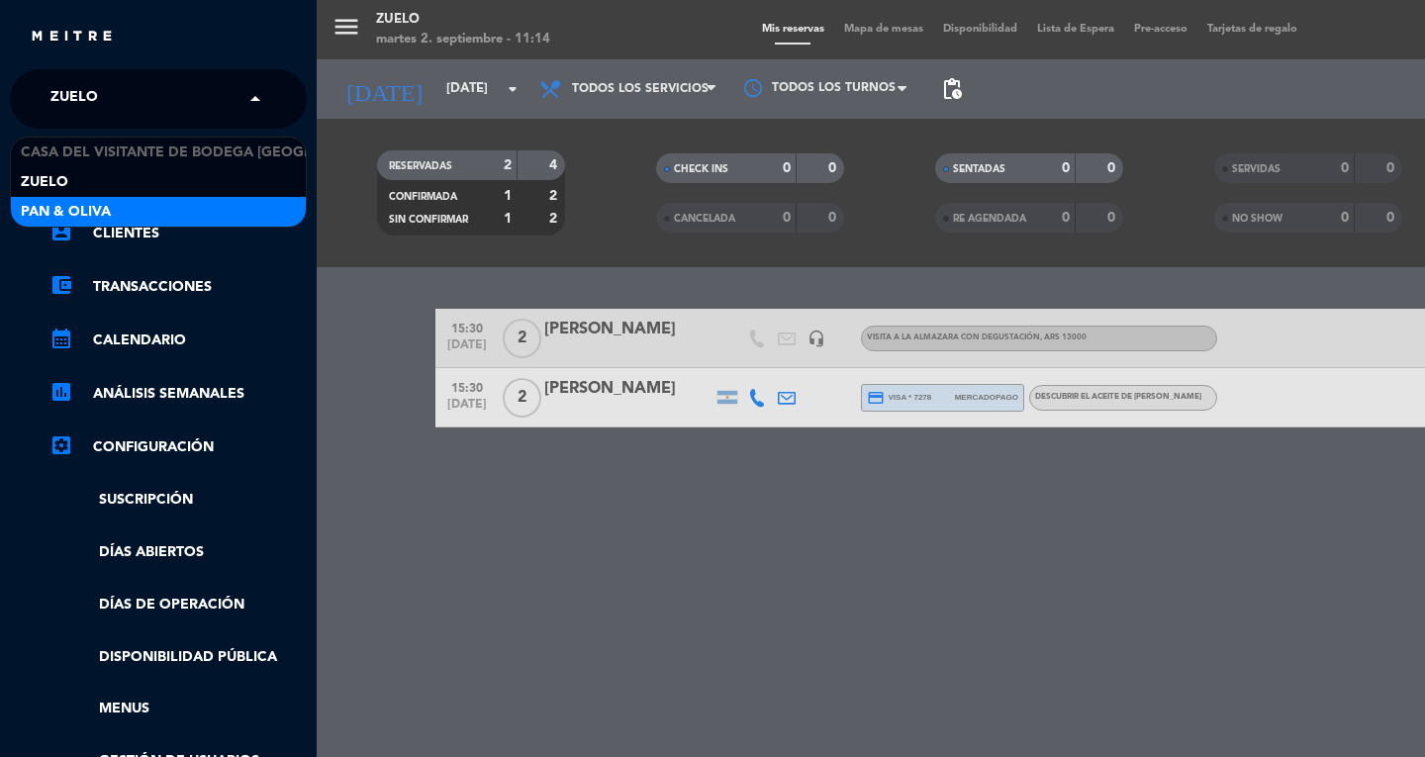
click at [112, 202] on div "Pan & Oliva" at bounding box center [158, 212] width 295 height 30
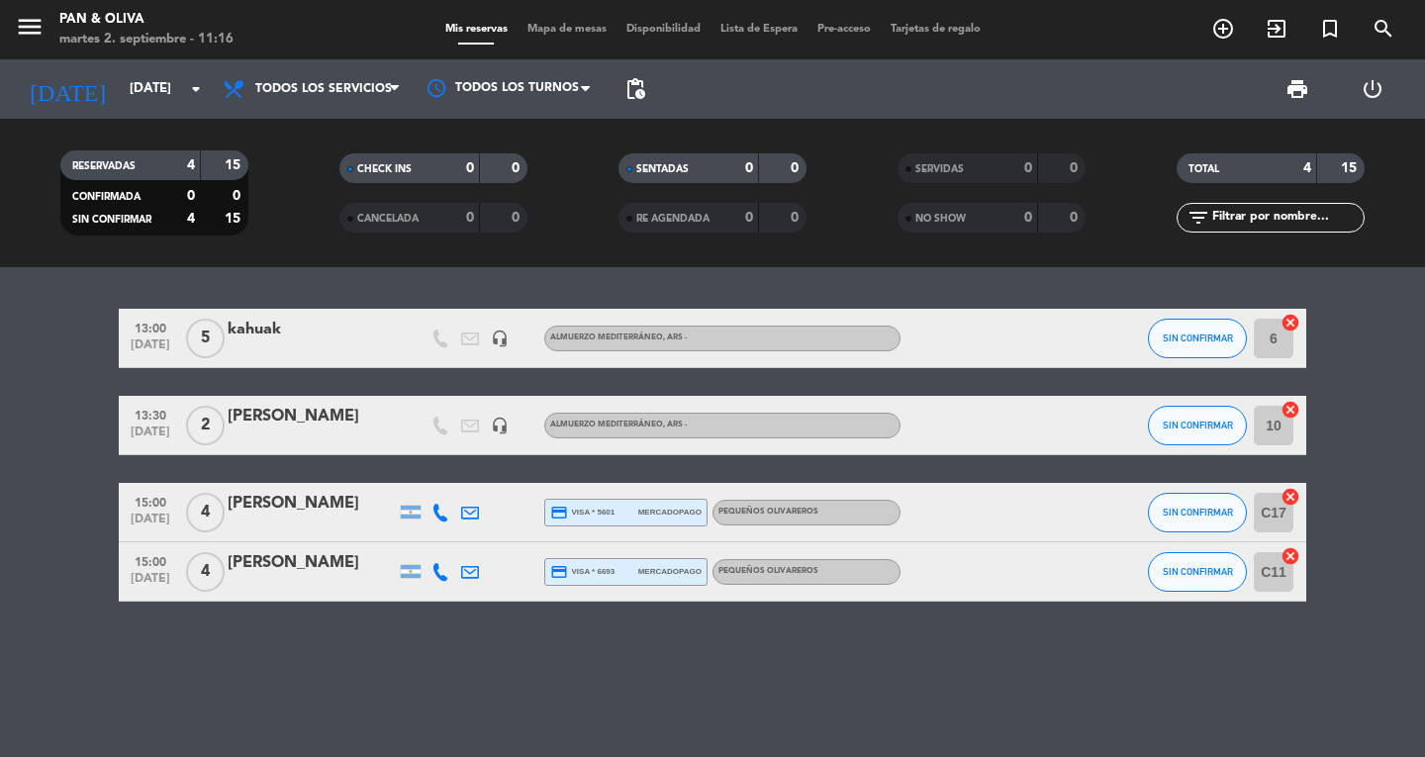
click at [0, 358] on bookings-row "13:00 [DATE] 5 kahuak headset_mic Almuerzo Mediterráneo , ARS - SIN CONFIRMAR 6…" at bounding box center [712, 455] width 1425 height 293
click at [26, 19] on icon "menu" at bounding box center [30, 27] width 30 height 30
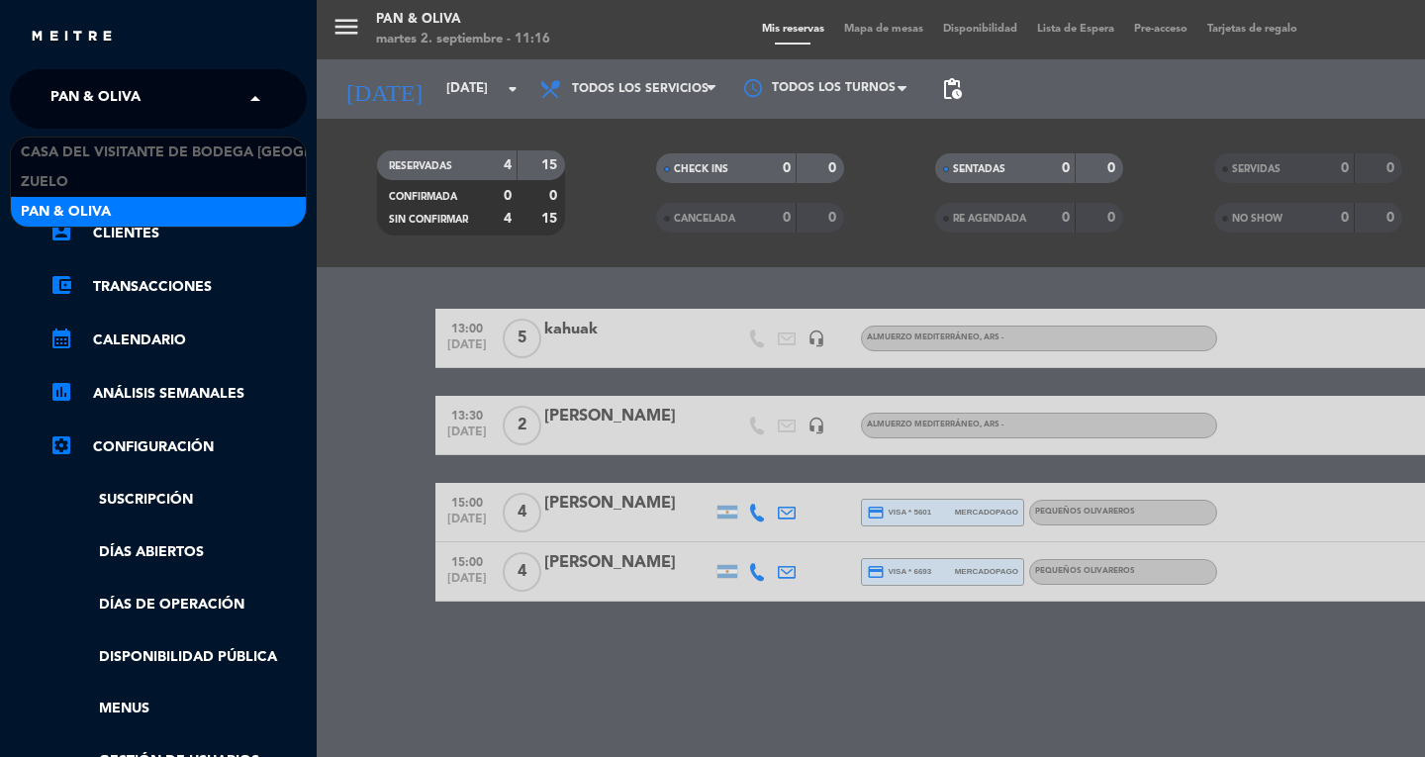
click at [48, 99] on div "× Pan & Oliva" at bounding box center [107, 99] width 128 height 42
click at [367, 271] on div "menu Pan & Oliva martes 2. septiembre - 11:16 Mis reservas Mapa de mesas Dispon…" at bounding box center [1029, 378] width 1425 height 757
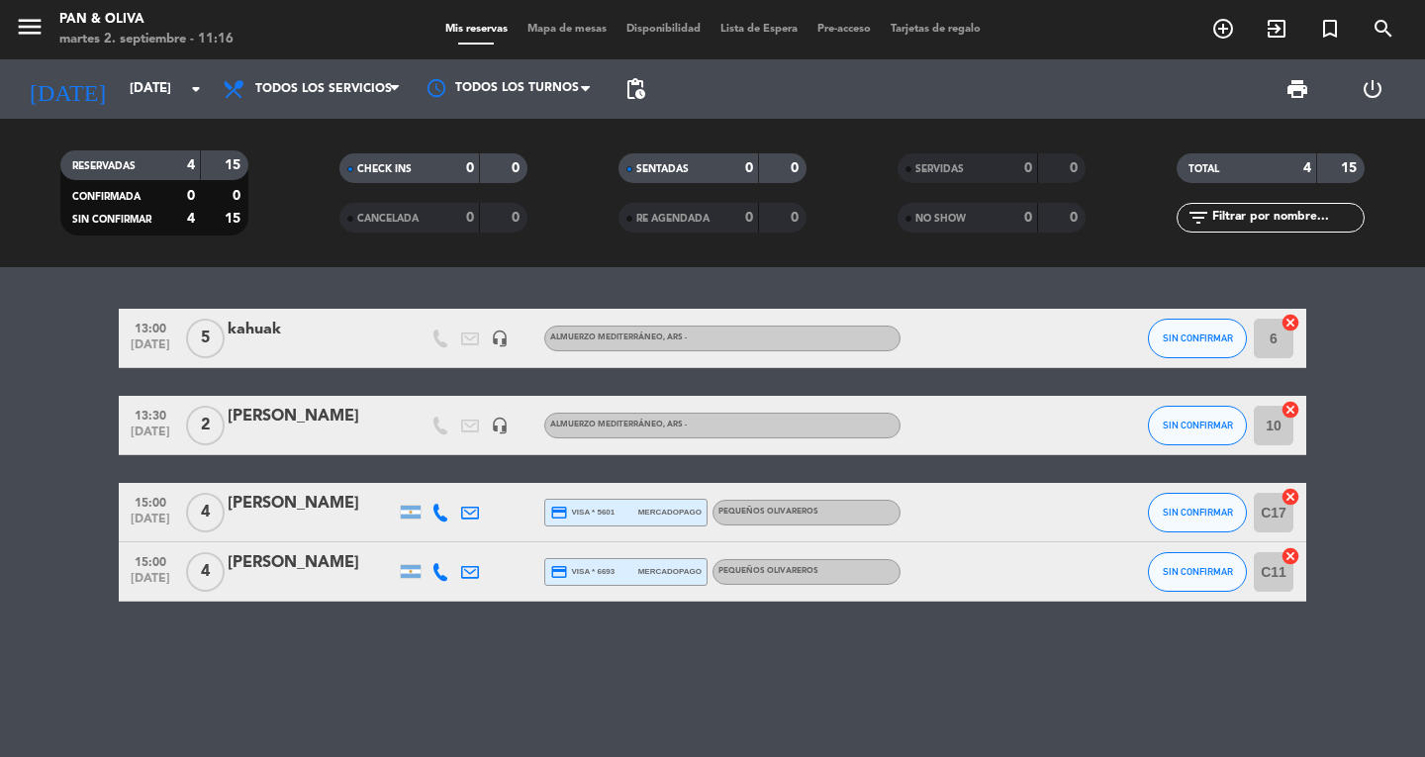
click at [0, 418] on bookings-row "13:00 [DATE] 5 kahuak headset_mic Almuerzo Mediterráneo , ARS - SIN CONFIRMAR 6…" at bounding box center [712, 455] width 1425 height 293
click at [0, 379] on bookings-row "13:00 [DATE] 5 kahuak headset_mic Almuerzo Mediterráneo , ARS - SIN CONFIRMAR 6…" at bounding box center [712, 455] width 1425 height 293
click at [63, 393] on bookings-row "13:00 [DATE] 5 kahuak headset_mic Almuerzo Mediterráneo , ARS - SIN CONFIRMAR 6…" at bounding box center [712, 455] width 1425 height 293
click at [0, 411] on bookings-row "13:00 [DATE] 5 kahuak headset_mic Almuerzo Mediterráneo , ARS - SIN CONFIRMAR 6…" at bounding box center [712, 455] width 1425 height 293
